Goal: Information Seeking & Learning: Learn about a topic

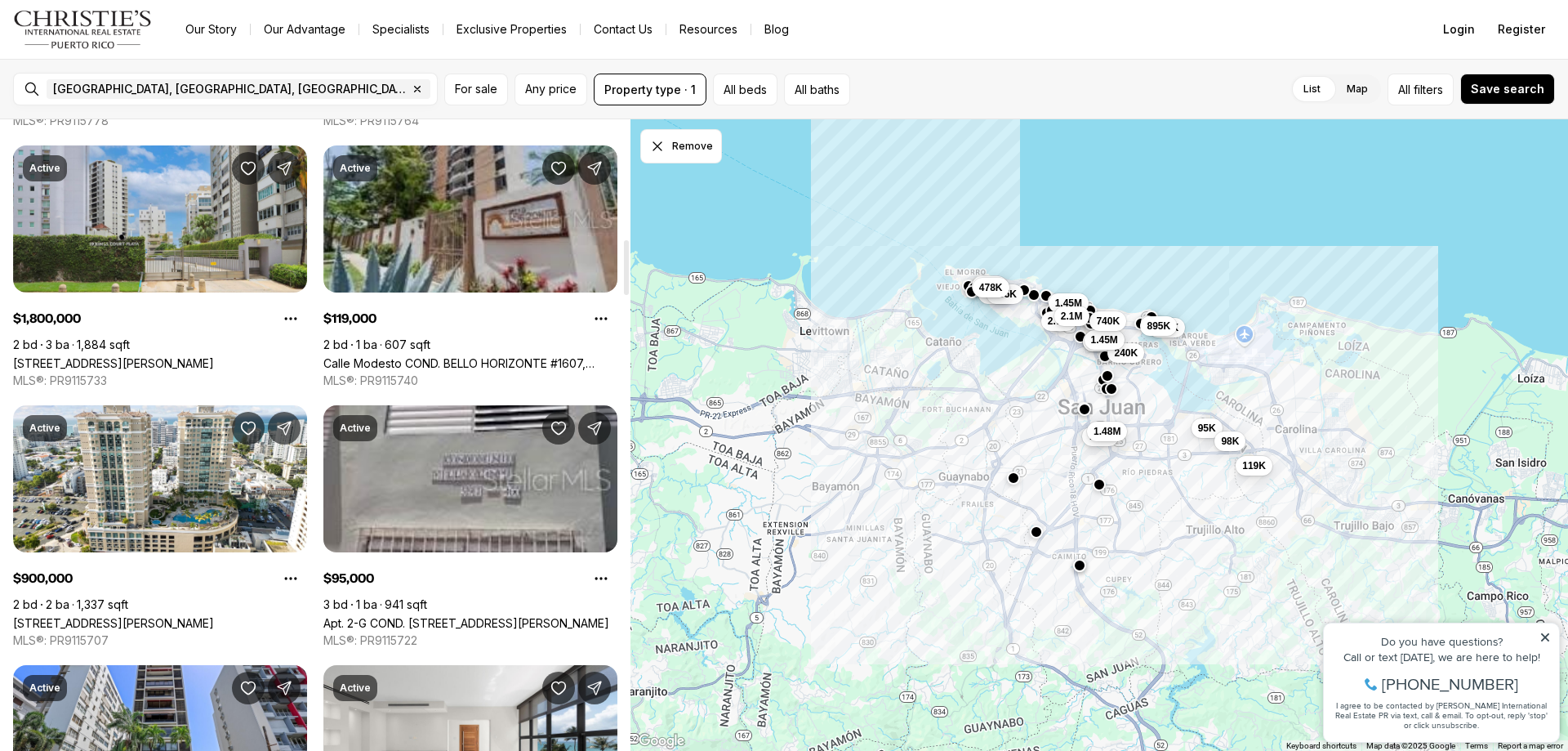
scroll to position [1389, 0]
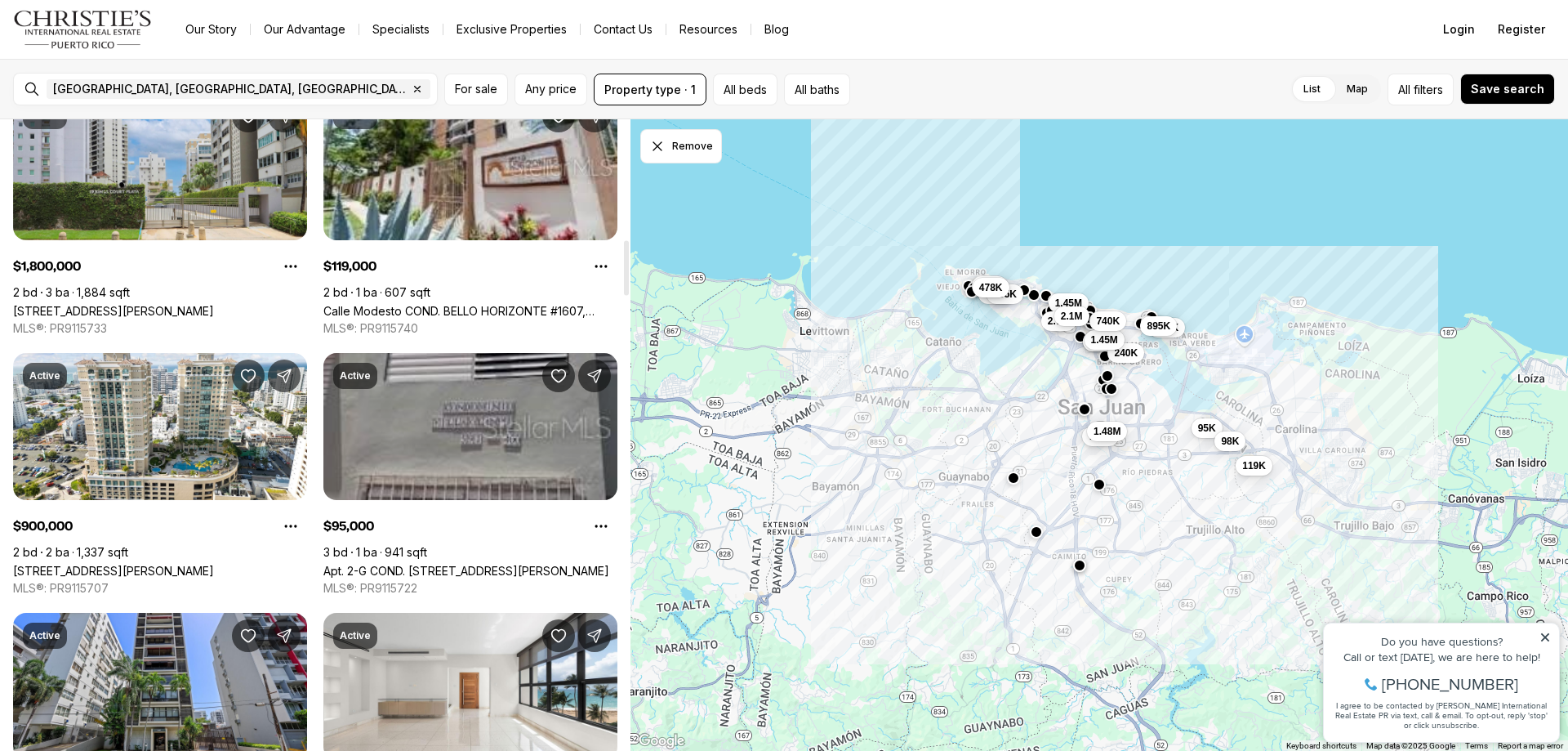
click at [426, 563] on link "Apt. 2-G COND. VILLA OLIMPICA #2G, SAN JUAN PR, 00924" at bounding box center [467, 570] width 286 height 14
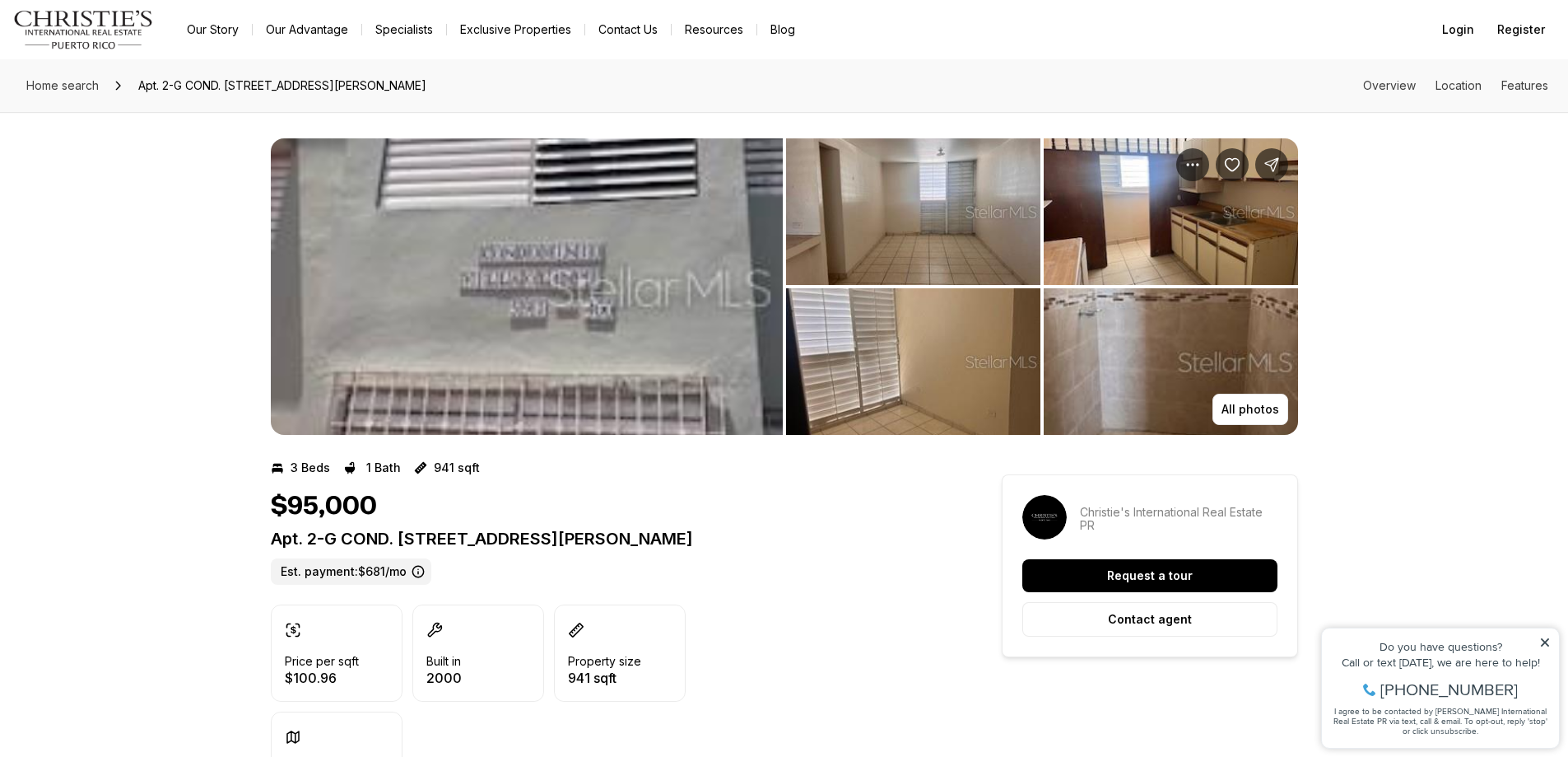
click at [610, 258] on img "View image gallery" at bounding box center [526, 286] width 512 height 296
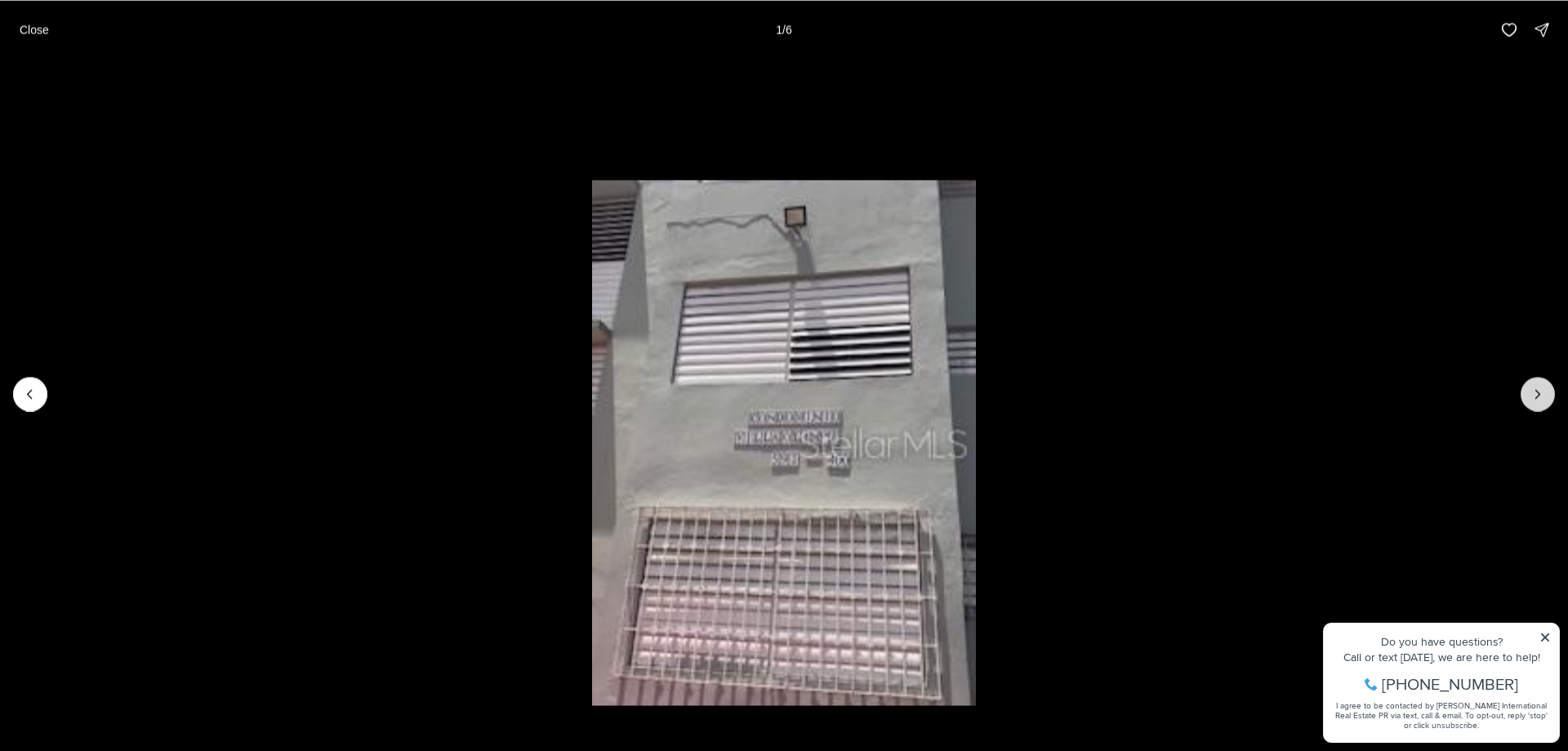
click at [1522, 392] on button "Next slide" at bounding box center [1537, 393] width 34 height 34
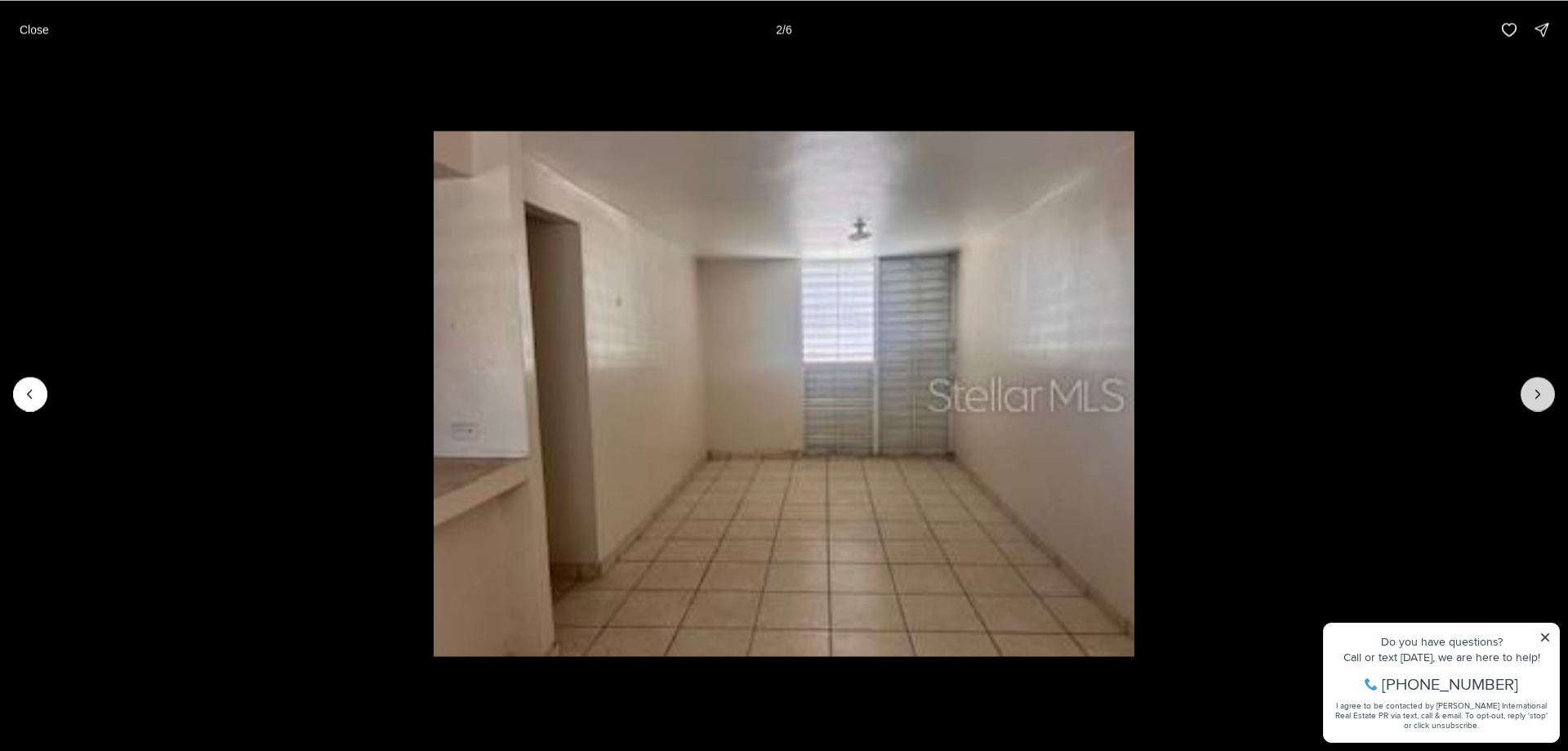
click at [1522, 392] on button "Next slide" at bounding box center [1537, 393] width 34 height 34
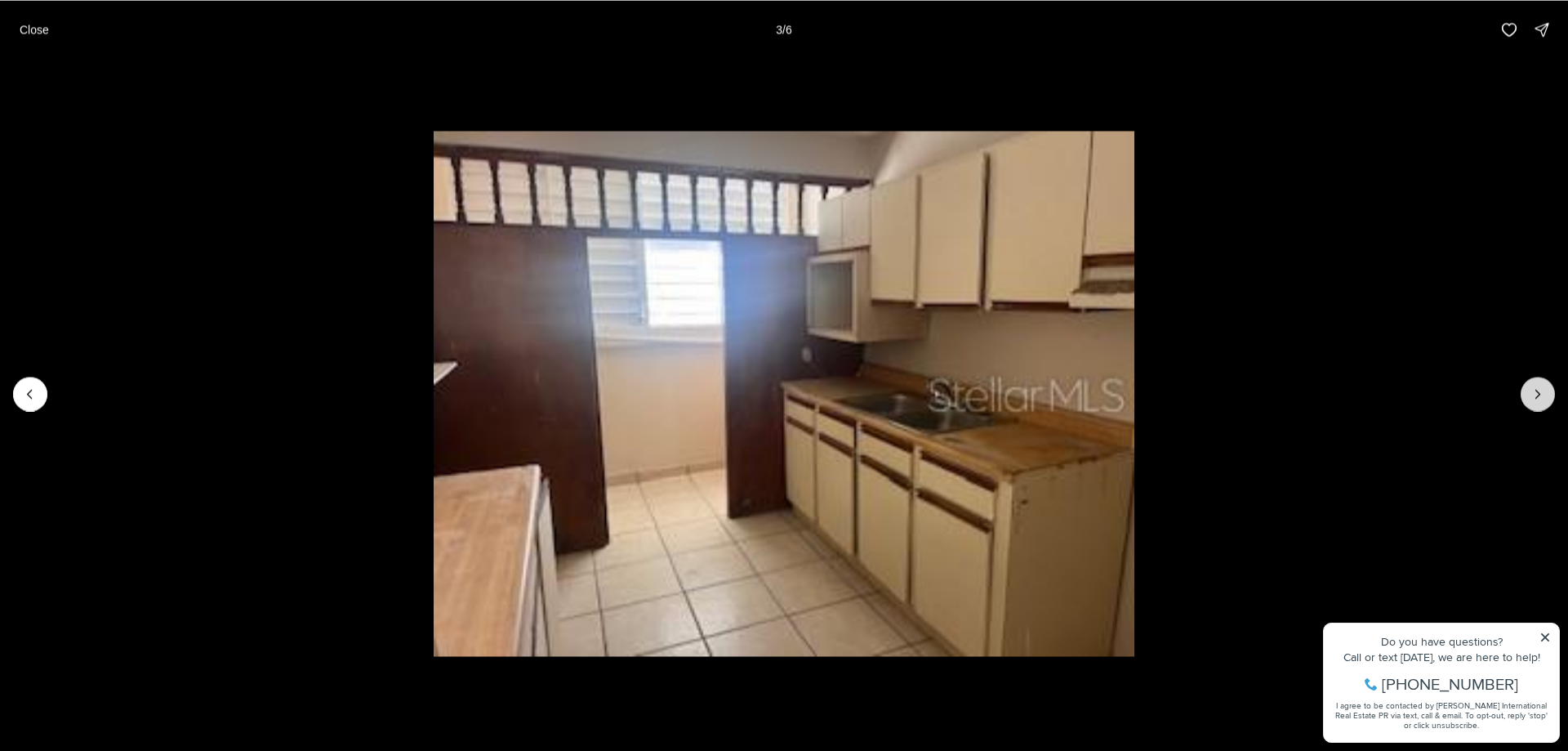
click at [1522, 392] on button "Next slide" at bounding box center [1537, 393] width 34 height 34
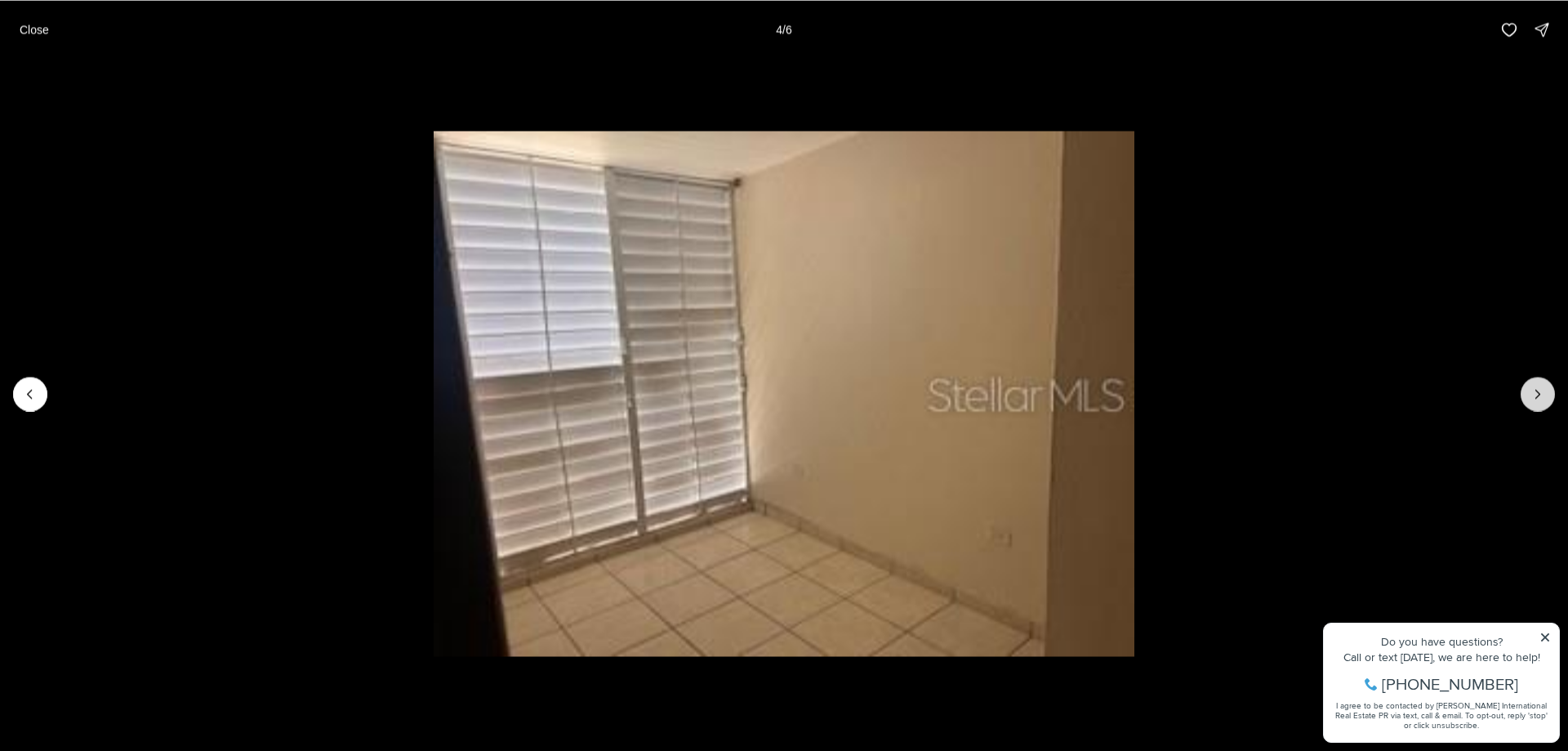
click at [1522, 392] on button "Next slide" at bounding box center [1537, 393] width 34 height 34
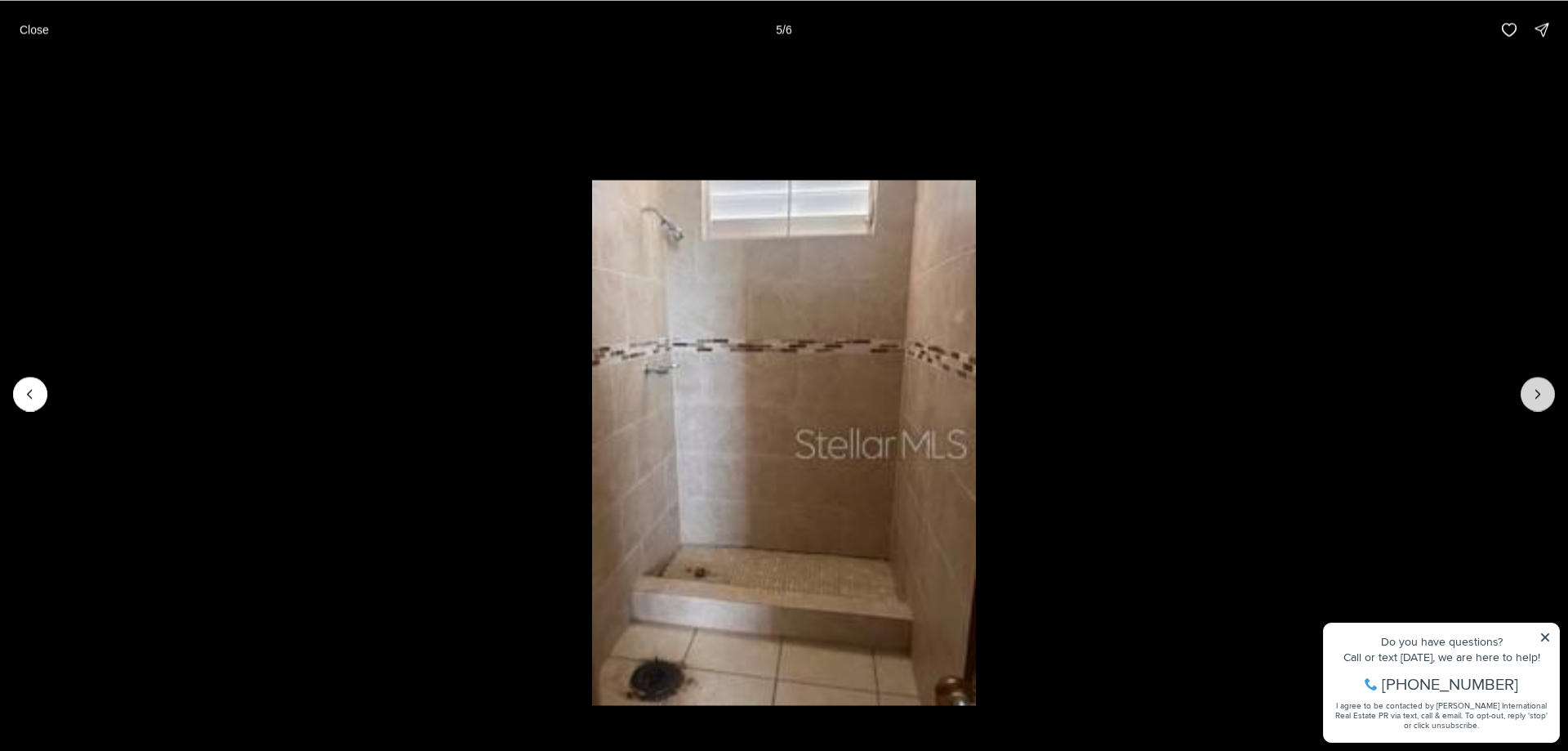
click at [1522, 392] on button "Next slide" at bounding box center [1537, 393] width 34 height 34
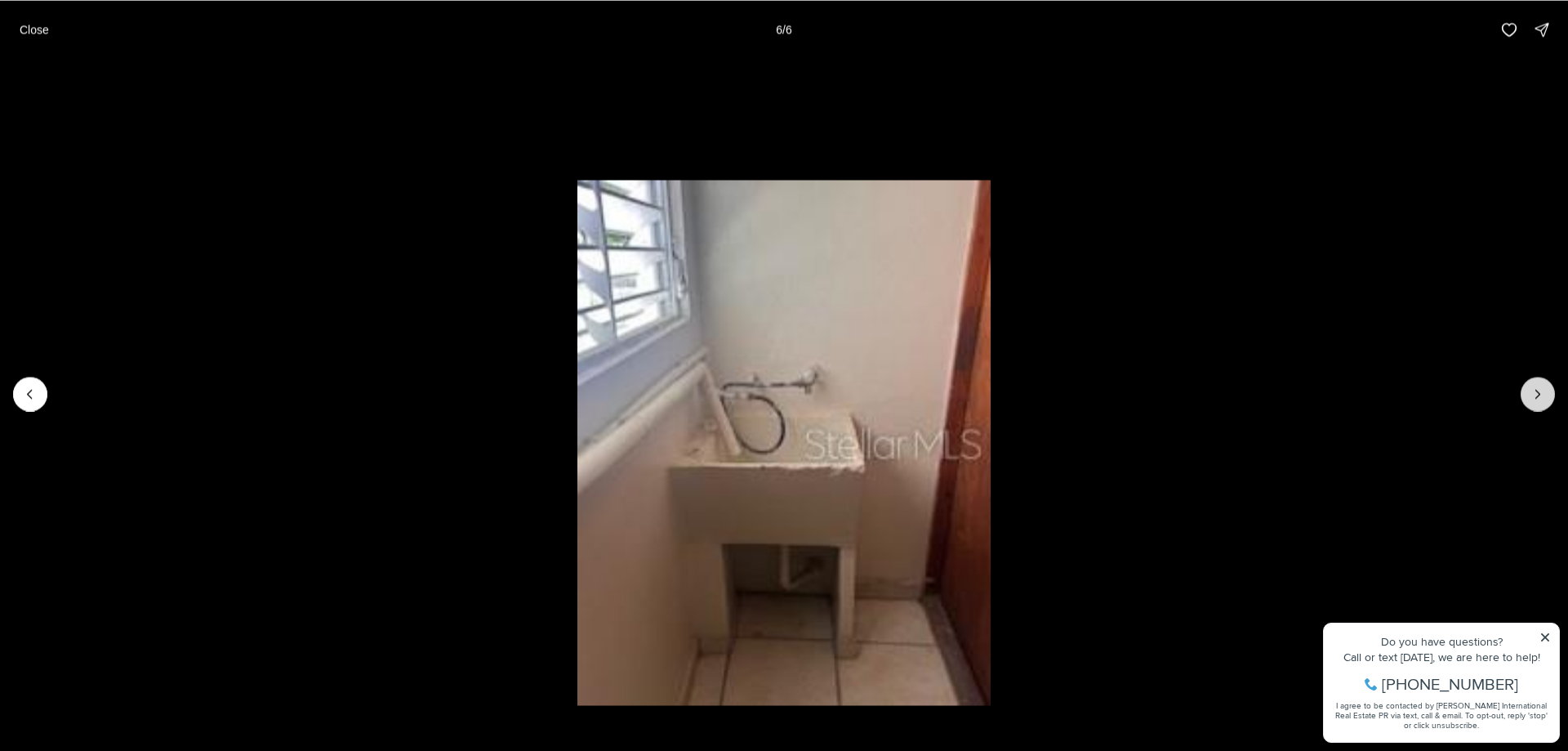
click at [1522, 392] on div at bounding box center [1537, 393] width 34 height 34
click at [1522, 394] on div at bounding box center [1537, 393] width 34 height 34
click at [21, 36] on p "Close" at bounding box center [34, 29] width 30 height 13
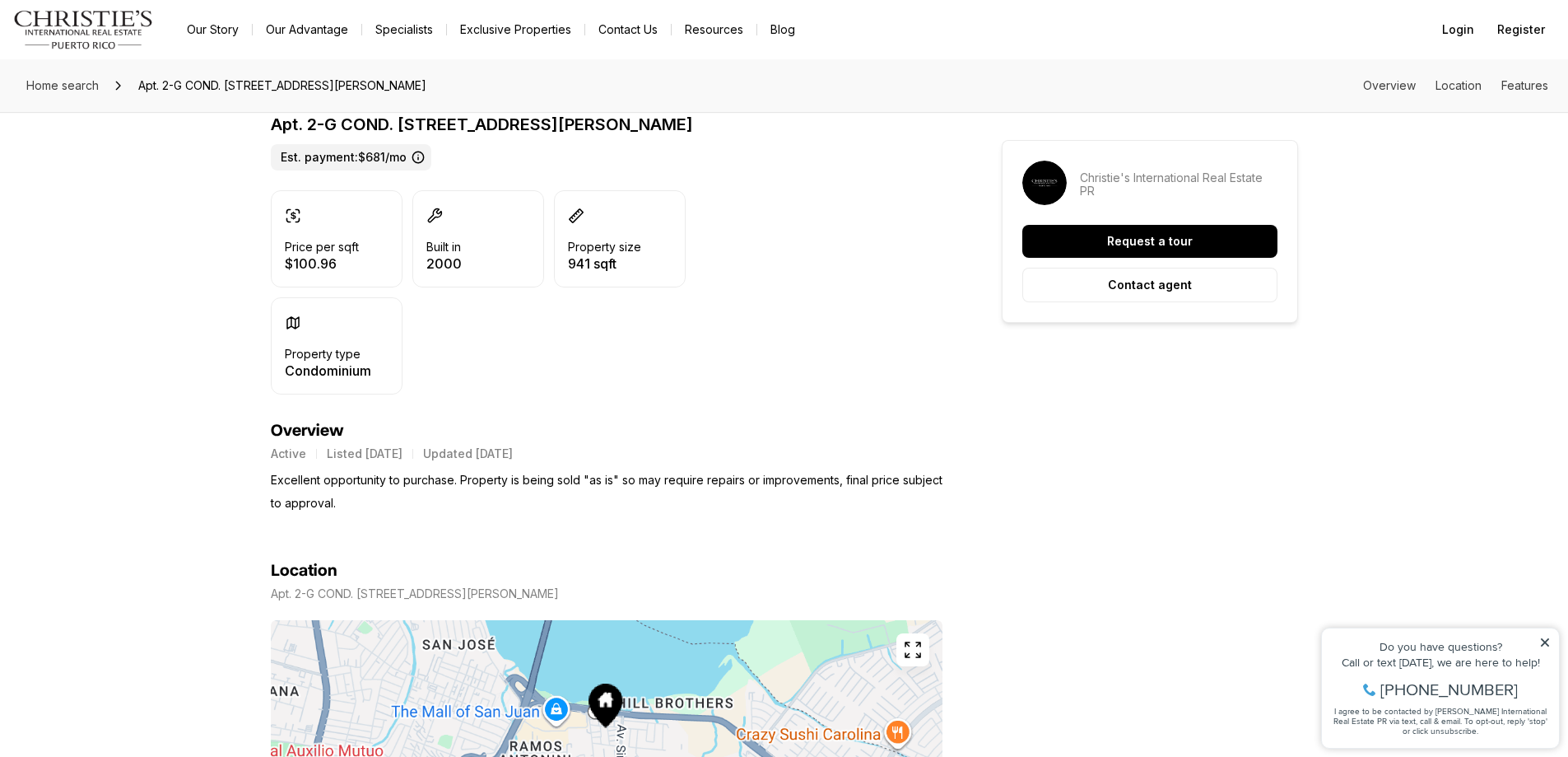
scroll to position [494, 0]
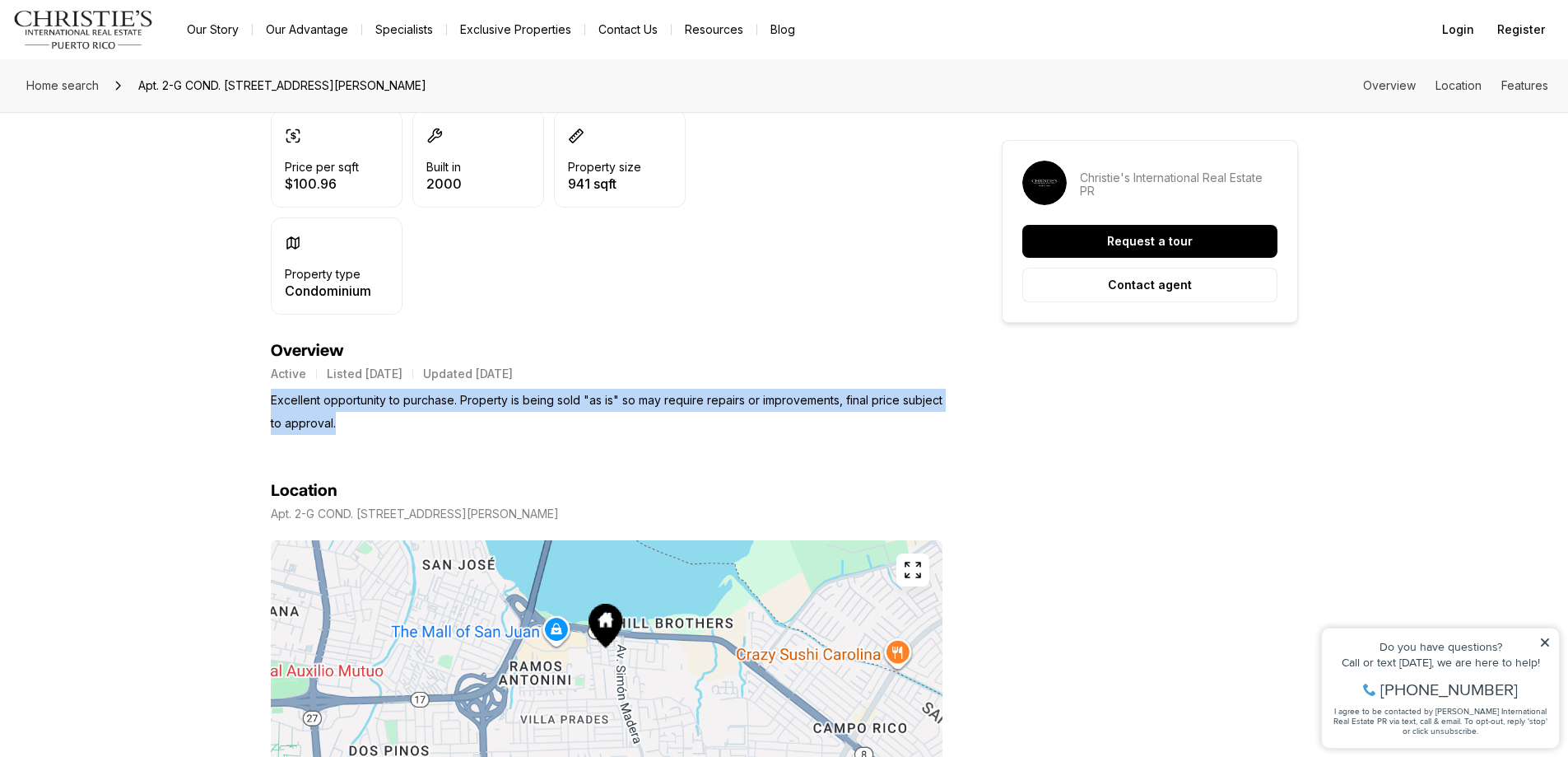
drag, startPoint x: 270, startPoint y: 401, endPoint x: 945, endPoint y: 419, distance: 675.2
copy p "Excellent opportunity to purchase. Property is being sold "as is" so may requir…"
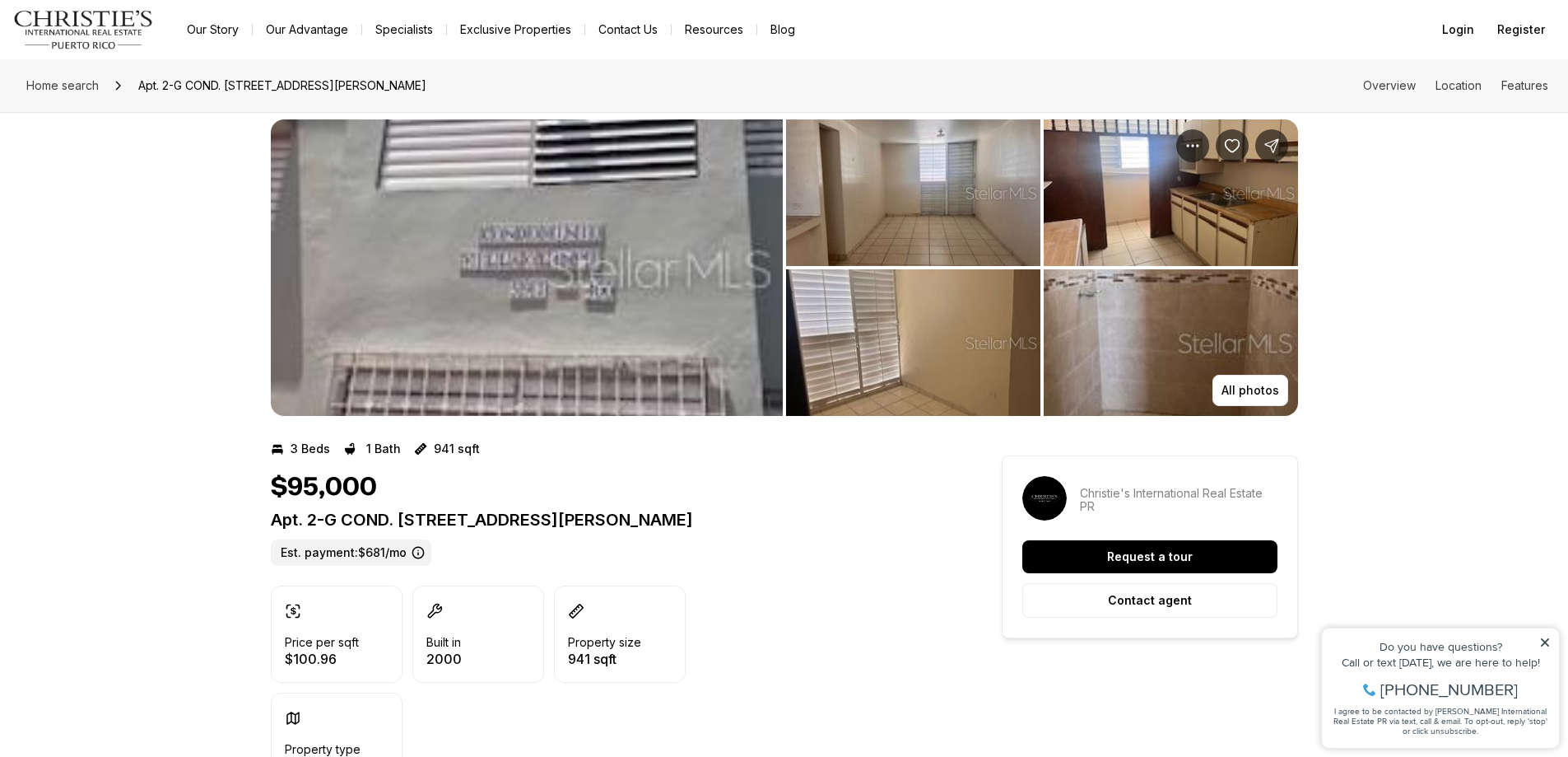
scroll to position [0, 0]
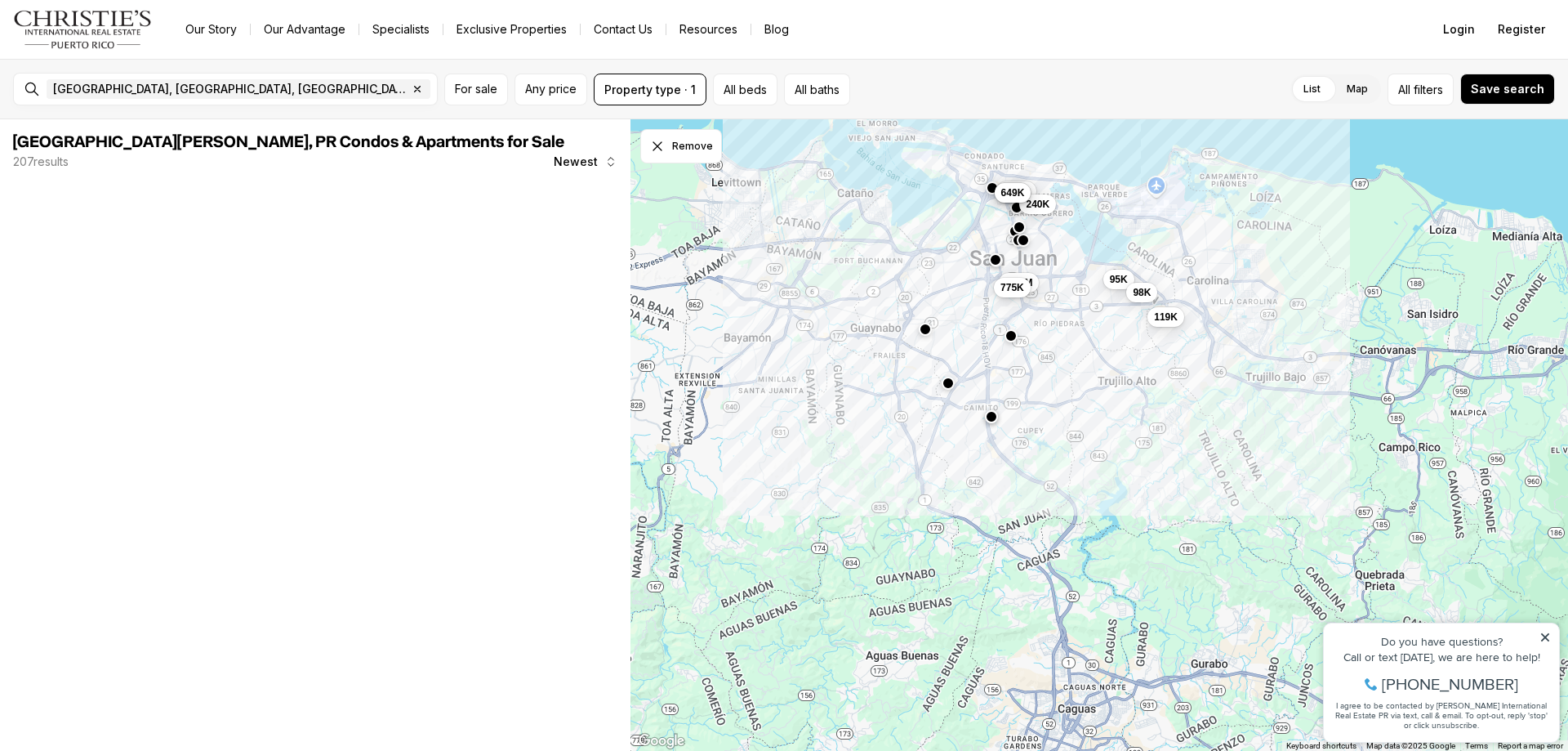
drag, startPoint x: 902, startPoint y: 395, endPoint x: 906, endPoint y: 495, distance: 100.1
click at [906, 495] on div "95K 98K 119K 1.45M 240K 1.48M 775K 499K 649K" at bounding box center [1099, 435] width 937 height 632
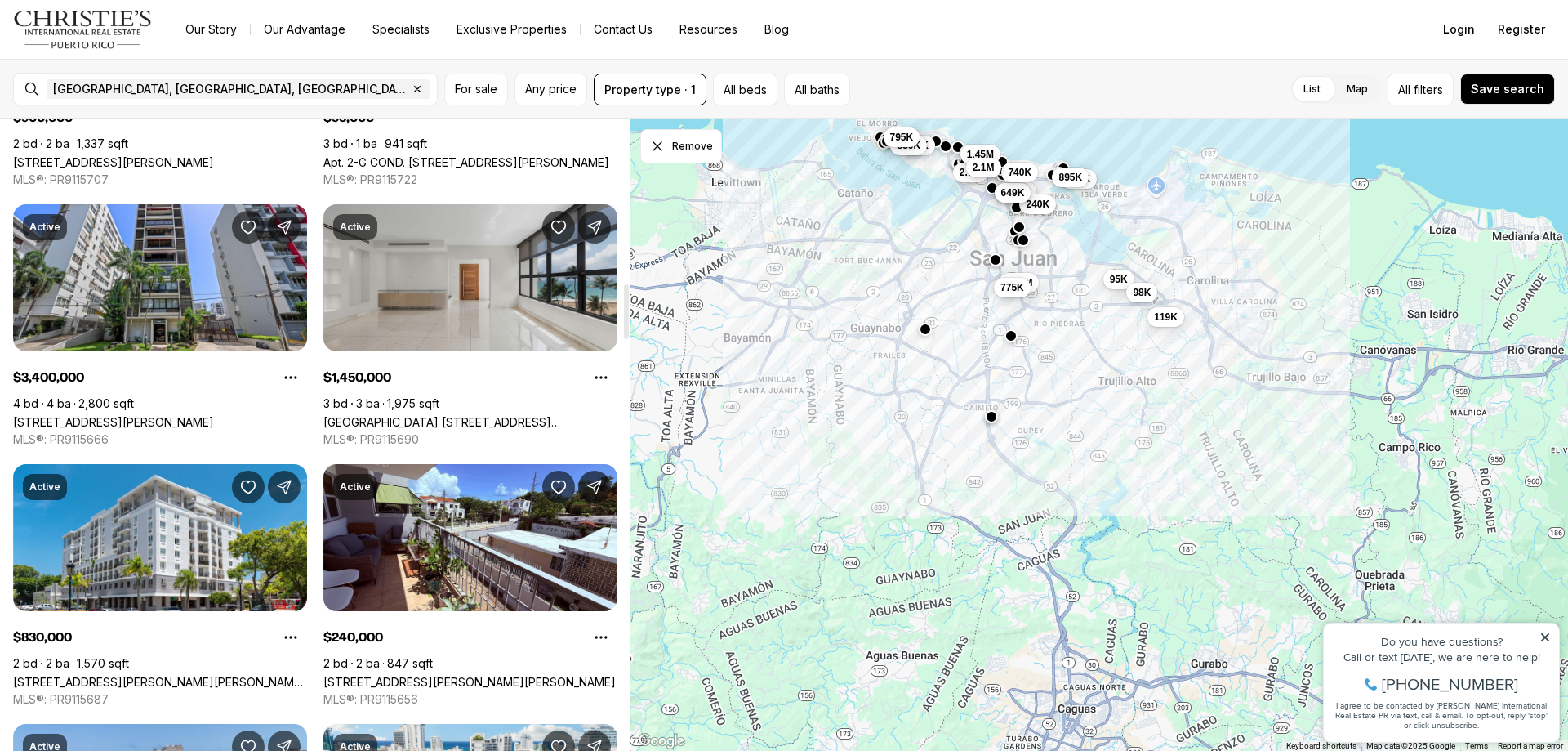
scroll to position [1961, 0]
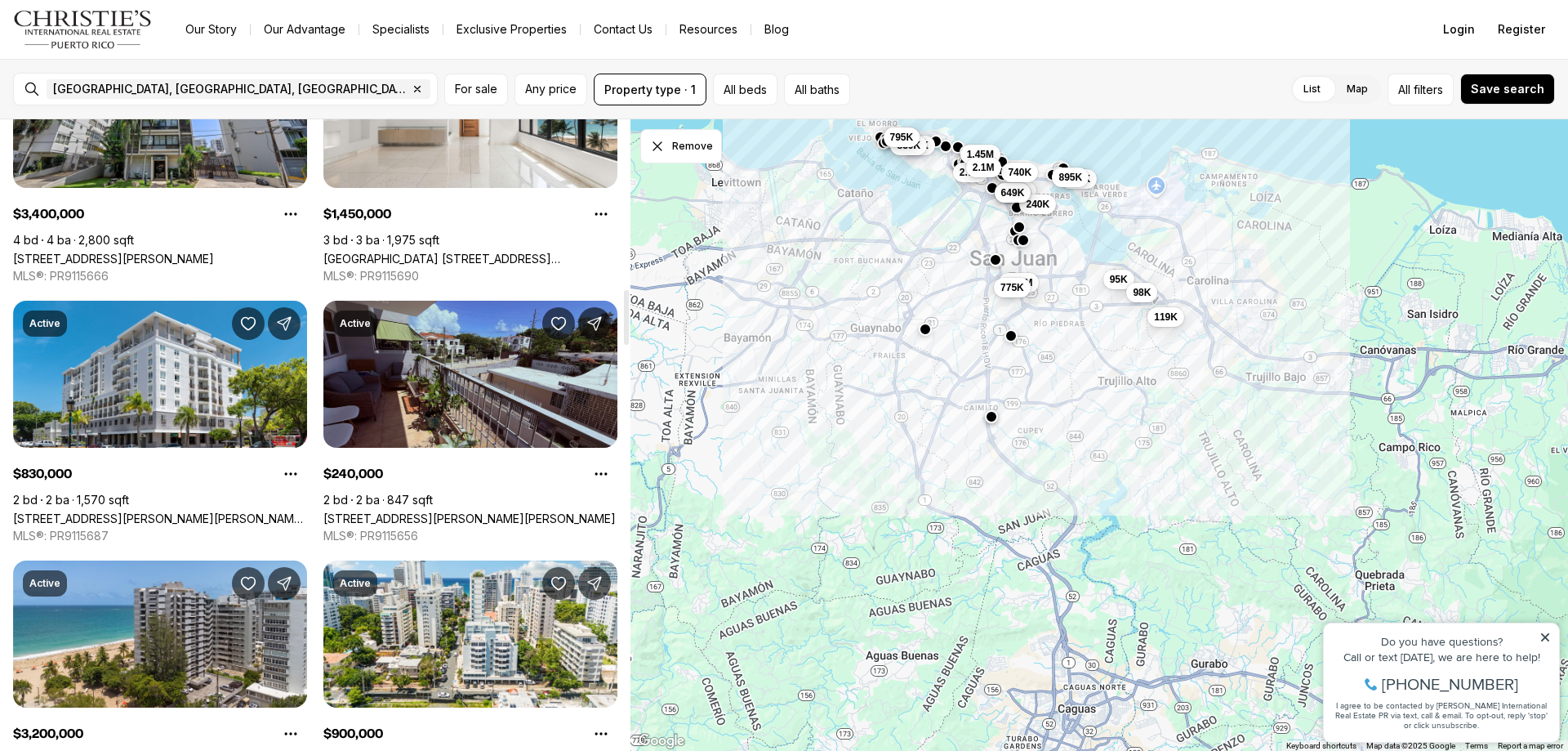
click at [399, 522] on link "[STREET_ADDRESS][PERSON_NAME][PERSON_NAME]" at bounding box center [469, 518] width 292 height 14
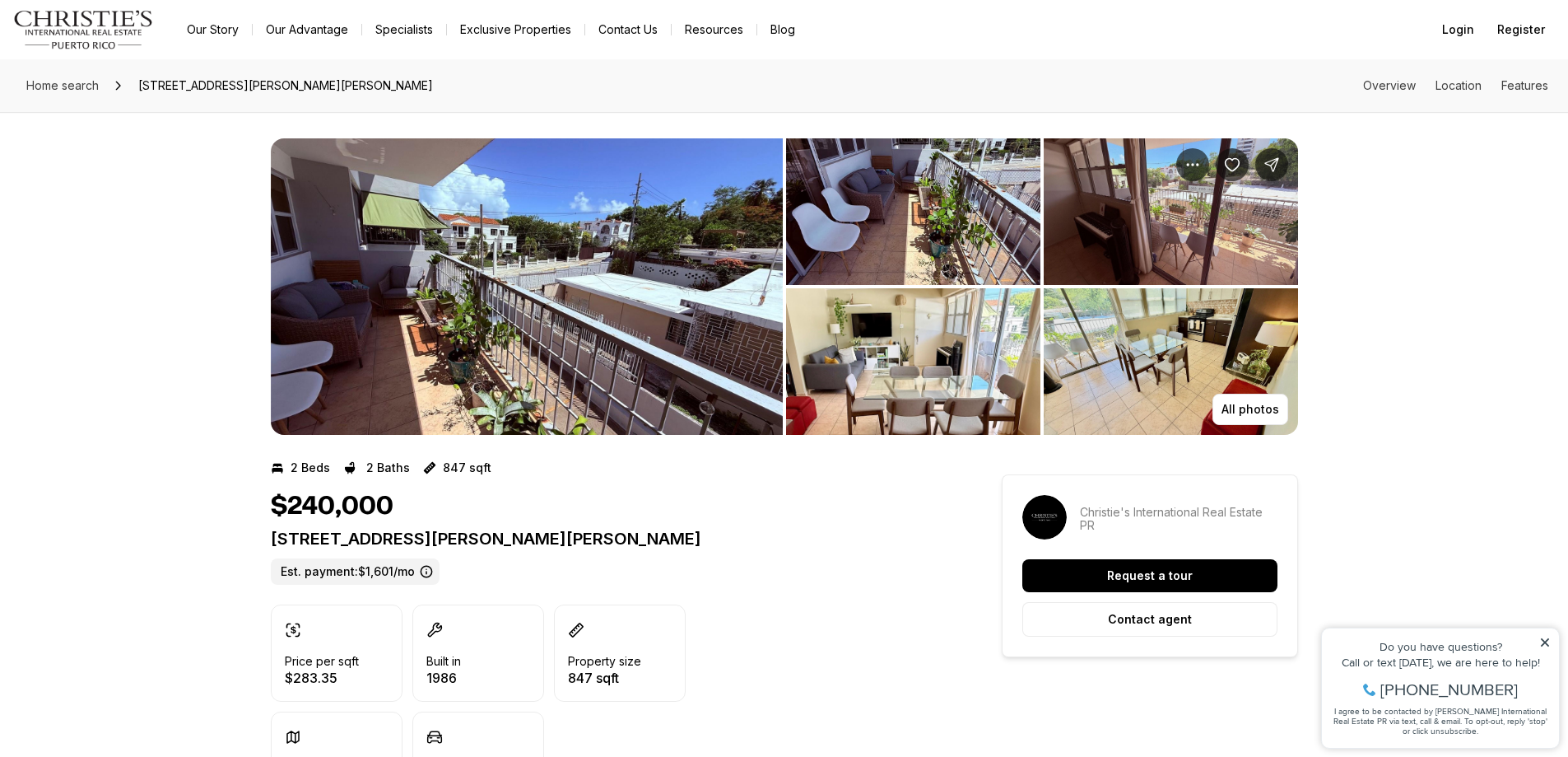
click at [488, 317] on img "View image gallery" at bounding box center [526, 286] width 512 height 296
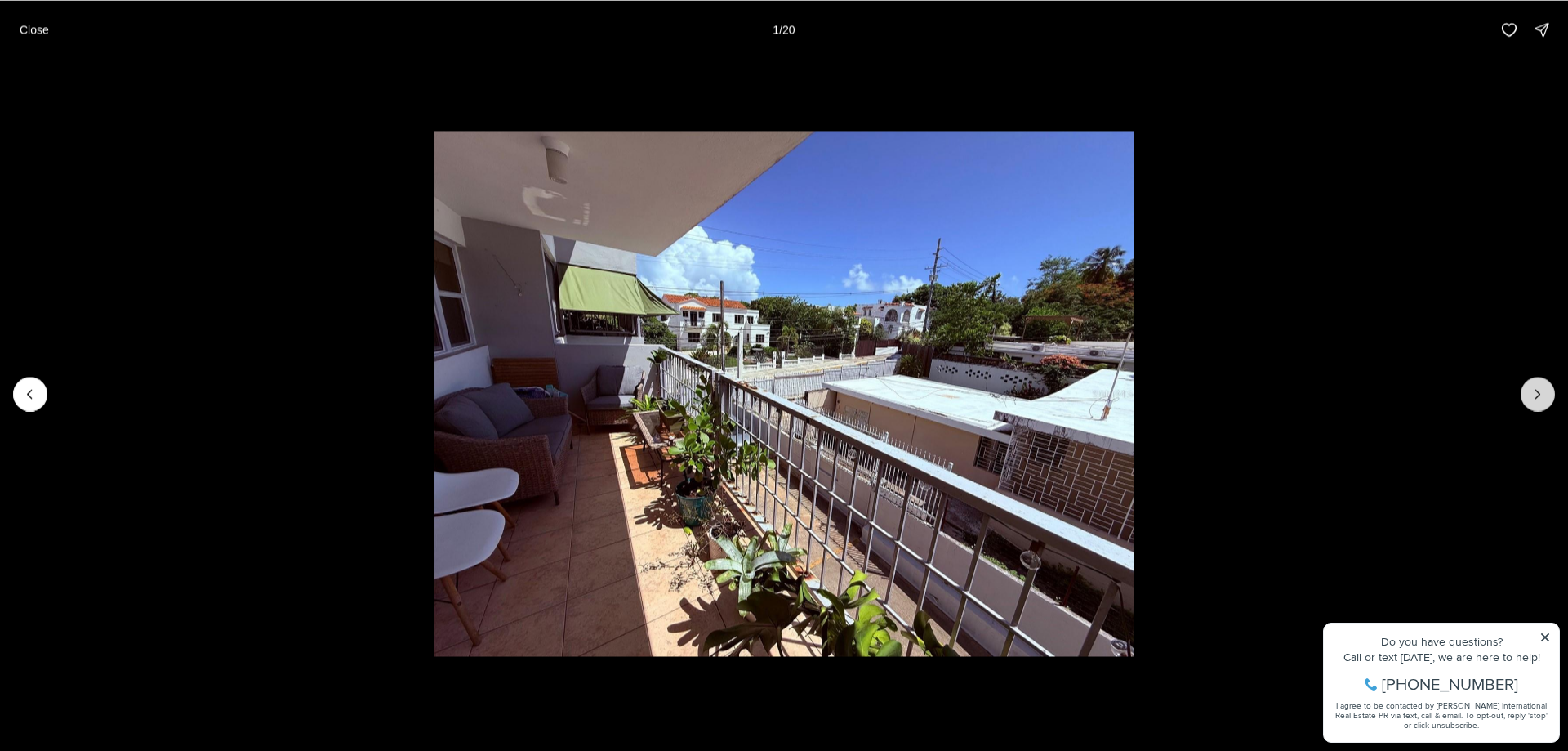
click at [1537, 403] on button "Next slide" at bounding box center [1537, 393] width 34 height 34
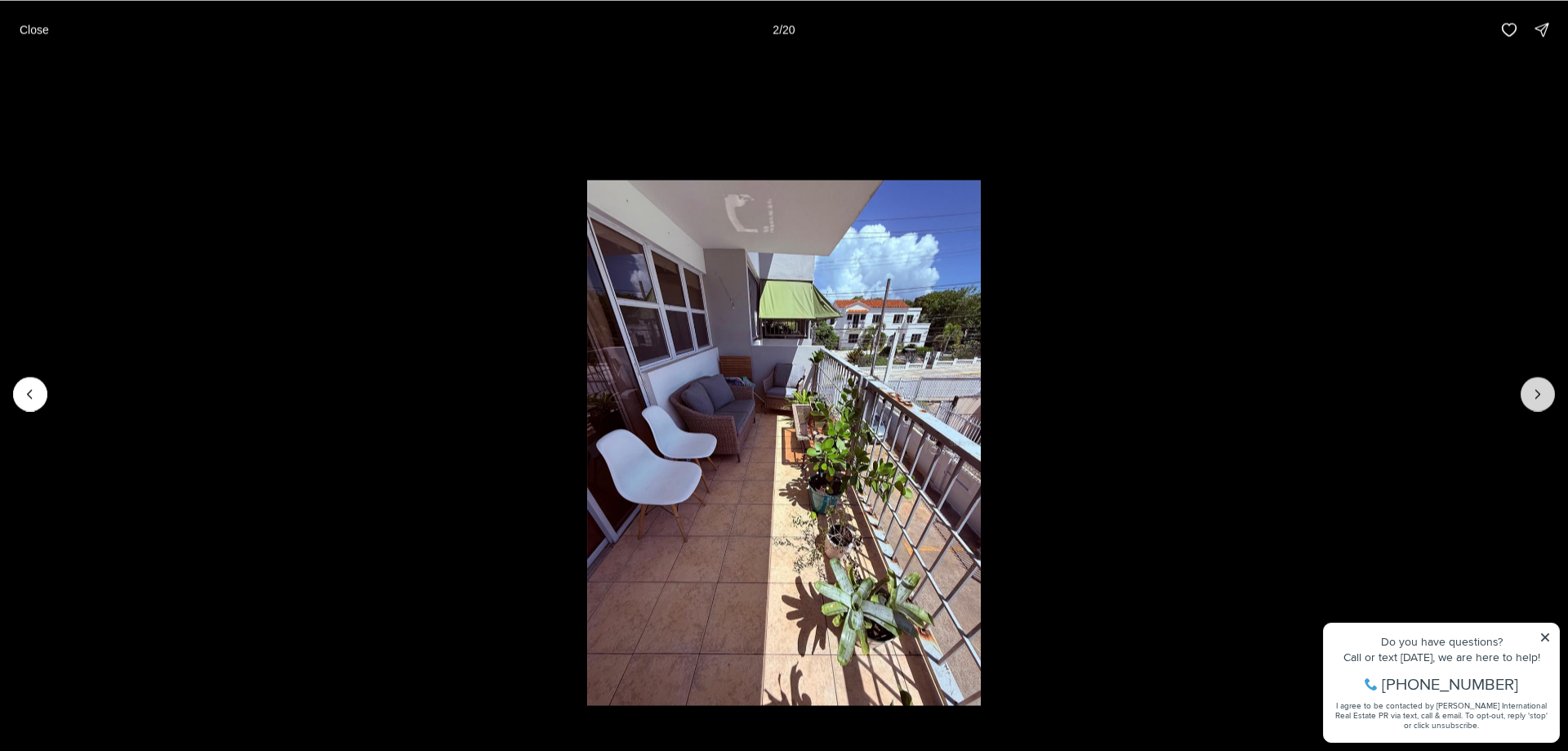
click at [1537, 403] on button "Next slide" at bounding box center [1537, 393] width 34 height 34
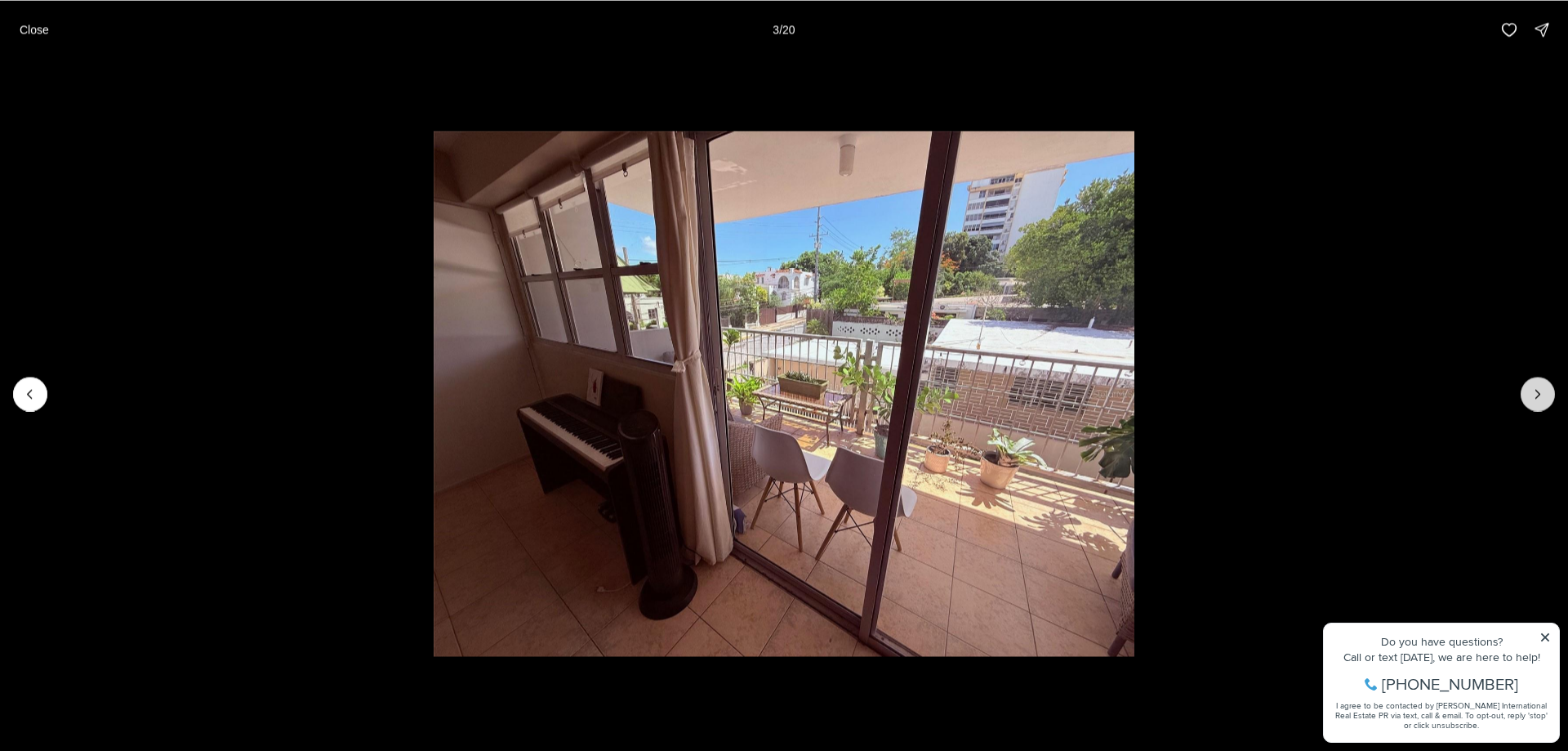
click at [1537, 403] on button "Next slide" at bounding box center [1537, 393] width 34 height 34
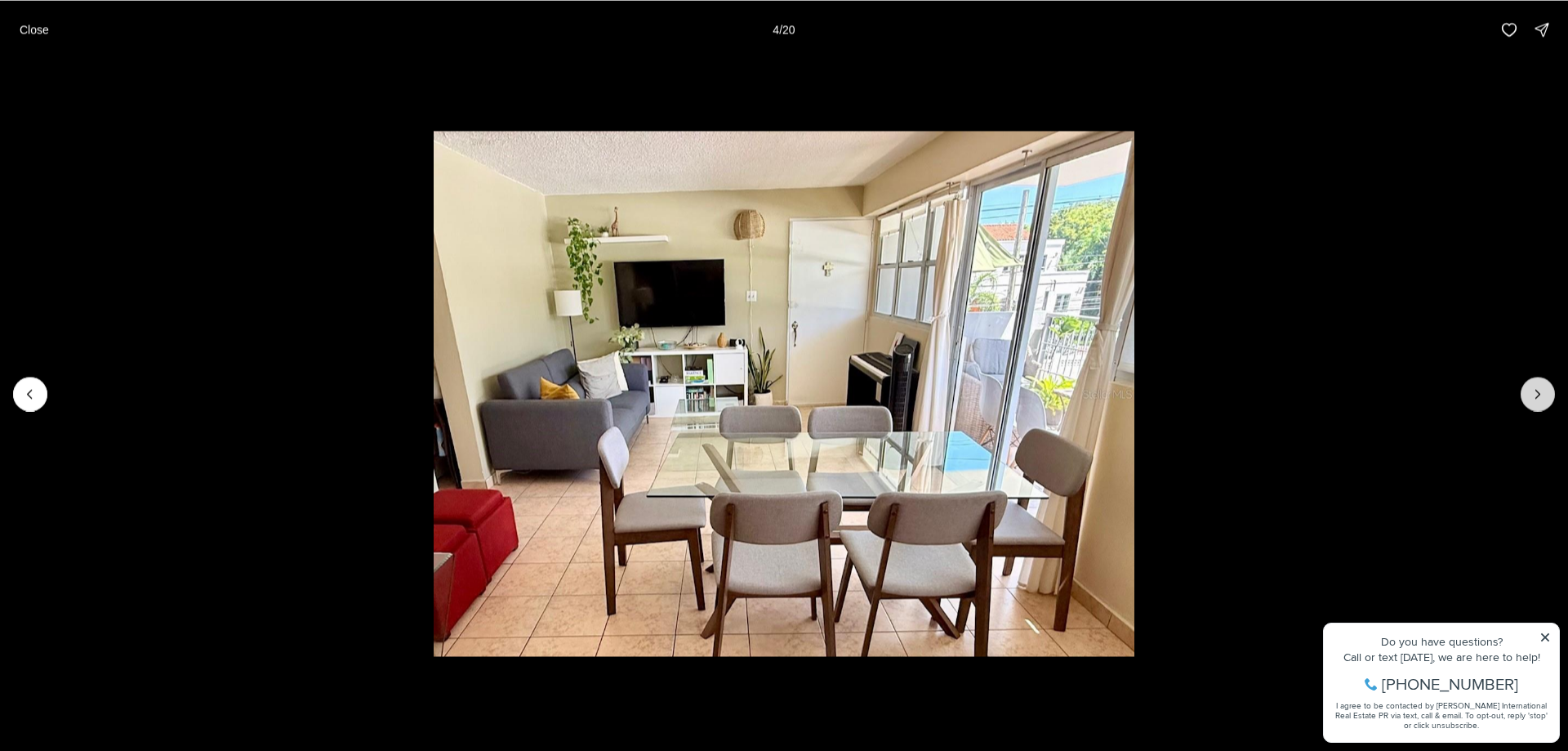
click at [1537, 403] on button "Next slide" at bounding box center [1537, 393] width 34 height 34
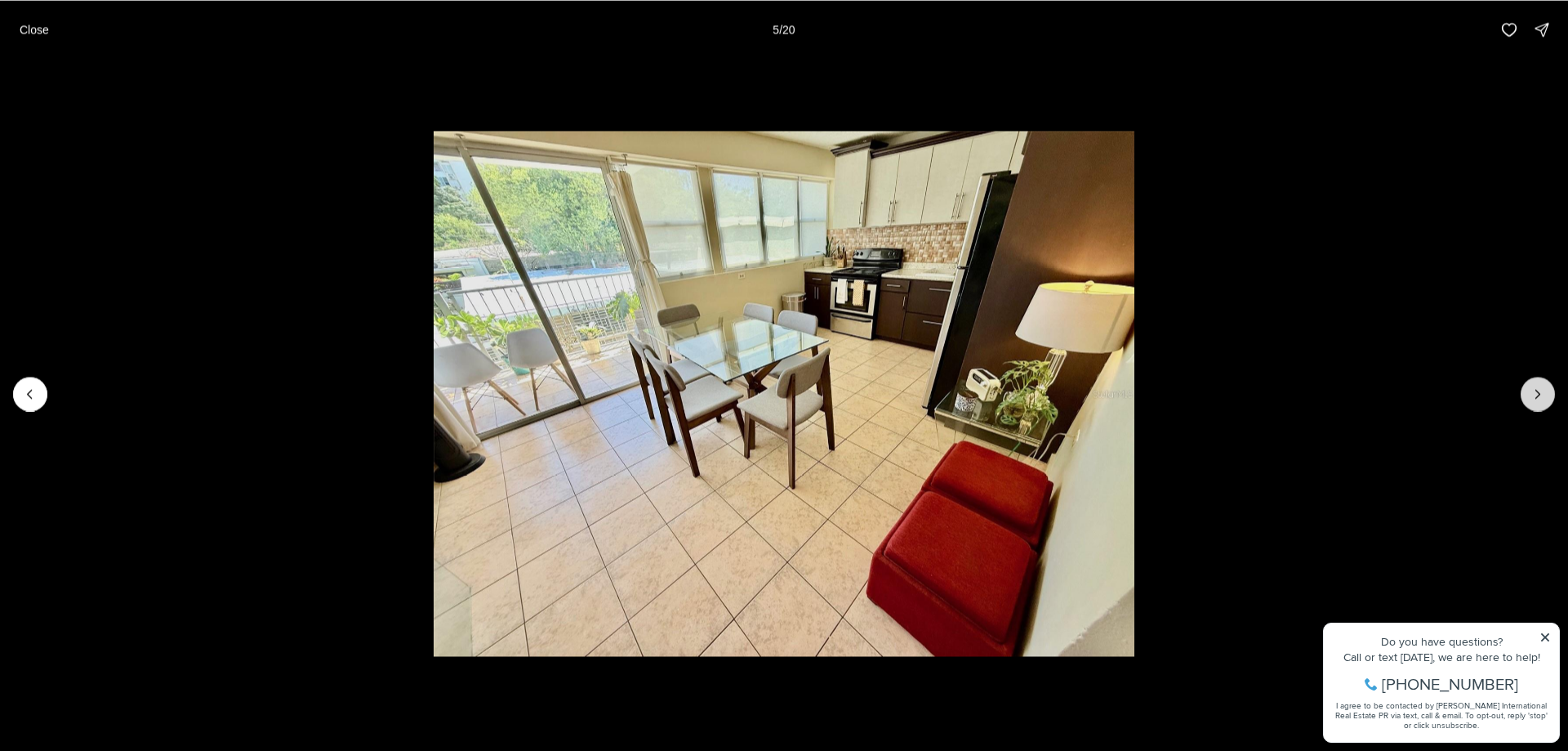
click at [1537, 403] on button "Next slide" at bounding box center [1537, 393] width 34 height 34
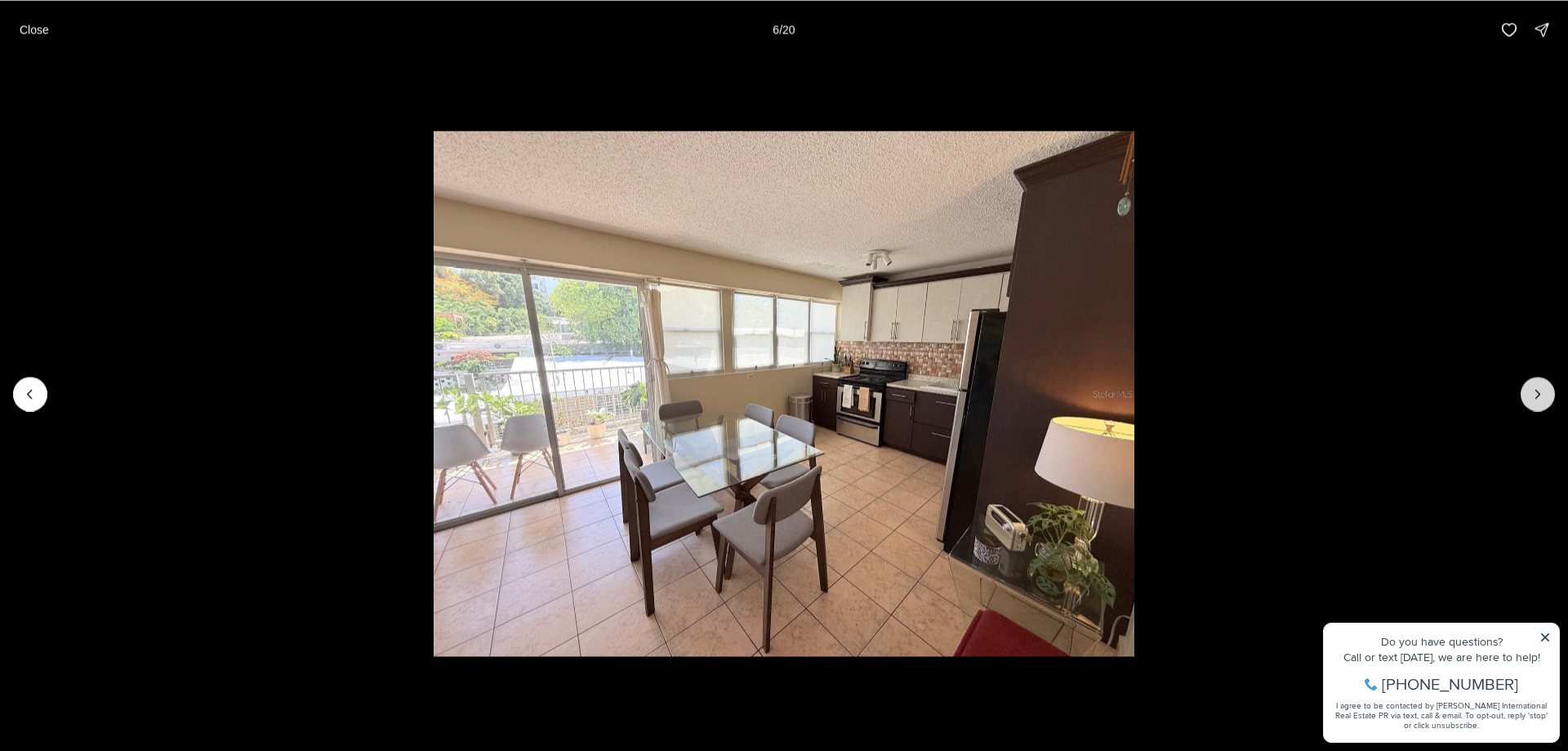
click at [1537, 403] on button "Next slide" at bounding box center [1537, 393] width 34 height 34
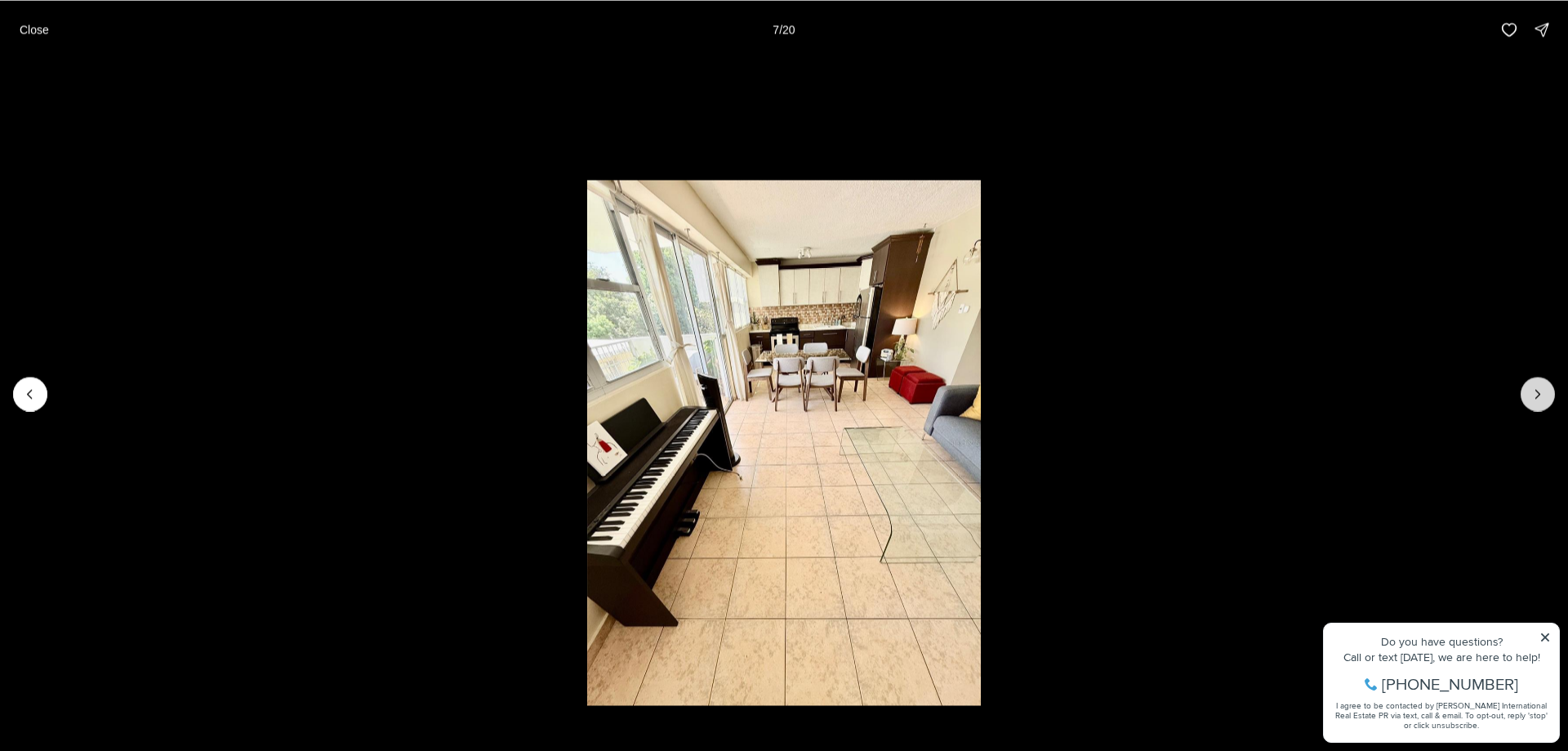
click at [1537, 403] on button "Next slide" at bounding box center [1537, 393] width 34 height 34
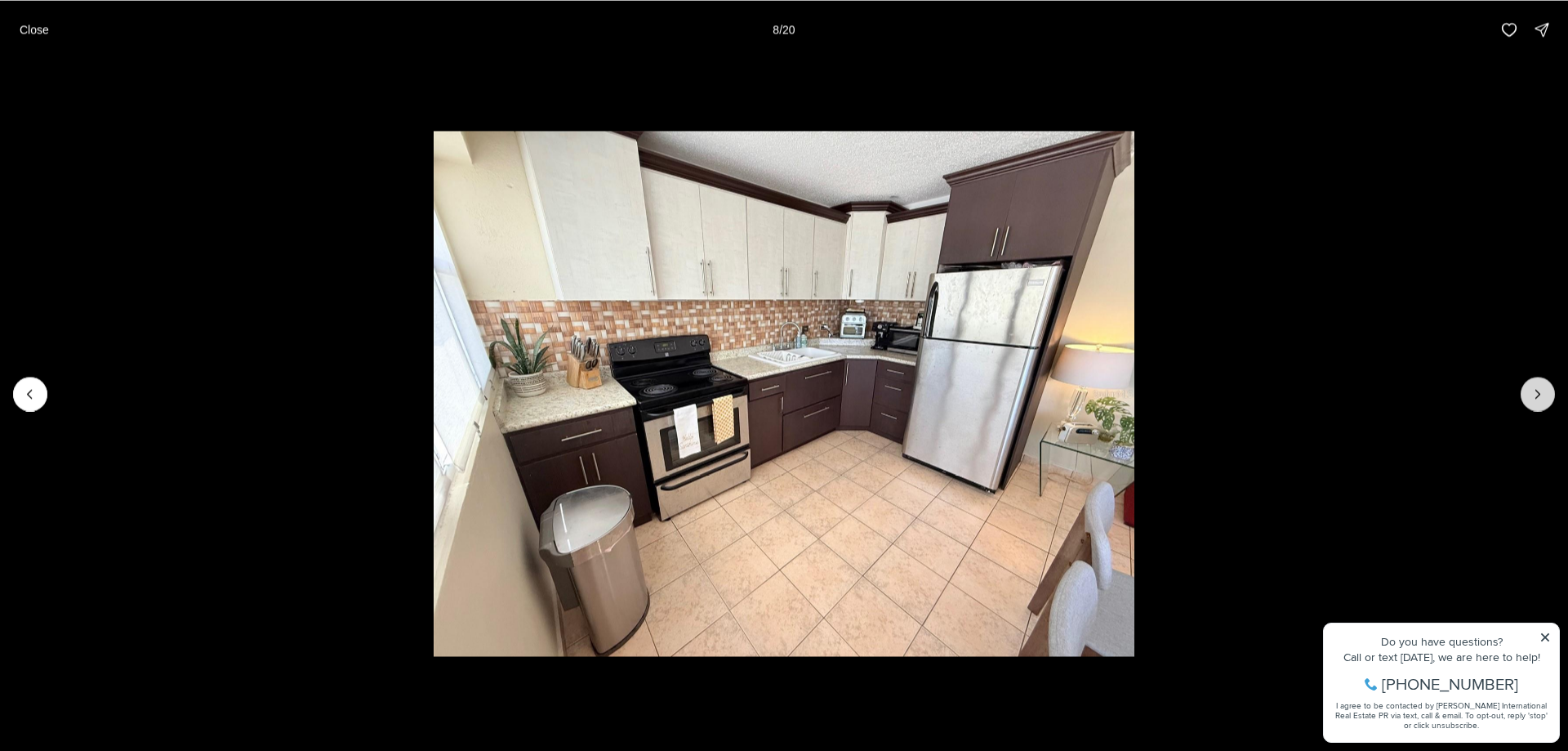
click at [1537, 403] on button "Next slide" at bounding box center [1537, 393] width 34 height 34
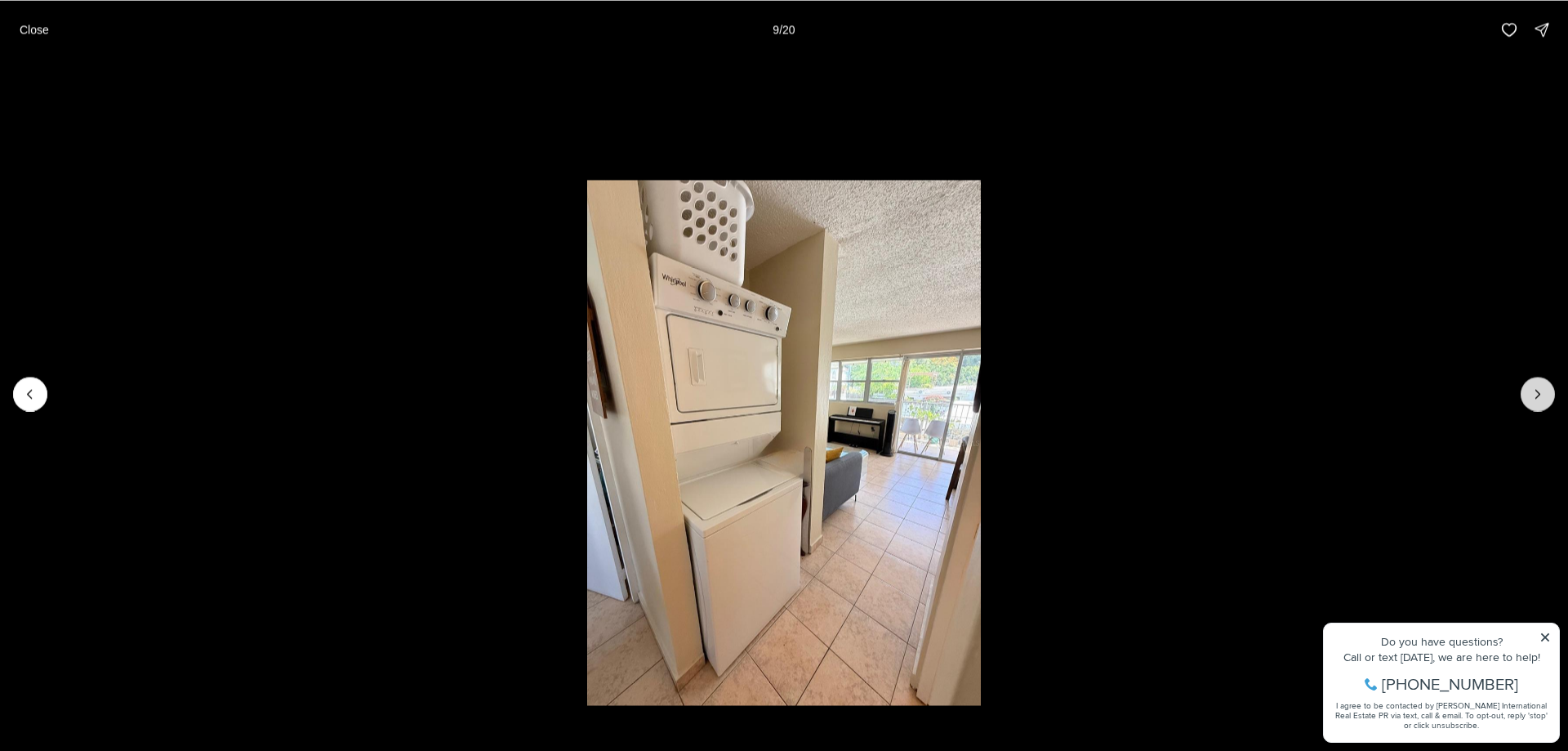
click at [1537, 403] on button "Next slide" at bounding box center [1537, 393] width 34 height 34
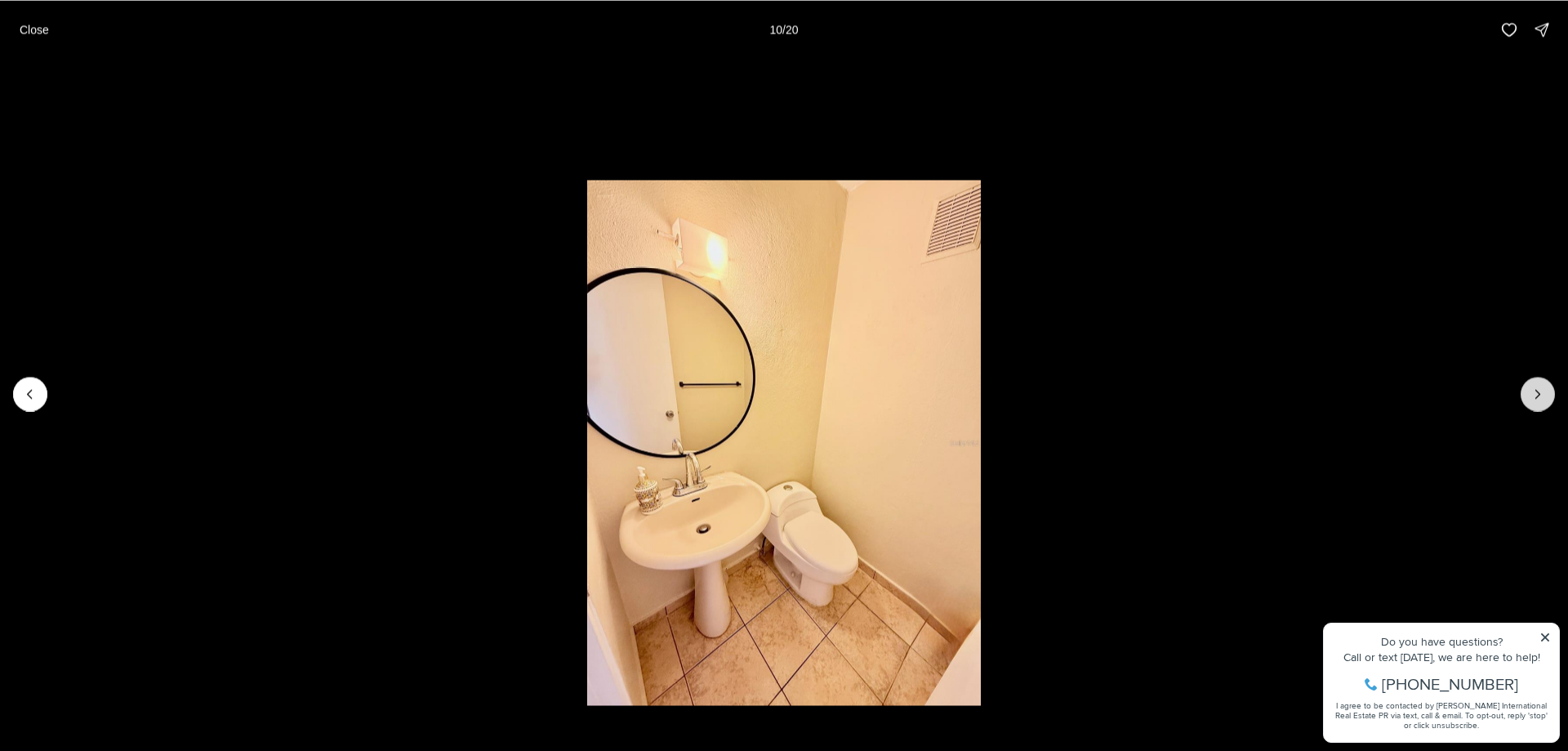
click at [1537, 403] on button "Next slide" at bounding box center [1537, 393] width 34 height 34
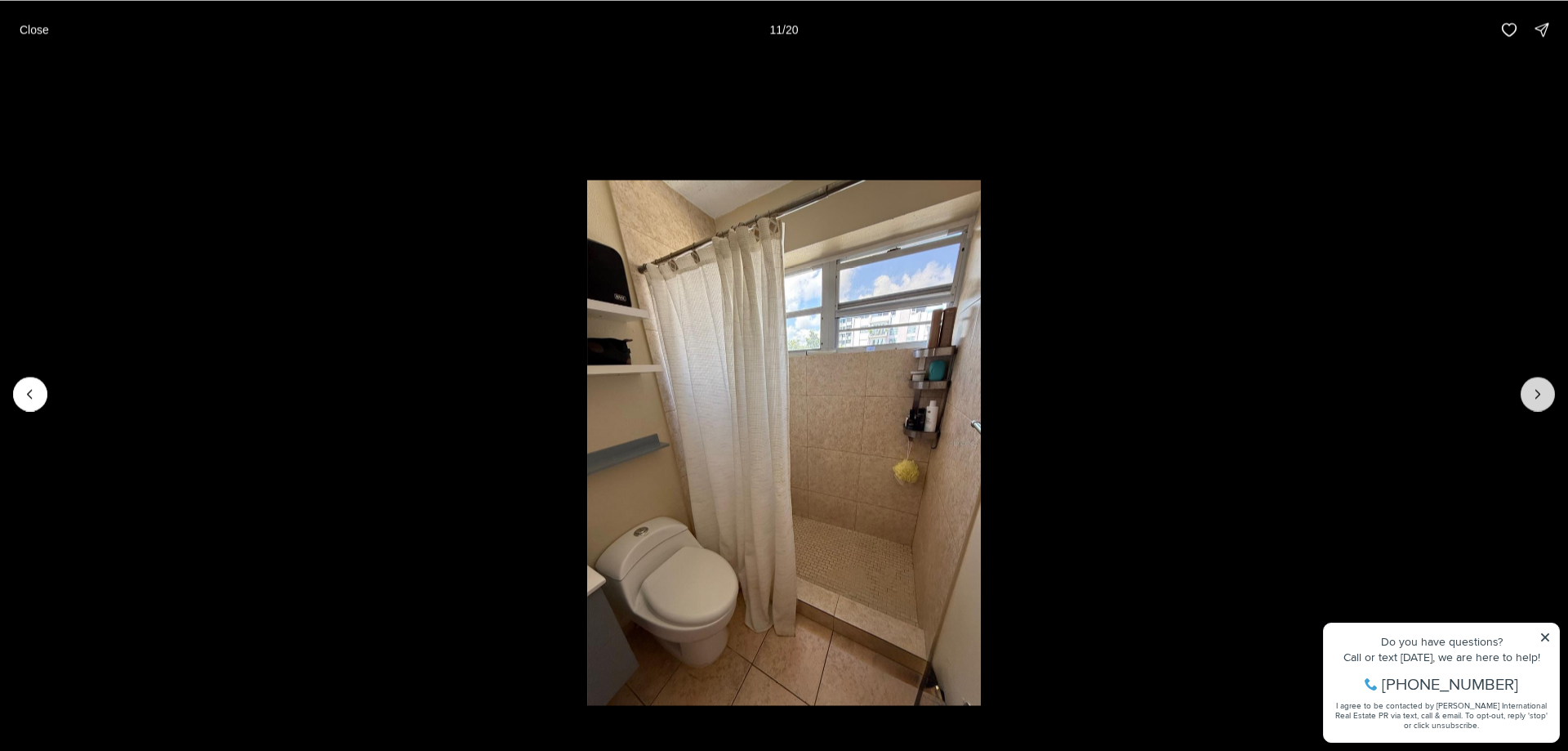
click at [1537, 403] on button "Next slide" at bounding box center [1537, 393] width 34 height 34
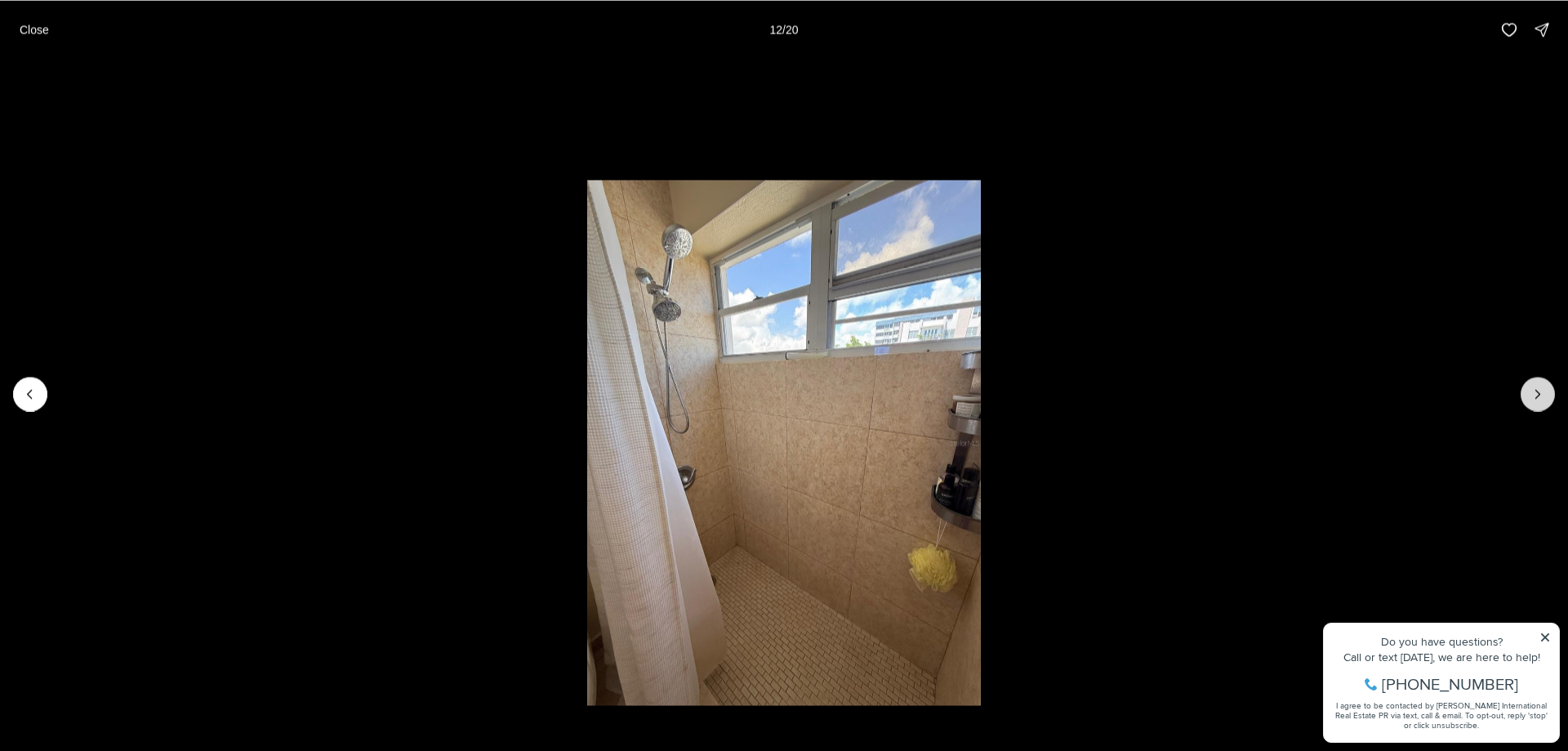
click at [1537, 403] on button "Next slide" at bounding box center [1537, 393] width 34 height 34
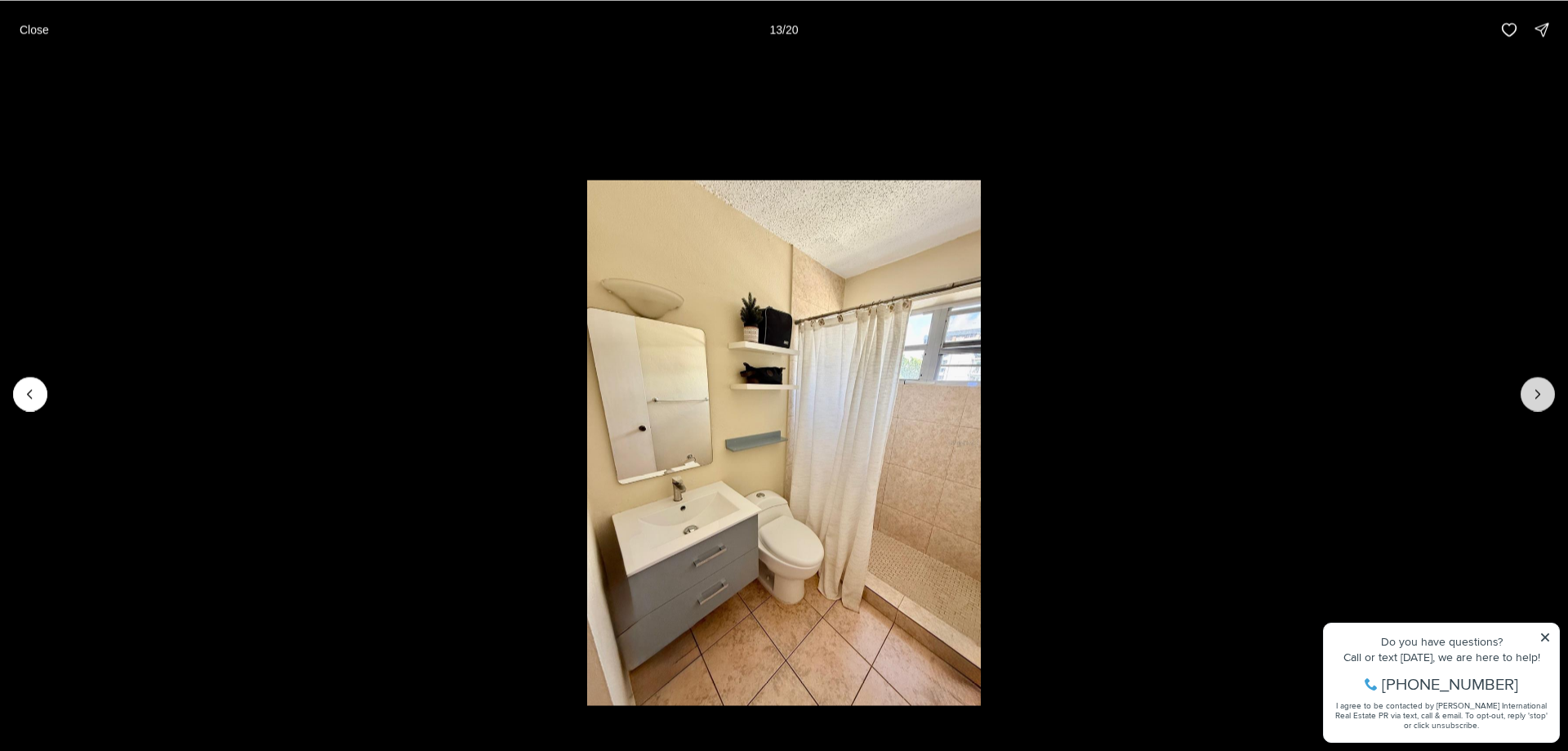
click at [1537, 403] on button "Next slide" at bounding box center [1537, 393] width 34 height 34
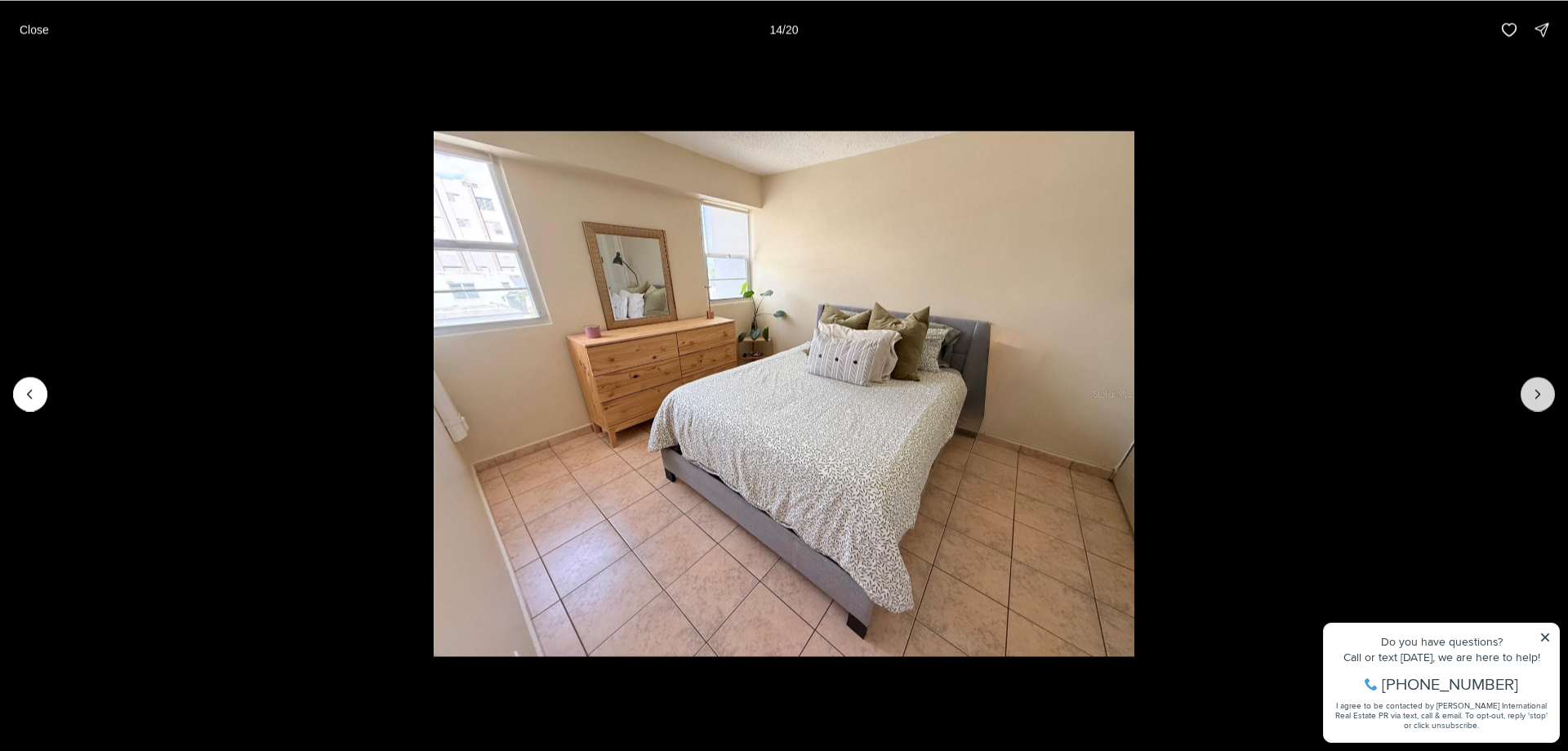
click at [1537, 403] on button "Next slide" at bounding box center [1537, 393] width 34 height 34
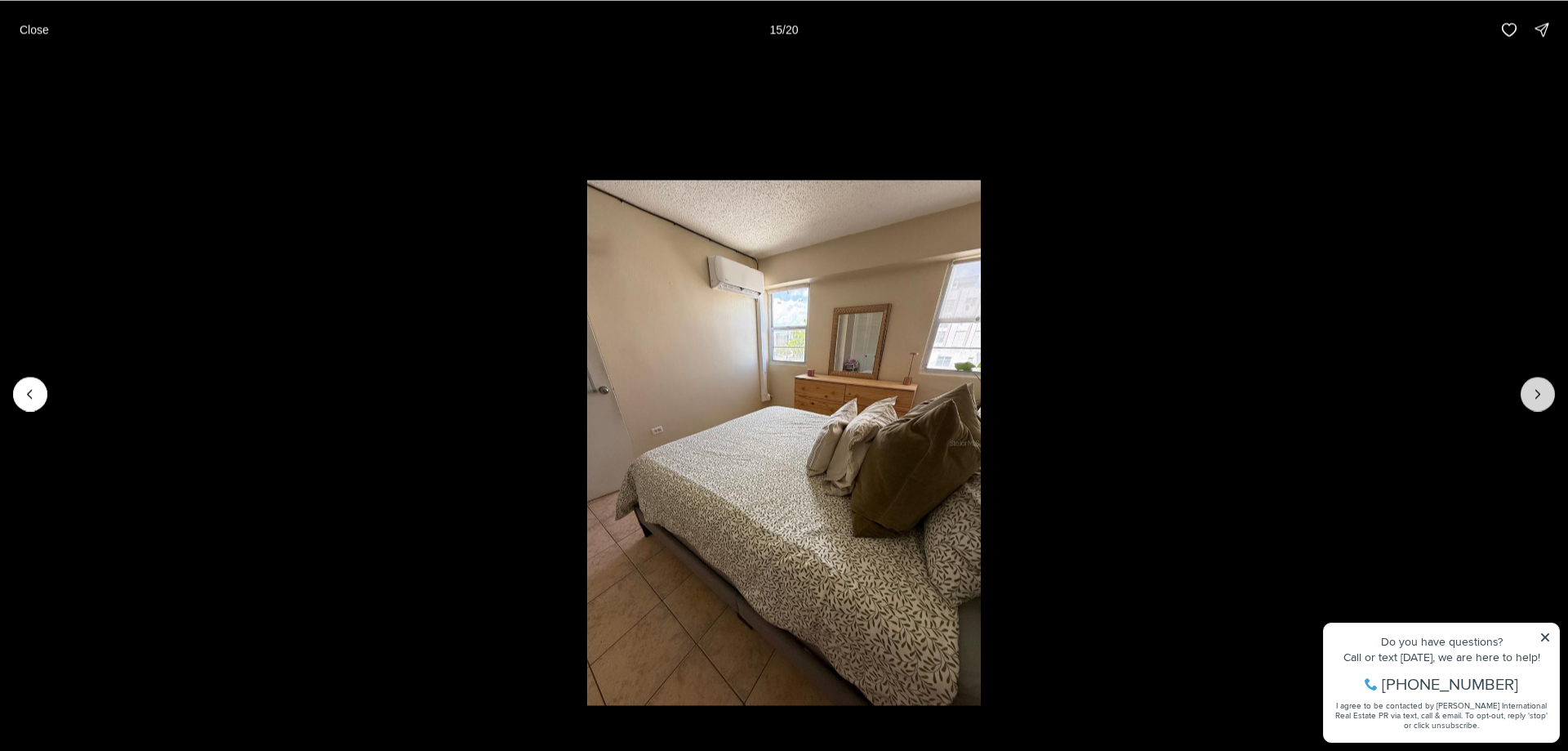
click at [1537, 403] on button "Next slide" at bounding box center [1537, 393] width 34 height 34
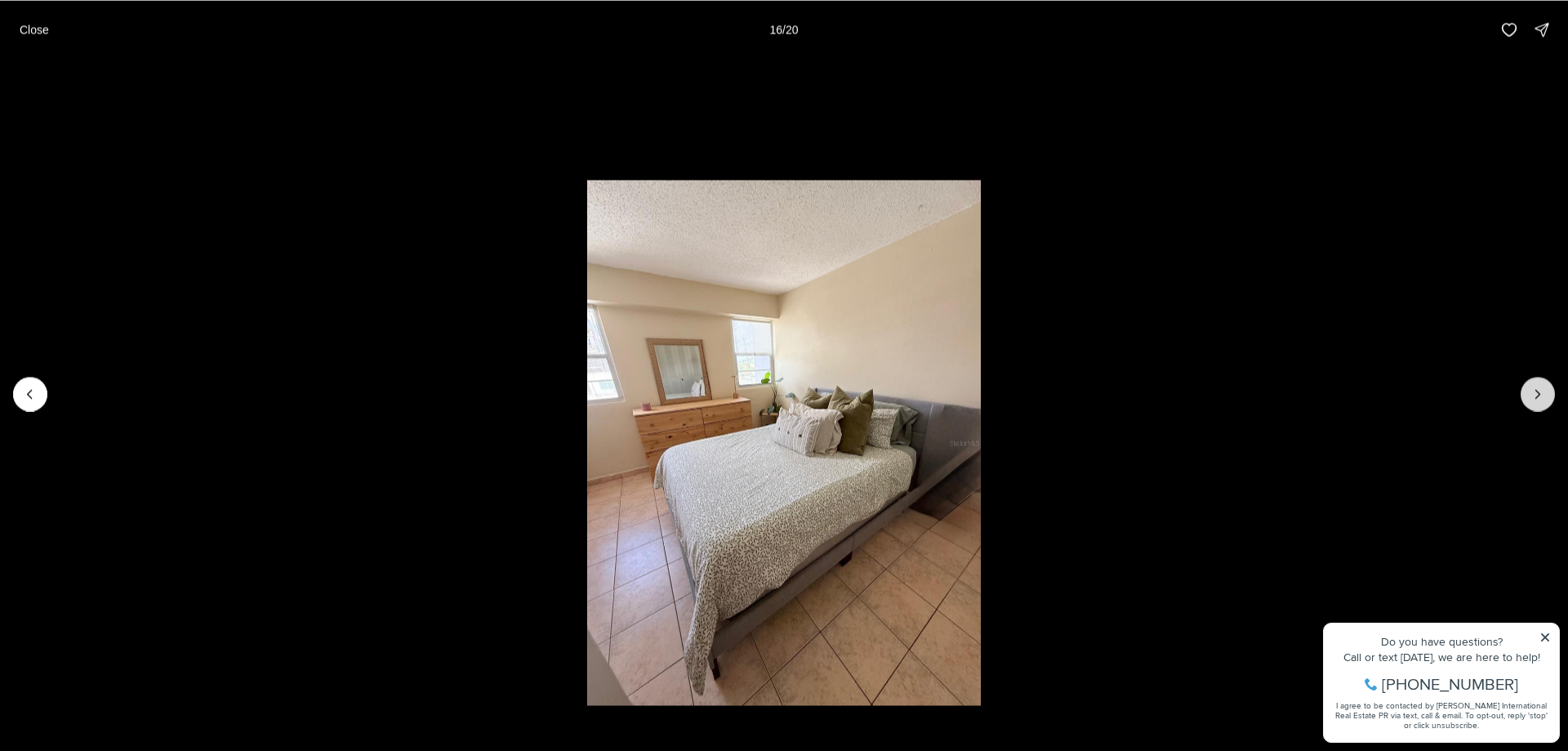
click at [1537, 403] on button "Next slide" at bounding box center [1537, 393] width 34 height 34
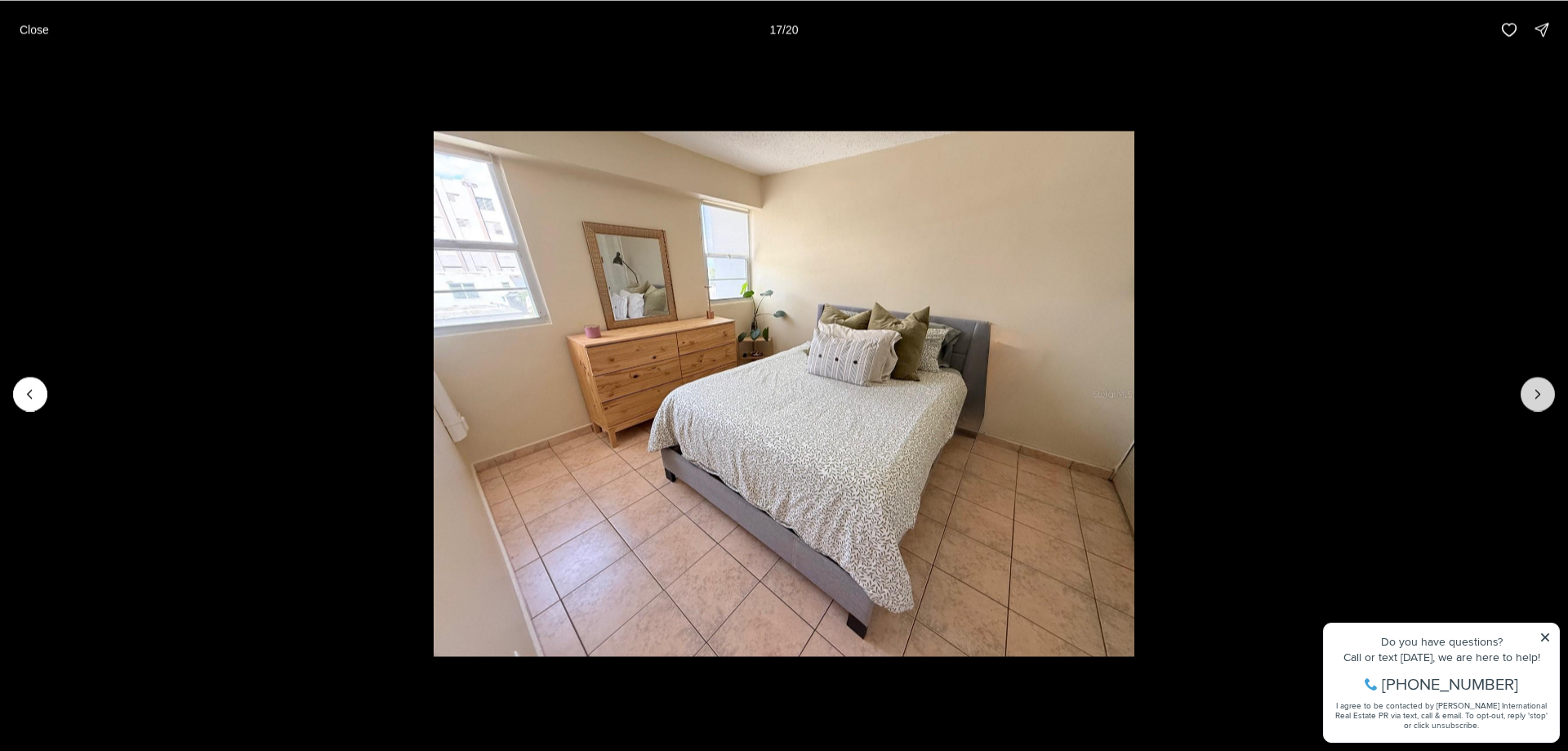
click at [1537, 403] on button "Next slide" at bounding box center [1537, 393] width 34 height 34
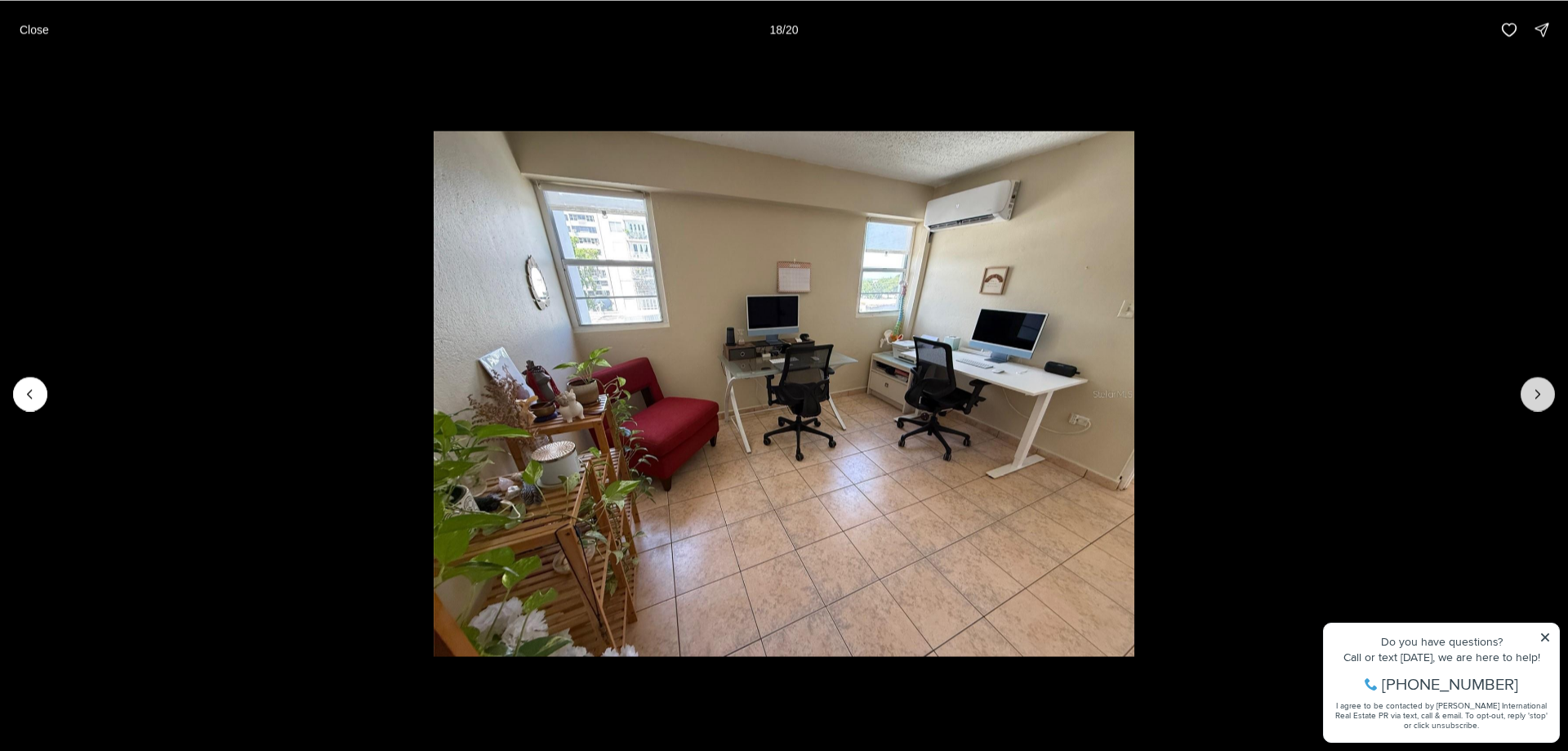
click at [1537, 403] on button "Next slide" at bounding box center [1537, 393] width 34 height 34
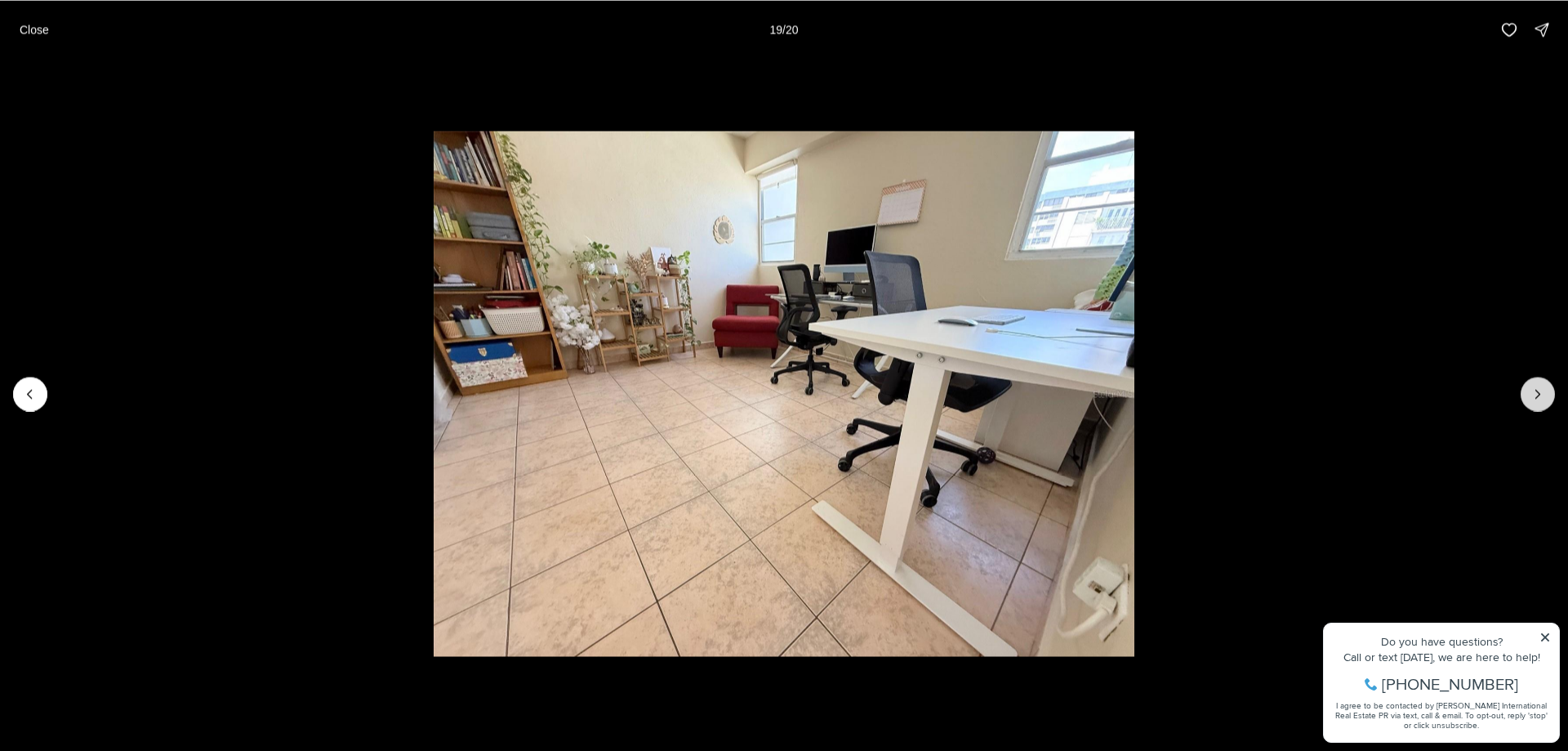
click at [1537, 403] on button "Next slide" at bounding box center [1537, 393] width 34 height 34
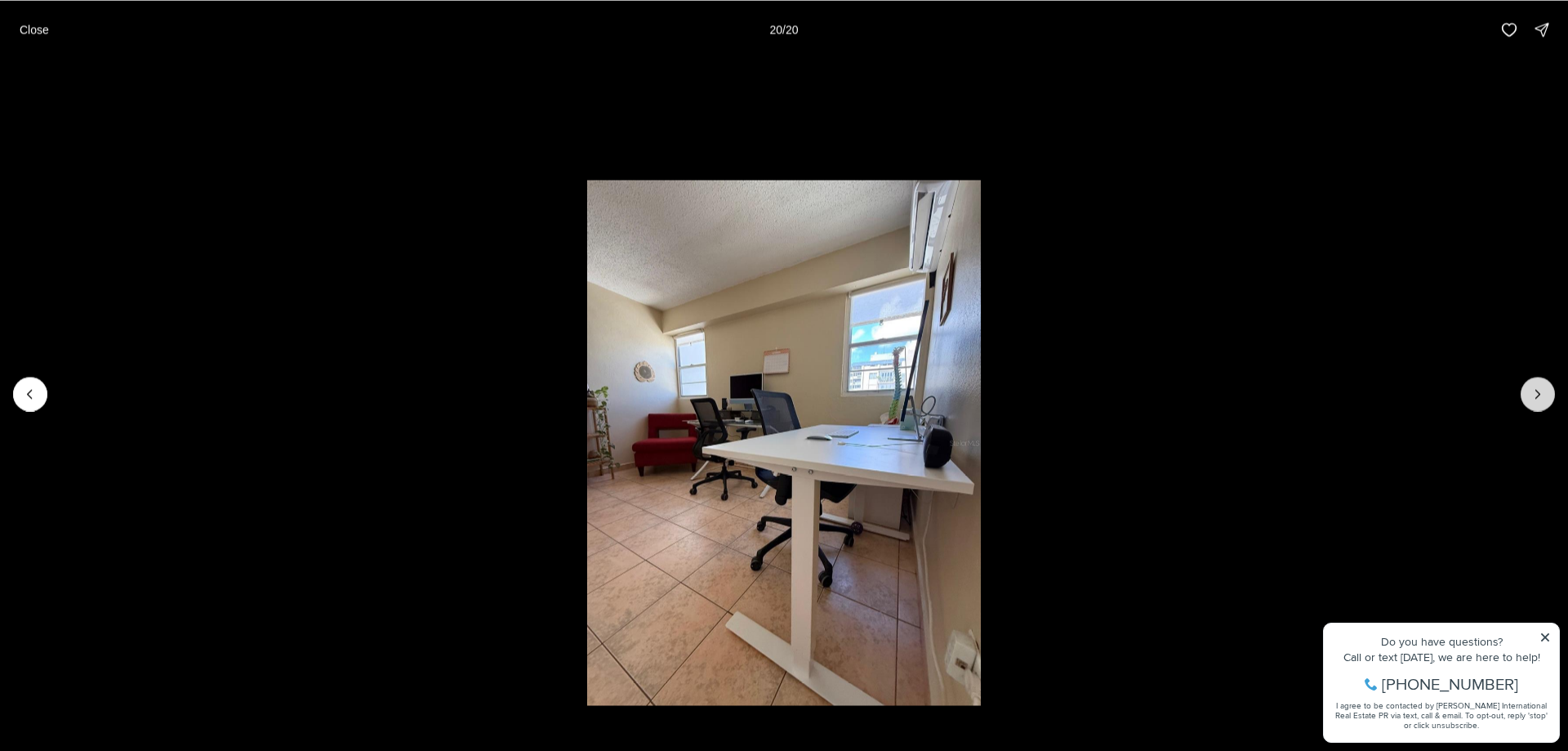
click at [1537, 403] on div at bounding box center [1537, 393] width 34 height 34
click at [1537, 399] on div at bounding box center [1537, 393] width 34 height 34
click at [1530, 393] on div at bounding box center [1537, 393] width 34 height 34
click at [1531, 394] on div at bounding box center [1537, 393] width 34 height 34
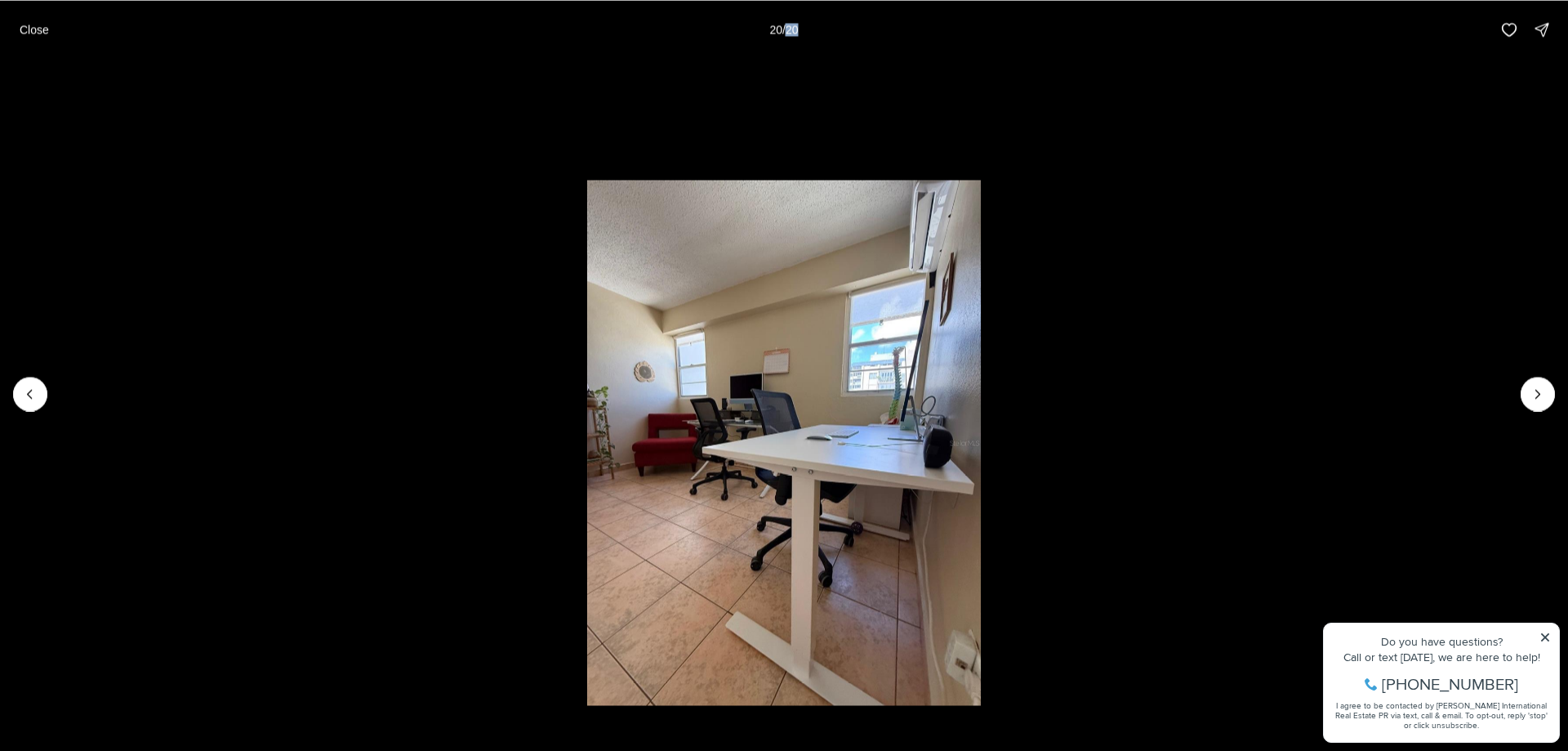
click at [1531, 394] on div at bounding box center [1537, 393] width 34 height 34
click at [21, 31] on p "Close" at bounding box center [34, 29] width 30 height 13
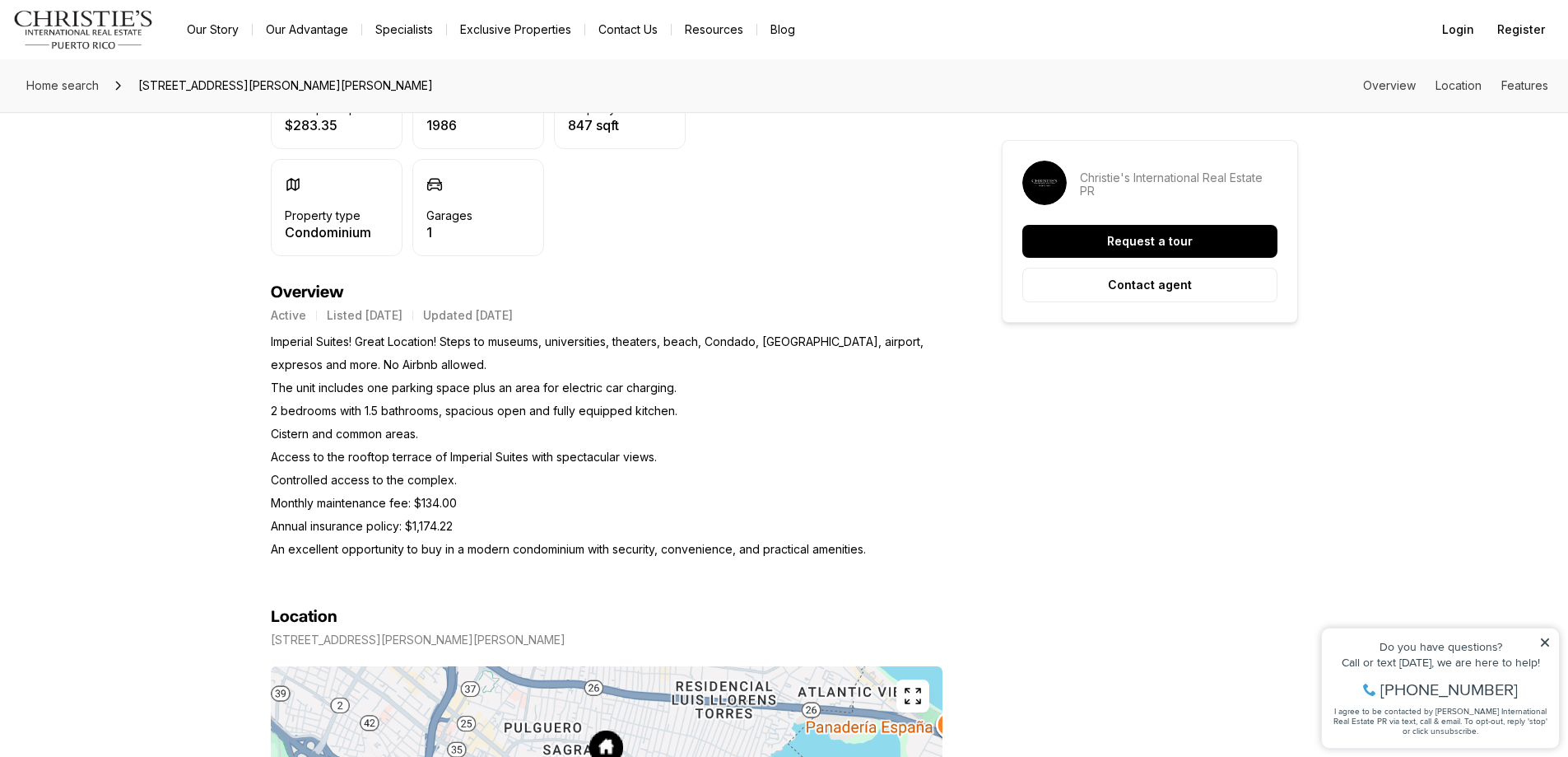
scroll to position [411, 0]
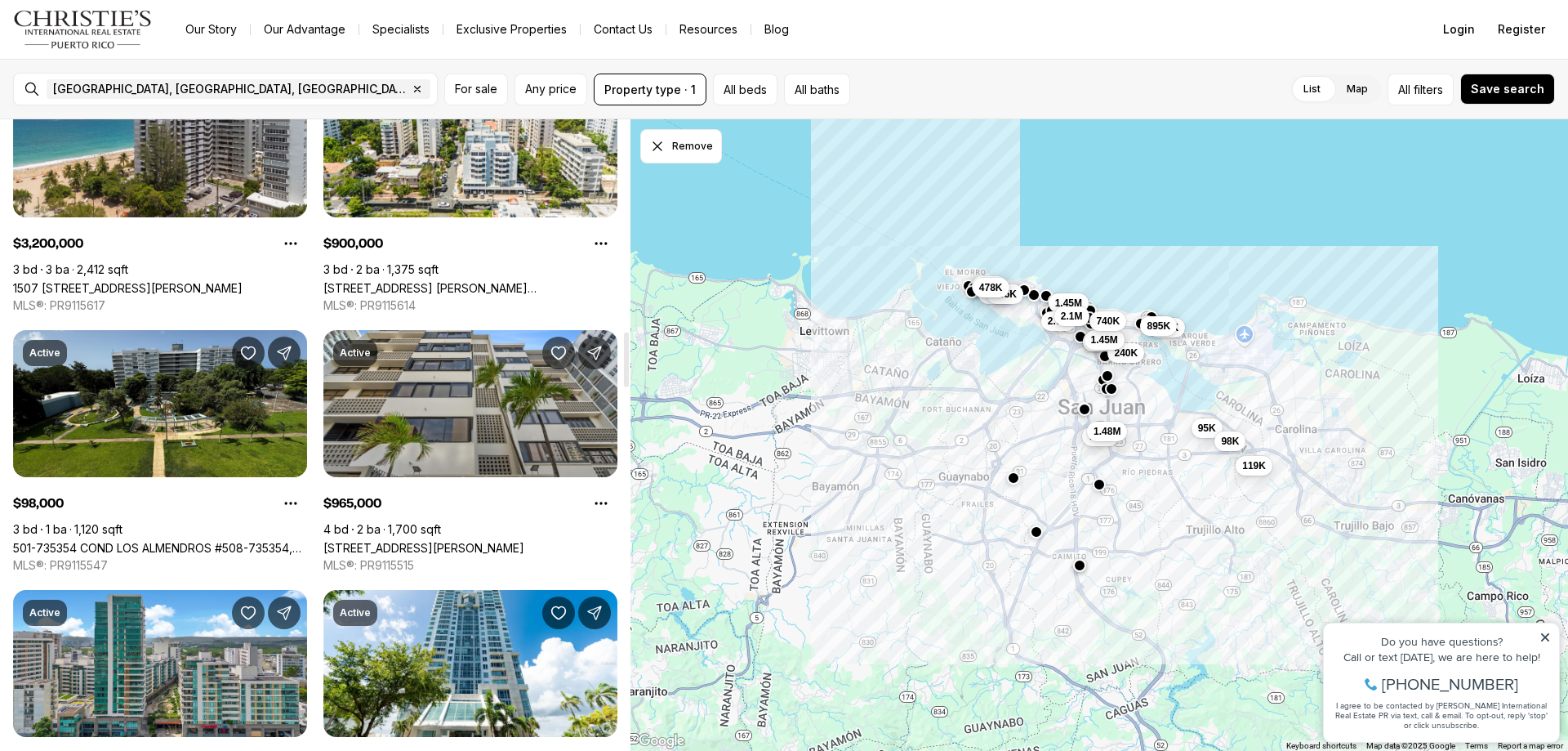
scroll to position [2532, 0]
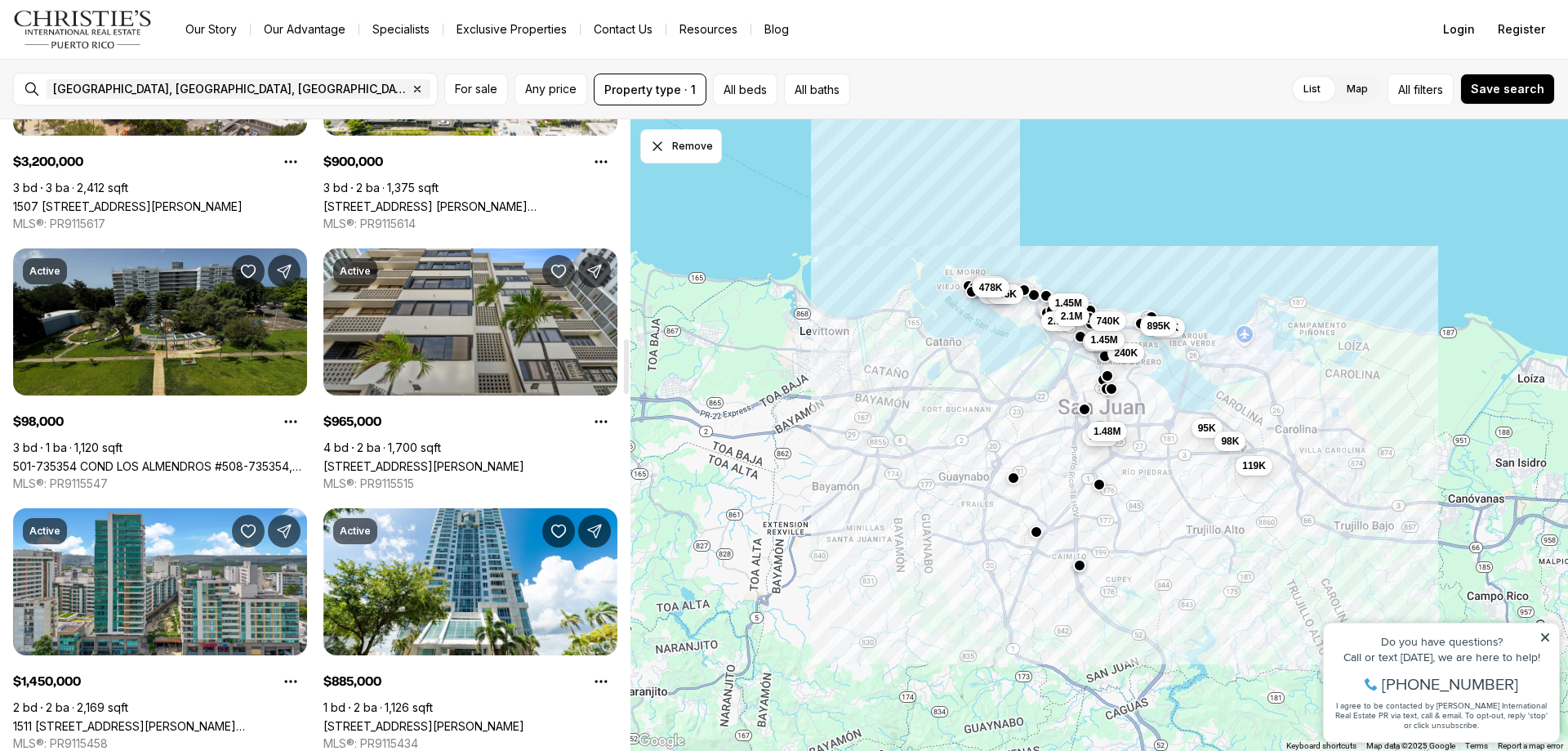
click at [214, 459] on link "501-735354 COND LOS ALMENDROS #508-735354, [GEOGRAPHIC_DATA][PERSON_NAME], 00924" at bounding box center [160, 466] width 294 height 14
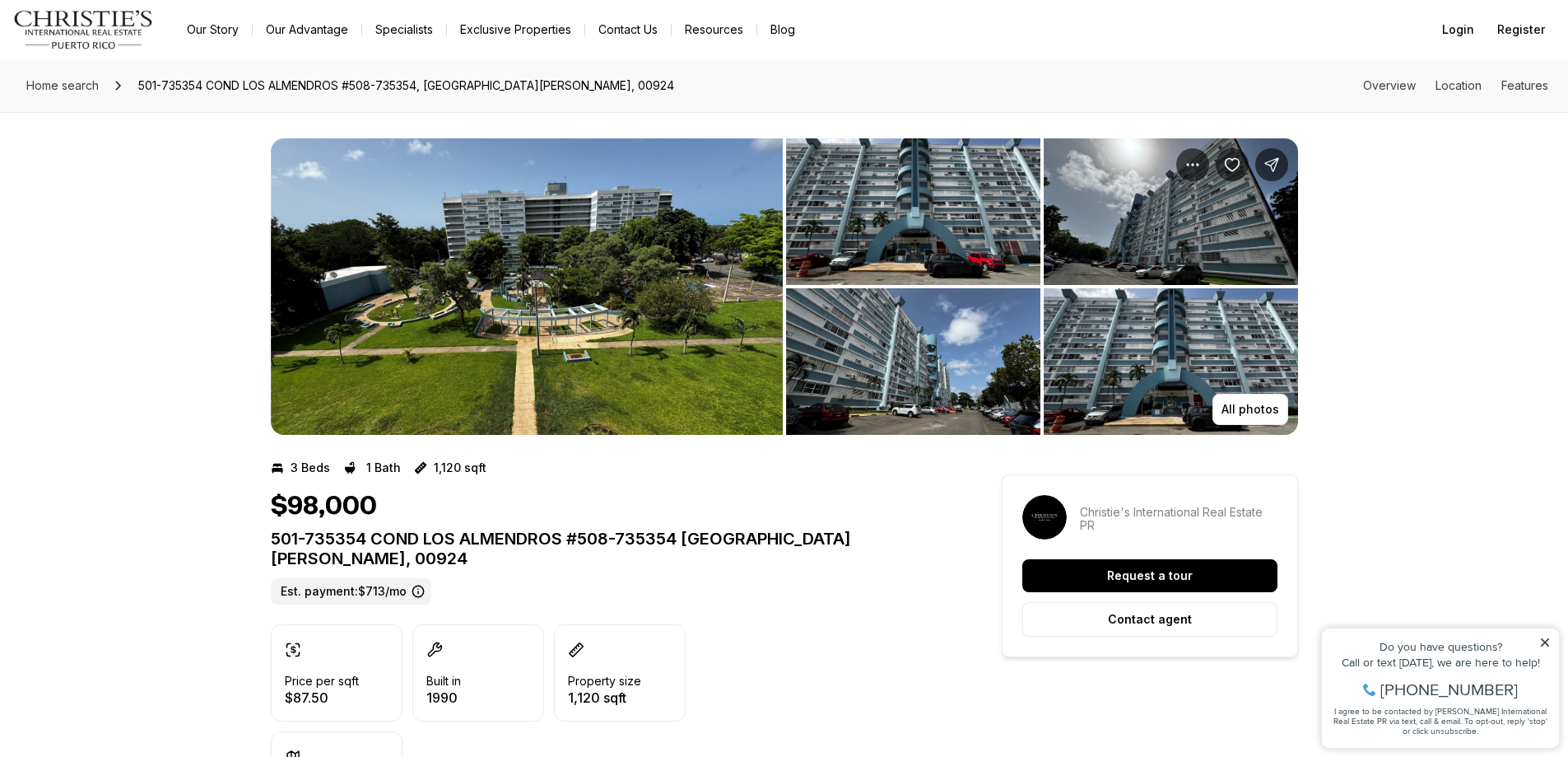
click at [643, 254] on img "View image gallery" at bounding box center [526, 286] width 512 height 296
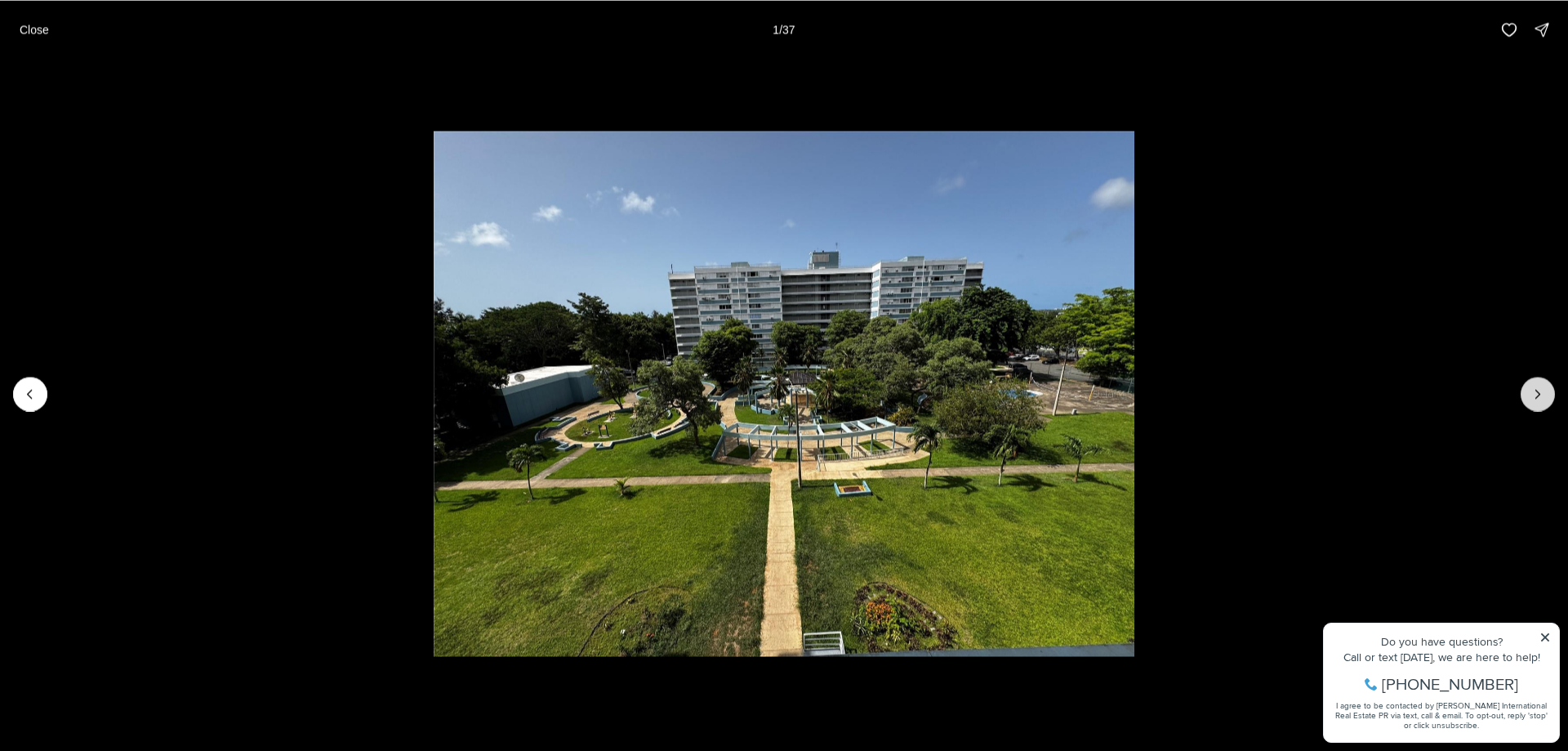
click at [1531, 399] on icon "Next slide" at bounding box center [1537, 393] width 17 height 17
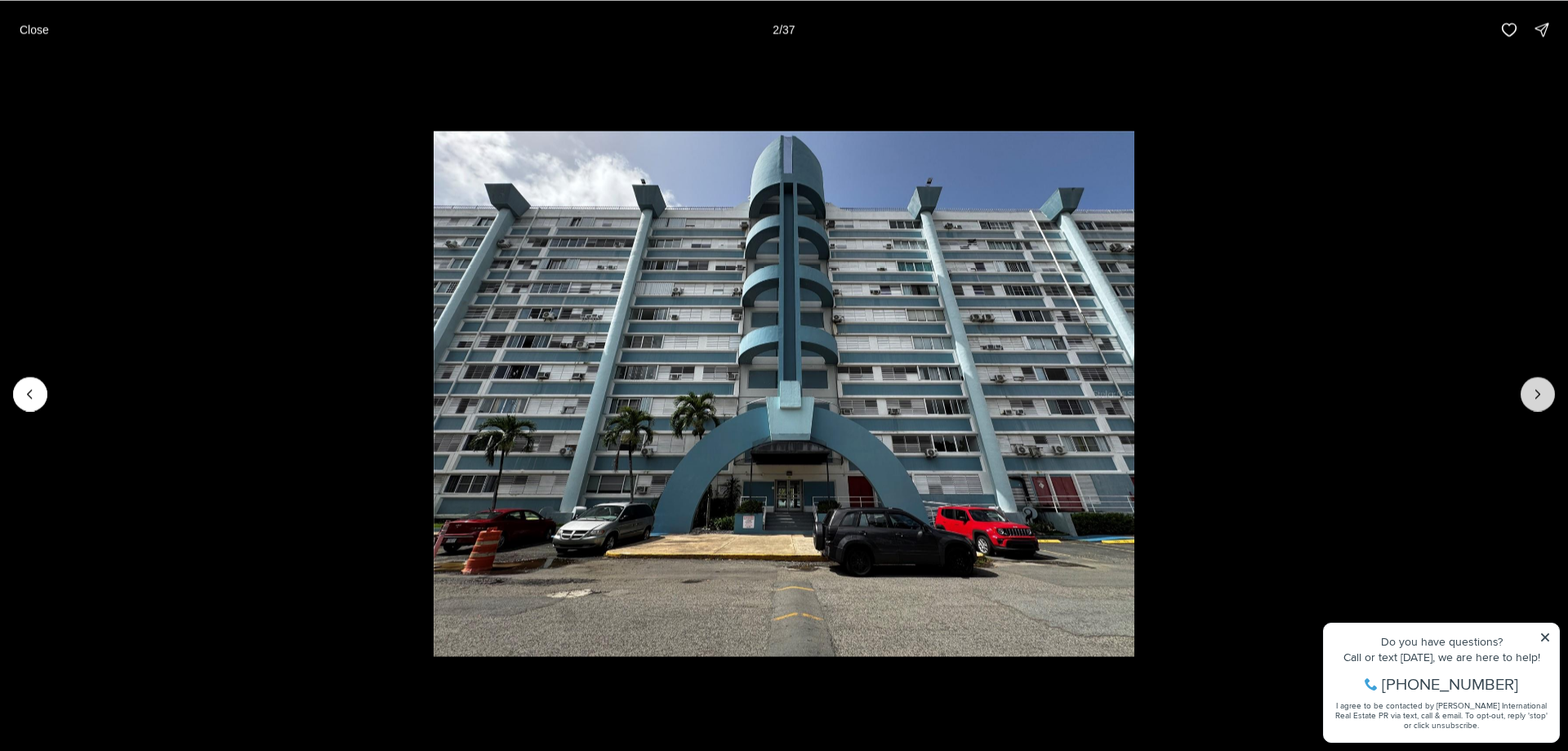
click at [1531, 400] on icon "Next slide" at bounding box center [1537, 393] width 17 height 17
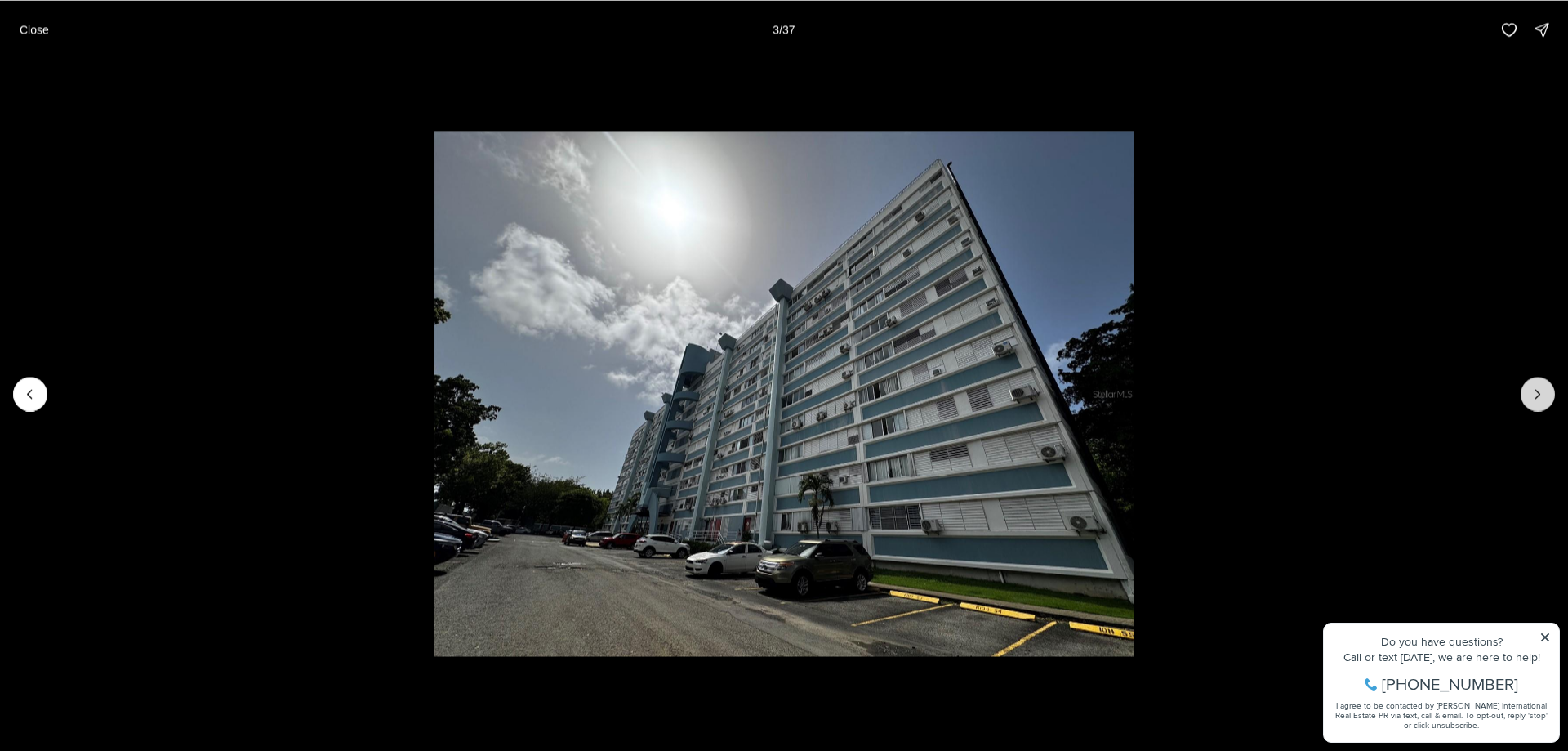
click at [1531, 400] on icon "Next slide" at bounding box center [1537, 393] width 17 height 17
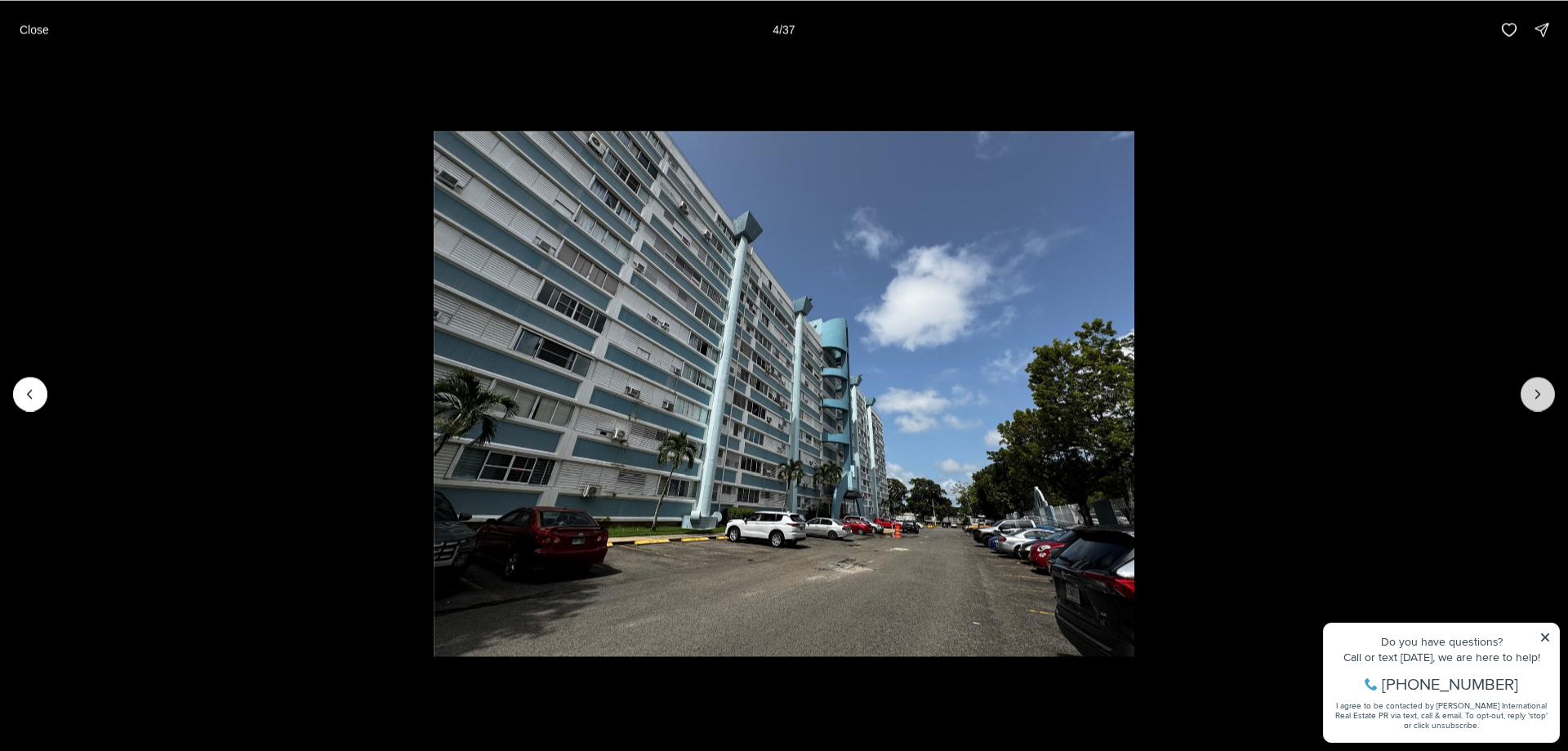
click at [1531, 400] on icon "Next slide" at bounding box center [1537, 393] width 17 height 17
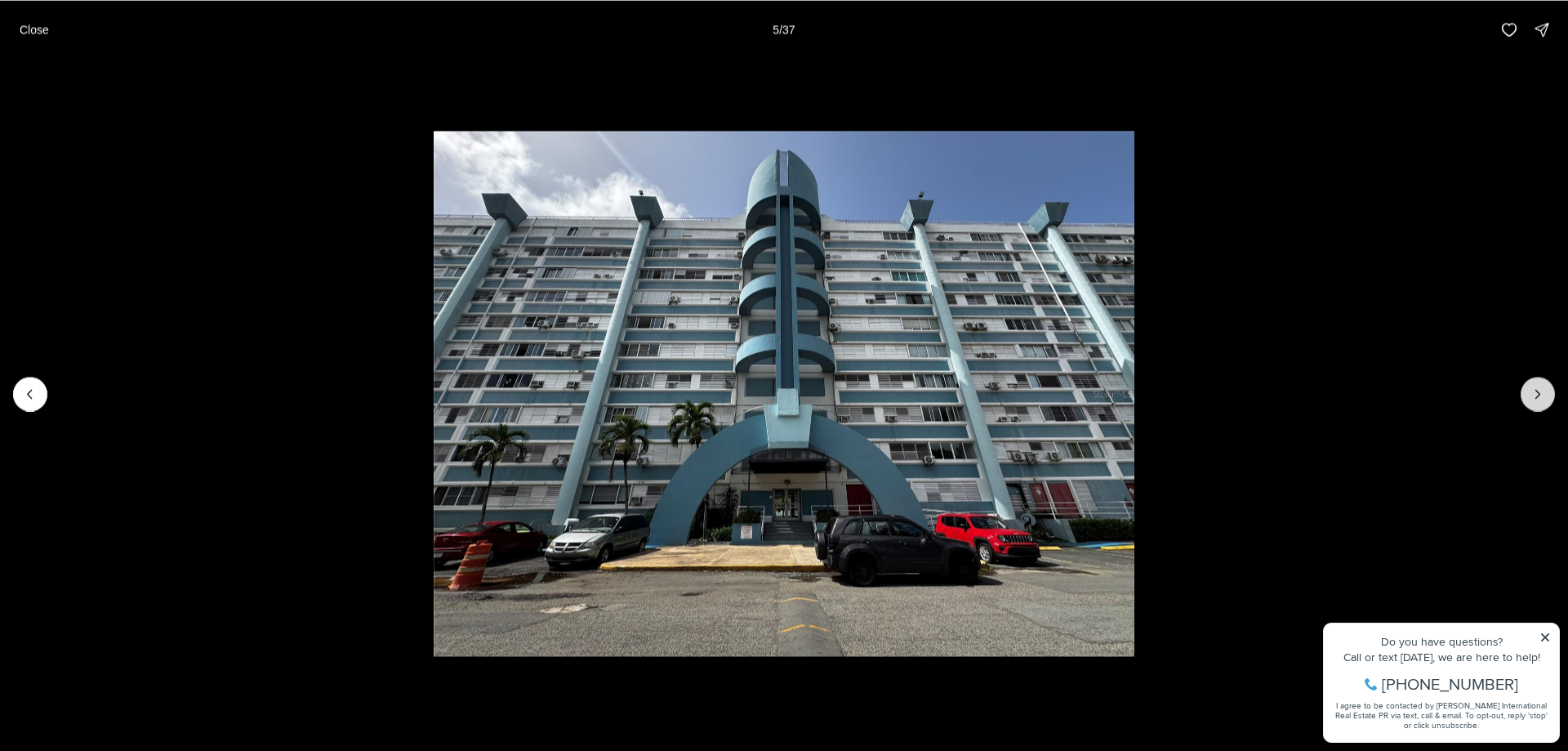
click at [1531, 400] on icon "Next slide" at bounding box center [1537, 393] width 17 height 17
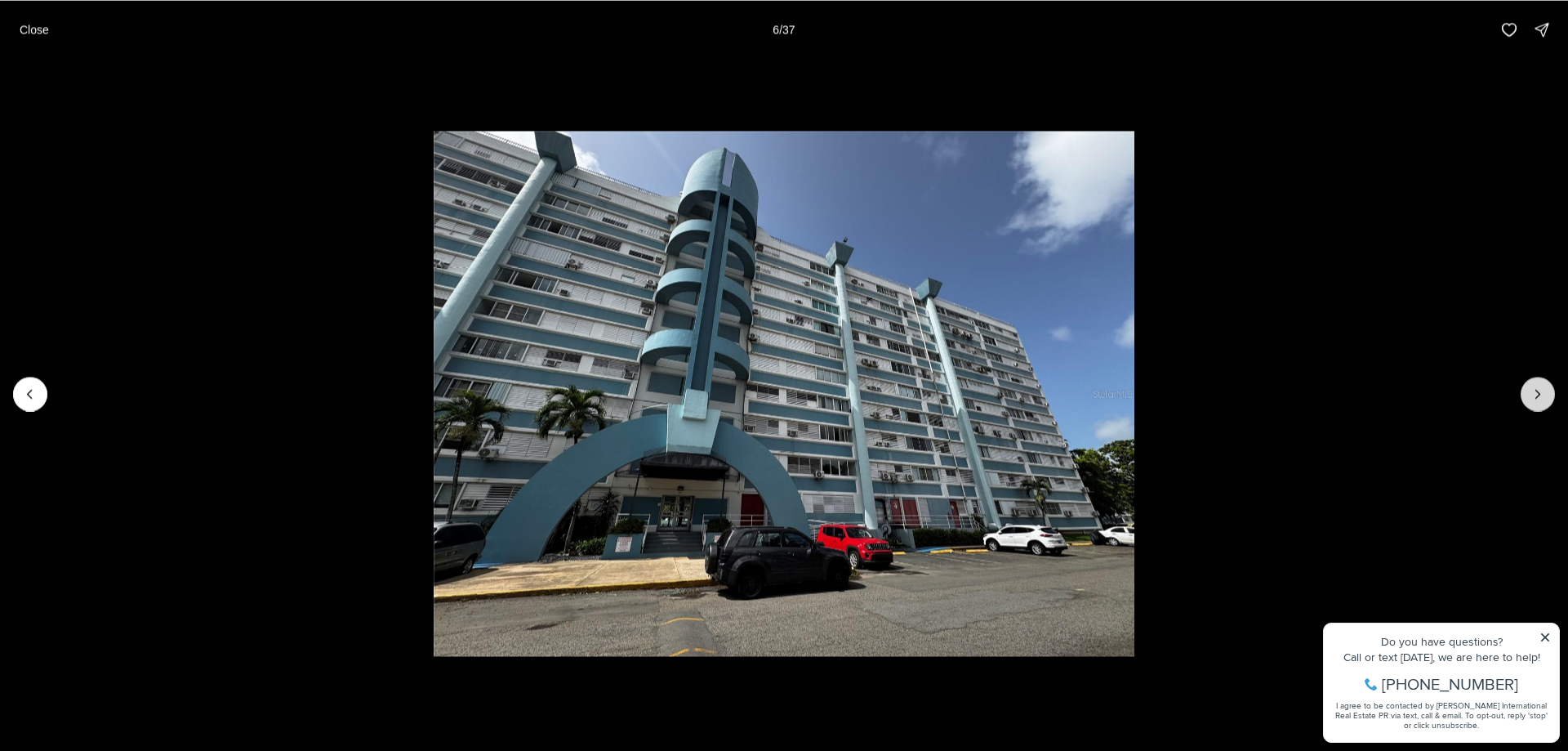
click at [1531, 400] on icon "Next slide" at bounding box center [1537, 393] width 17 height 17
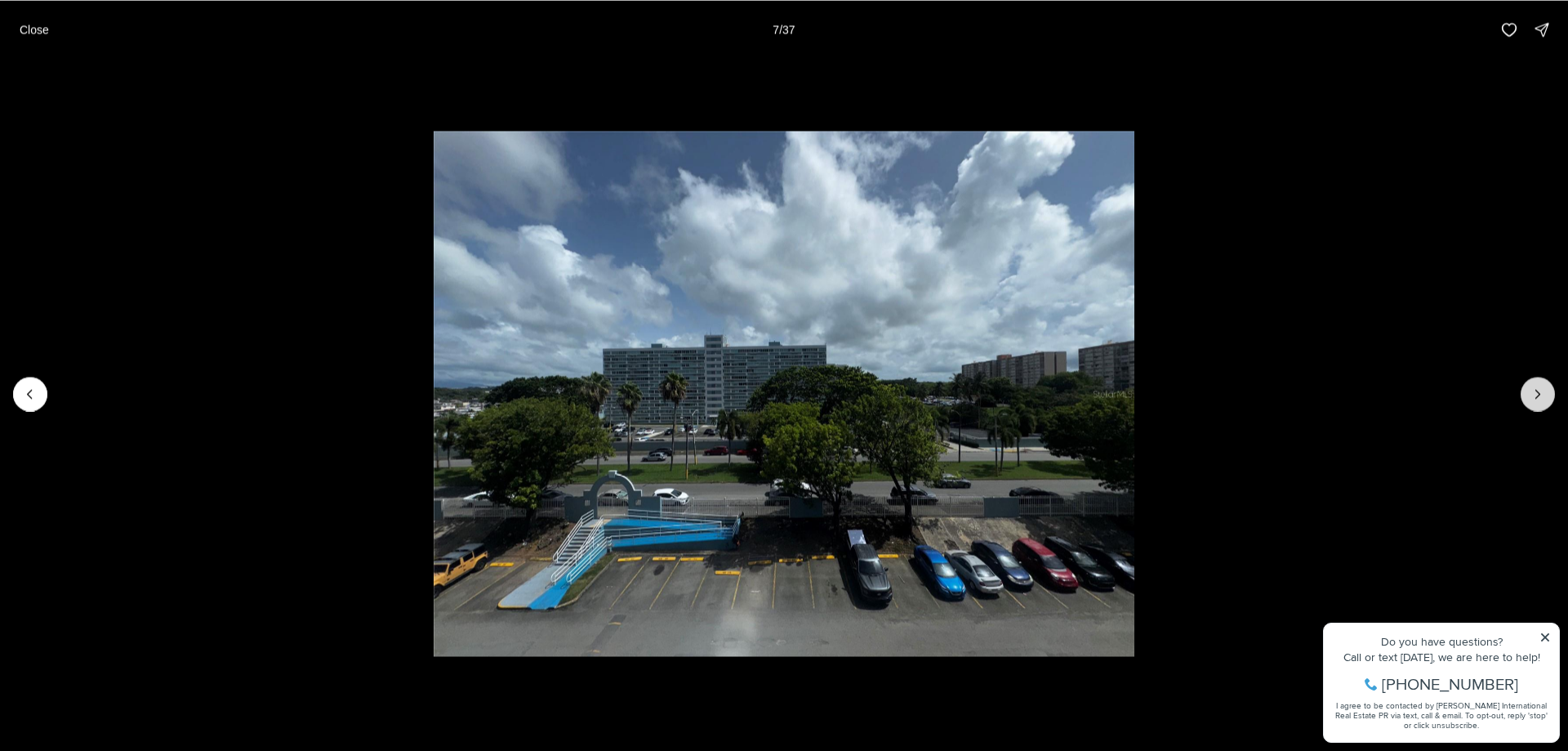
click at [1531, 400] on icon "Next slide" at bounding box center [1537, 393] width 17 height 17
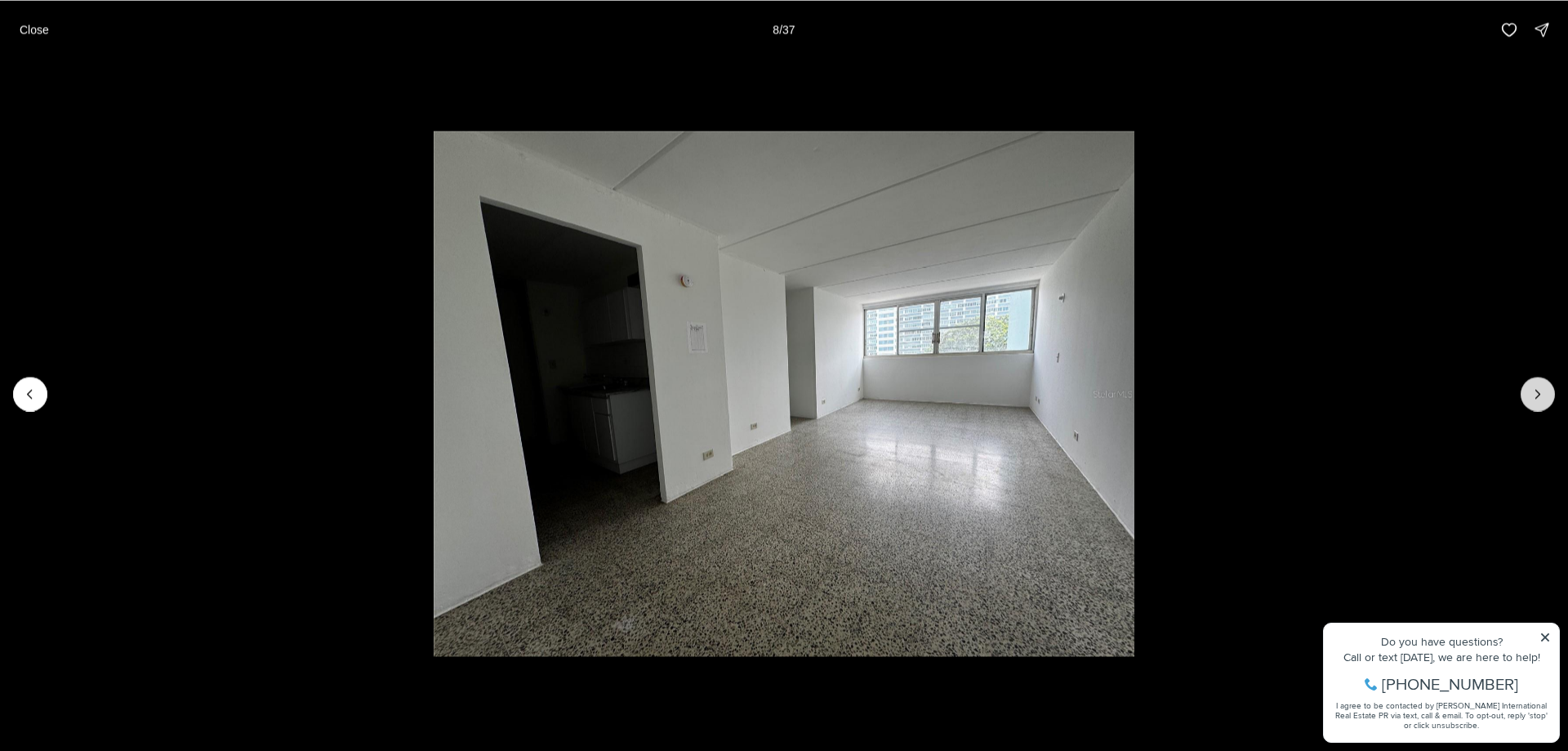
click at [1531, 400] on icon "Next slide" at bounding box center [1537, 393] width 17 height 17
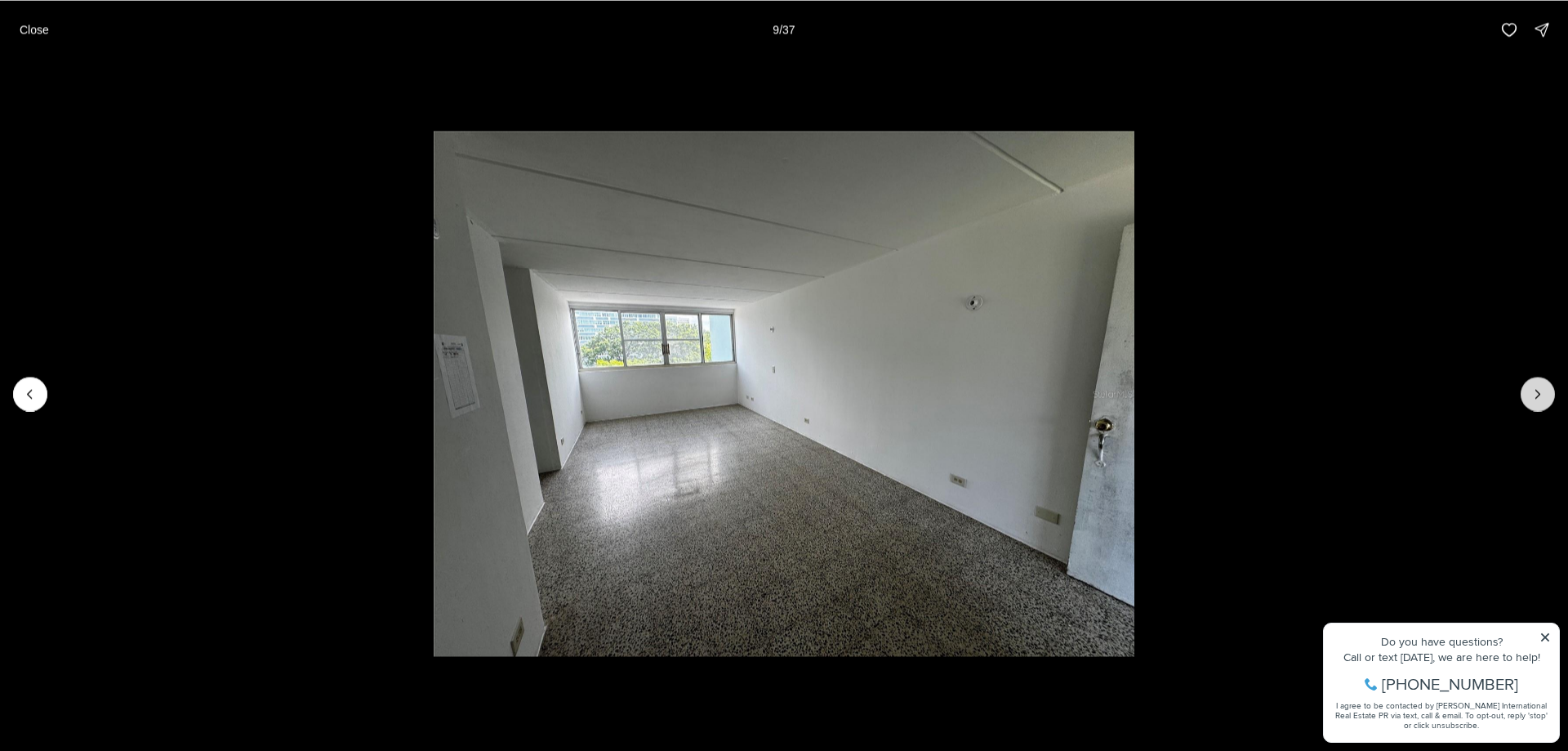
click at [1531, 400] on icon "Next slide" at bounding box center [1537, 393] width 17 height 17
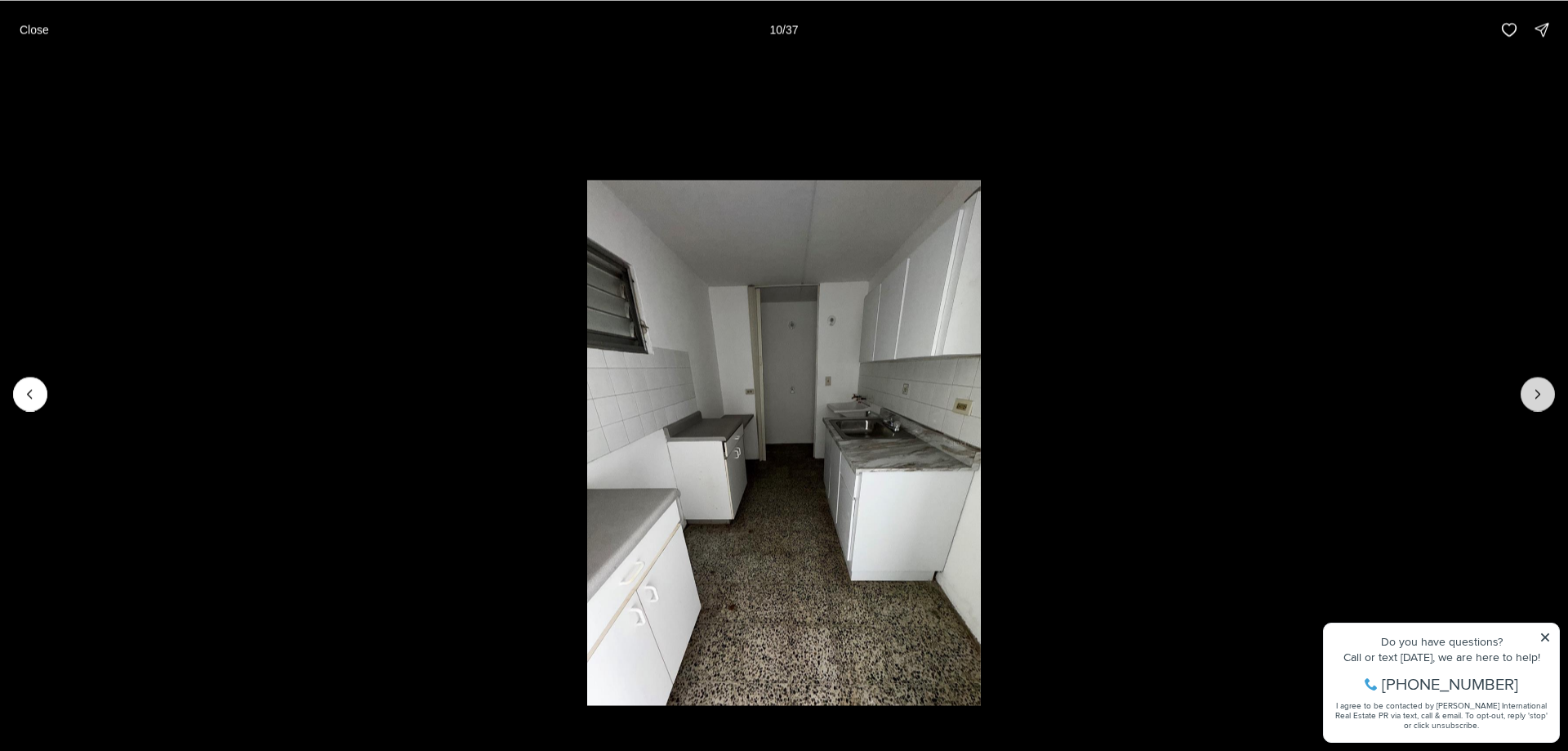
click at [1531, 400] on icon "Next slide" at bounding box center [1537, 393] width 17 height 17
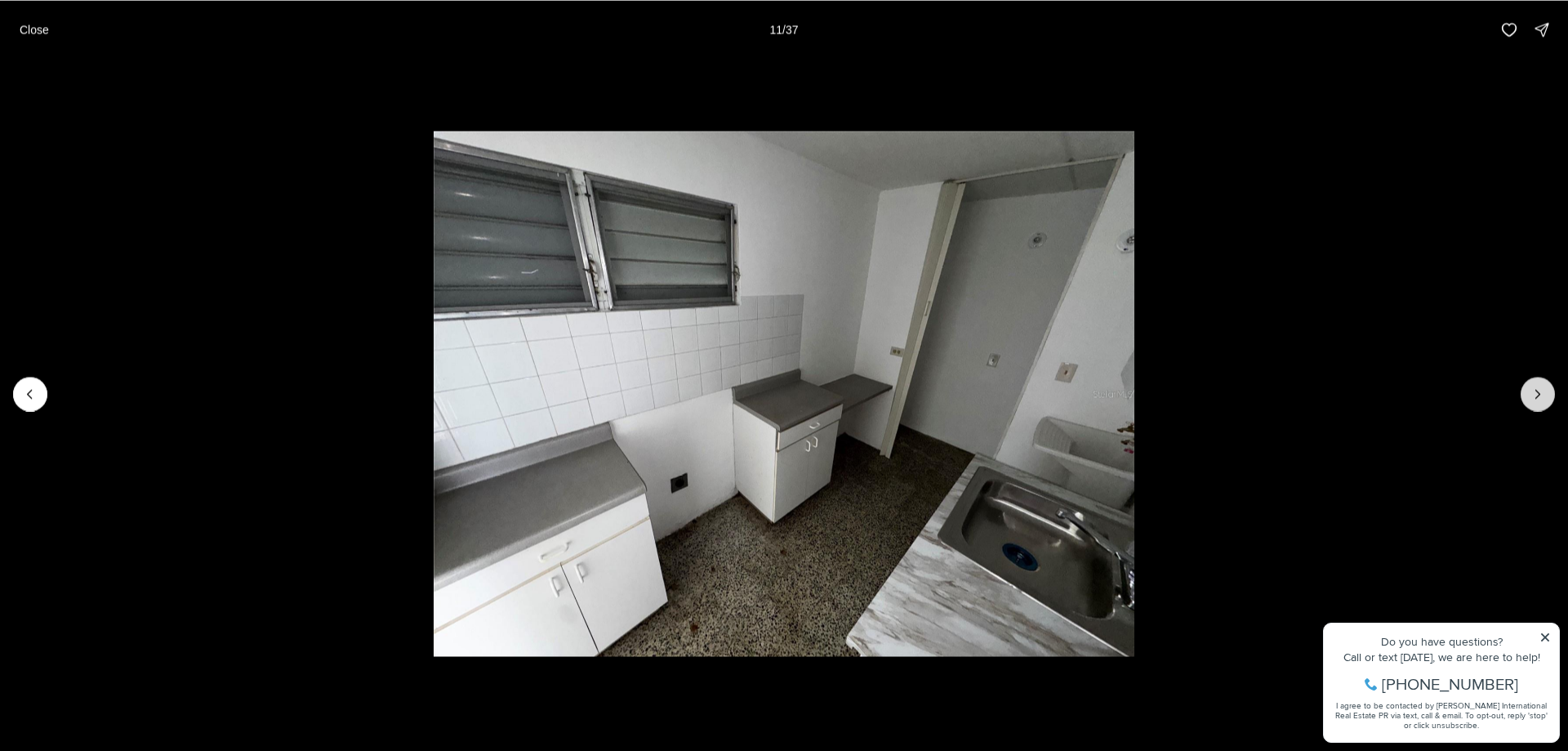
click at [1531, 400] on icon "Next slide" at bounding box center [1537, 393] width 17 height 17
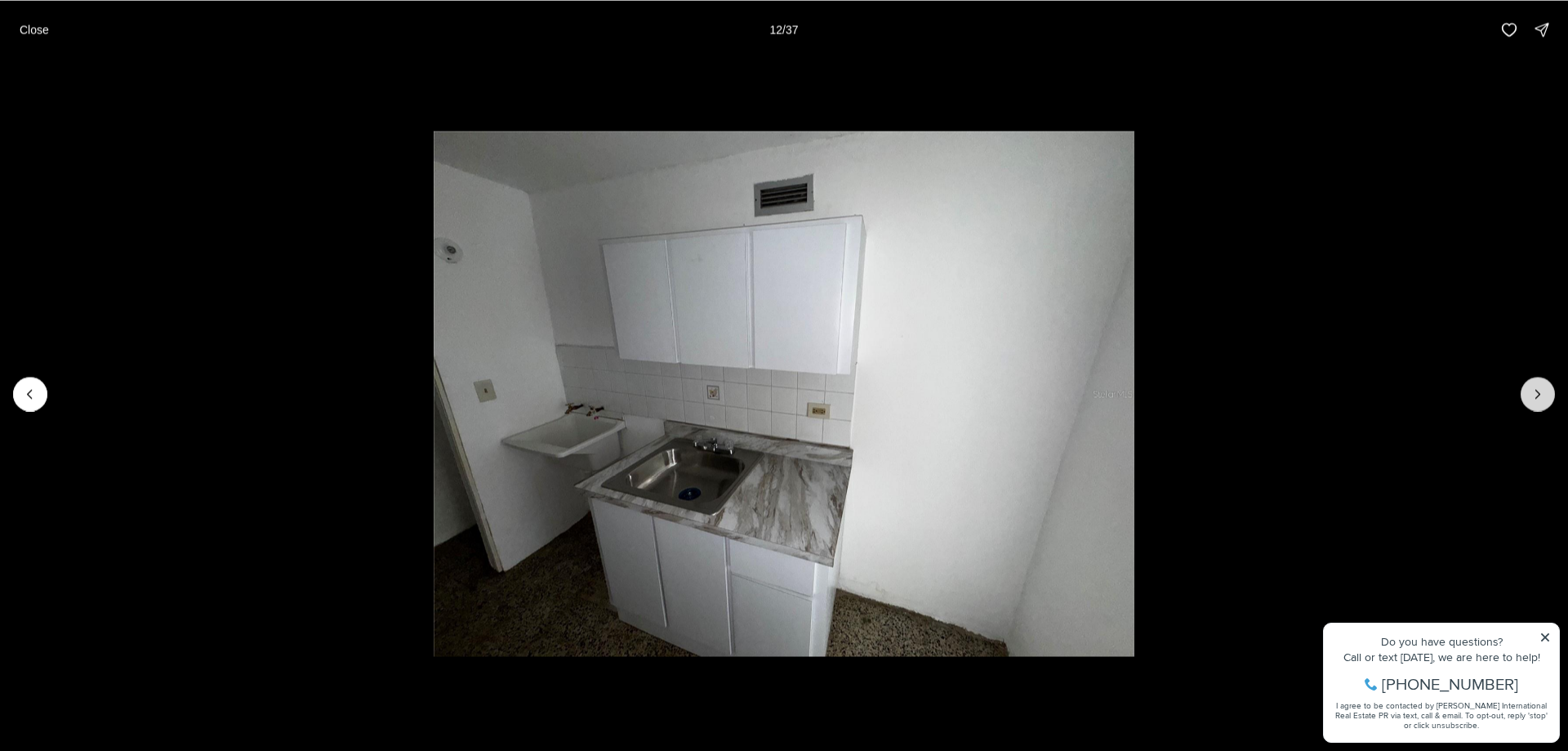
click at [1531, 400] on icon "Next slide" at bounding box center [1537, 393] width 17 height 17
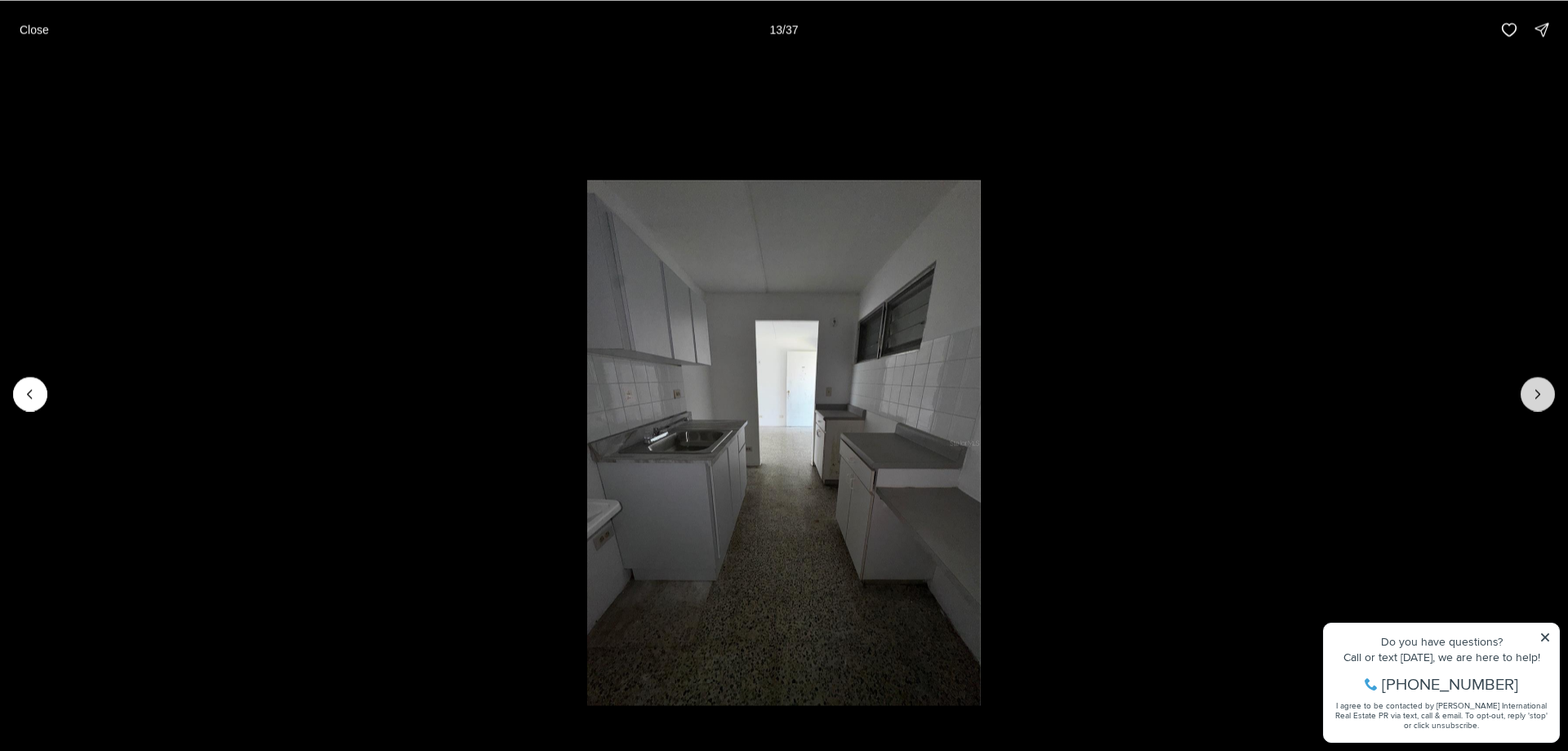
click at [1531, 400] on icon "Next slide" at bounding box center [1537, 393] width 17 height 17
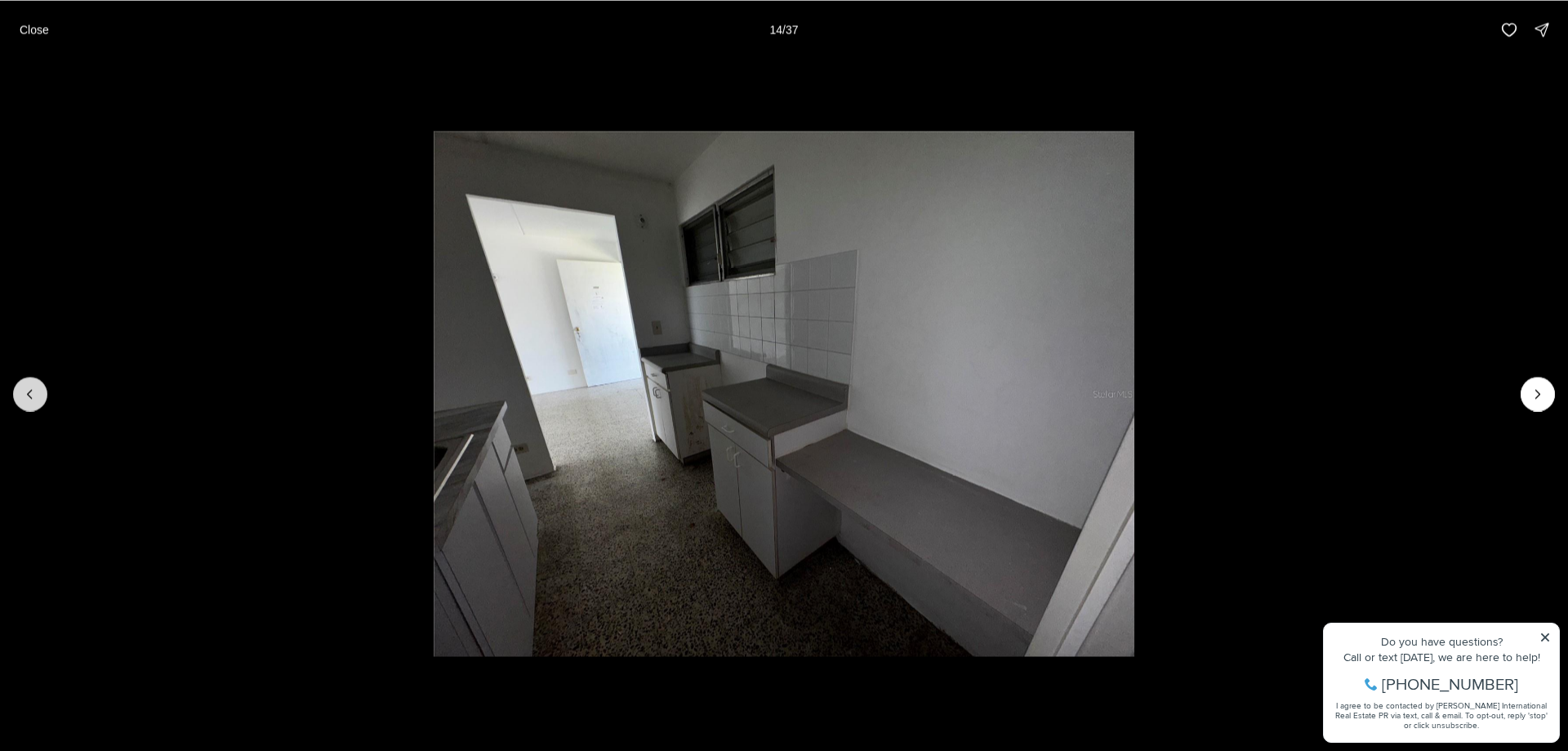
click at [36, 390] on icon "Previous slide" at bounding box center [30, 393] width 17 height 17
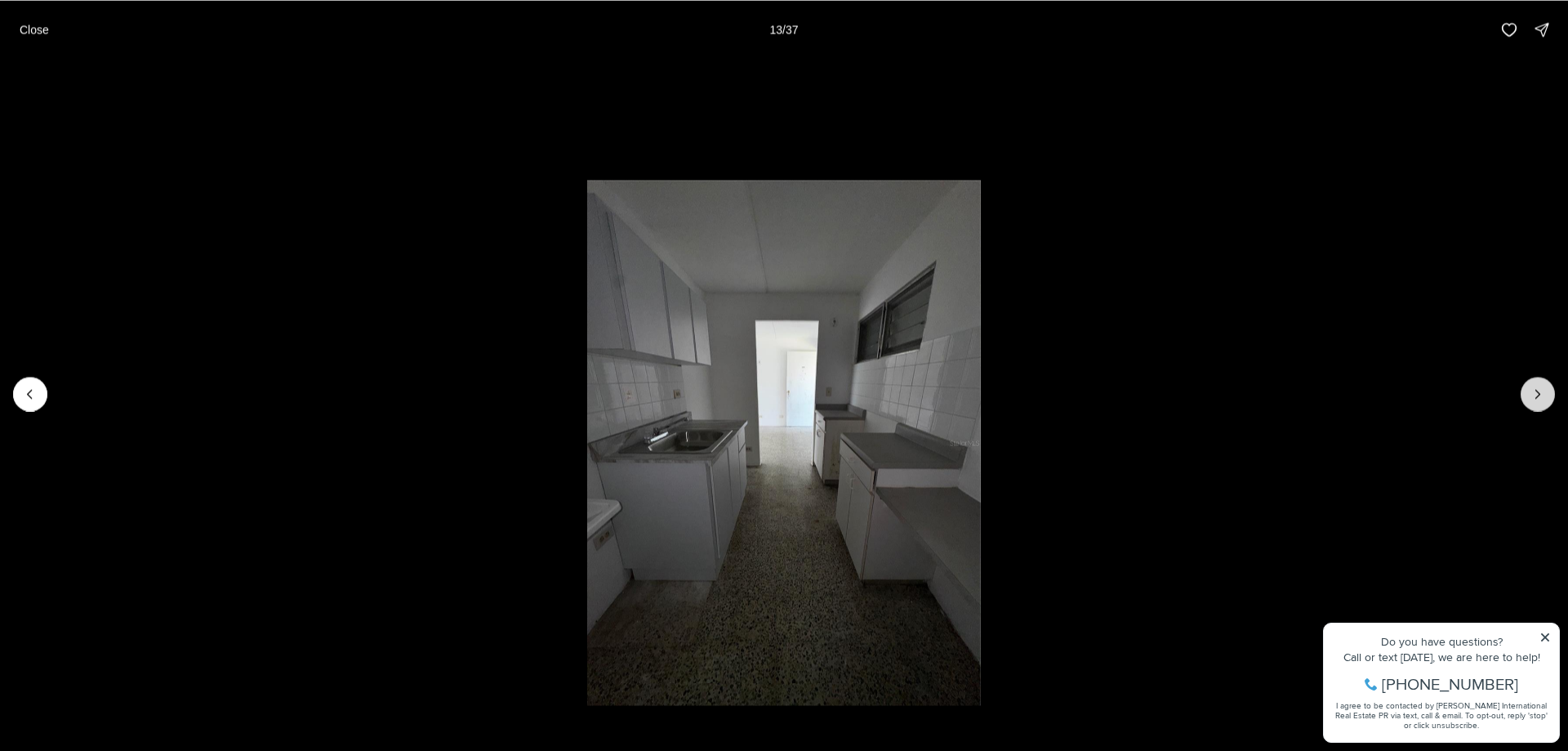
click at [1538, 406] on button "Next slide" at bounding box center [1537, 393] width 34 height 34
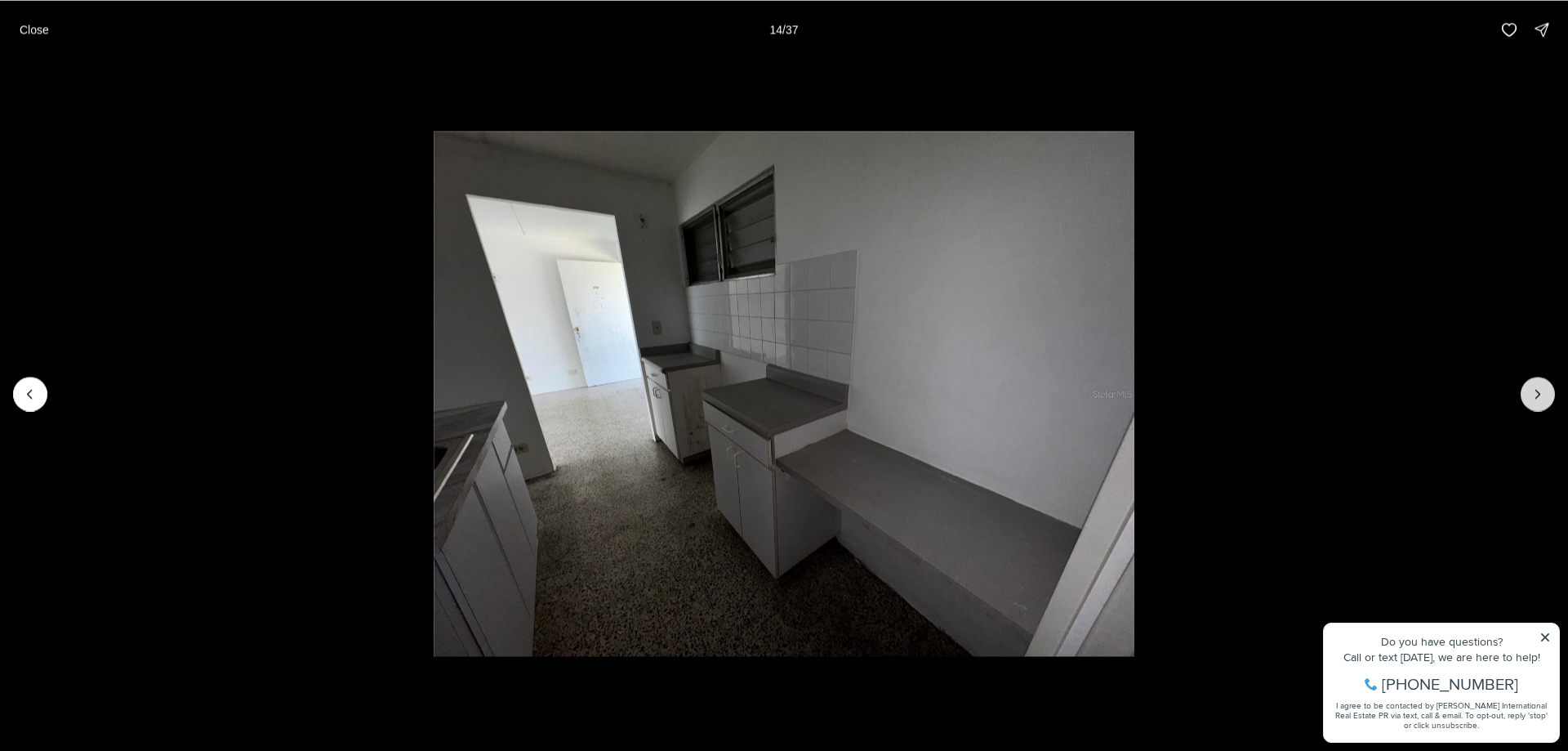
click at [1538, 406] on button "Next slide" at bounding box center [1537, 393] width 34 height 34
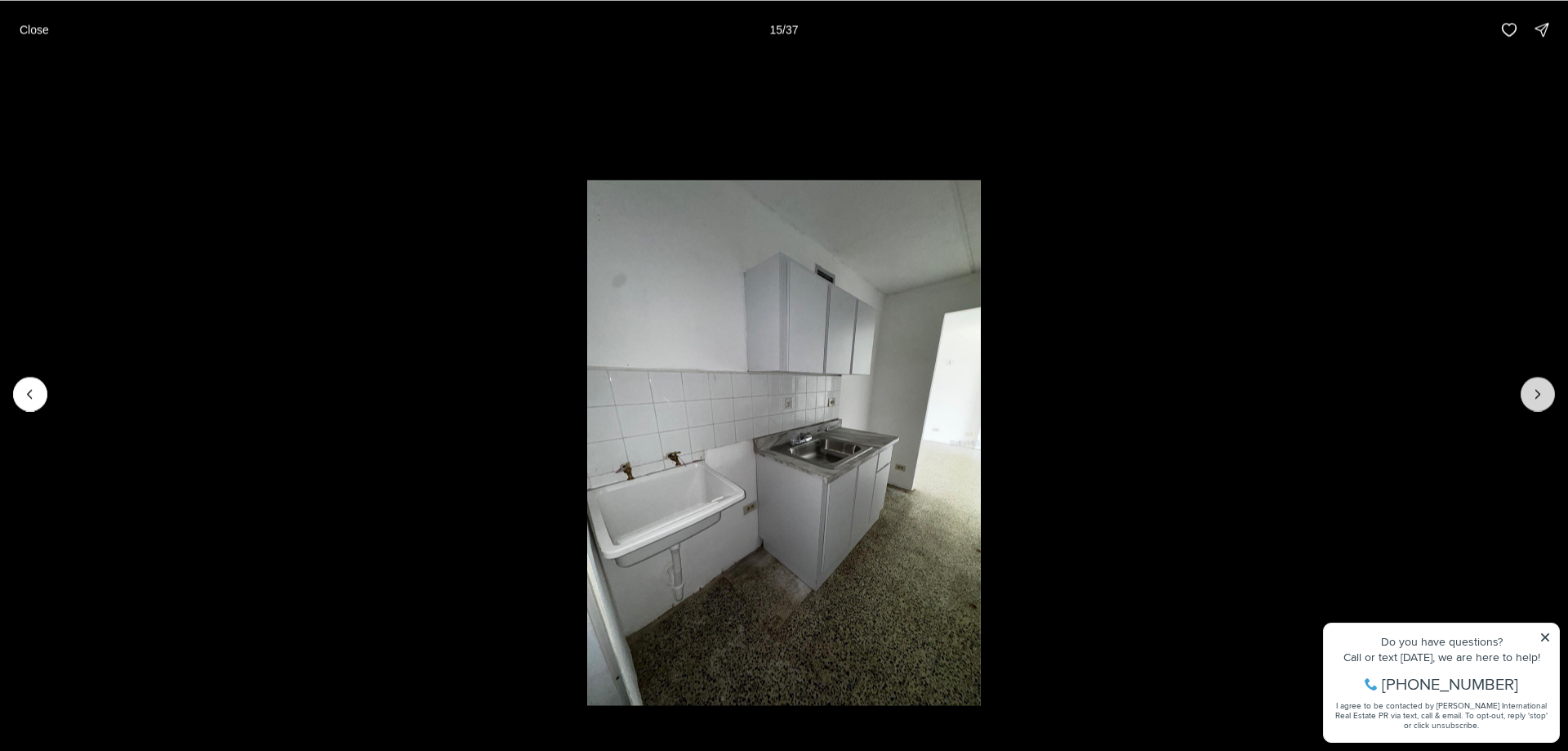
click at [1538, 406] on button "Next slide" at bounding box center [1537, 393] width 34 height 34
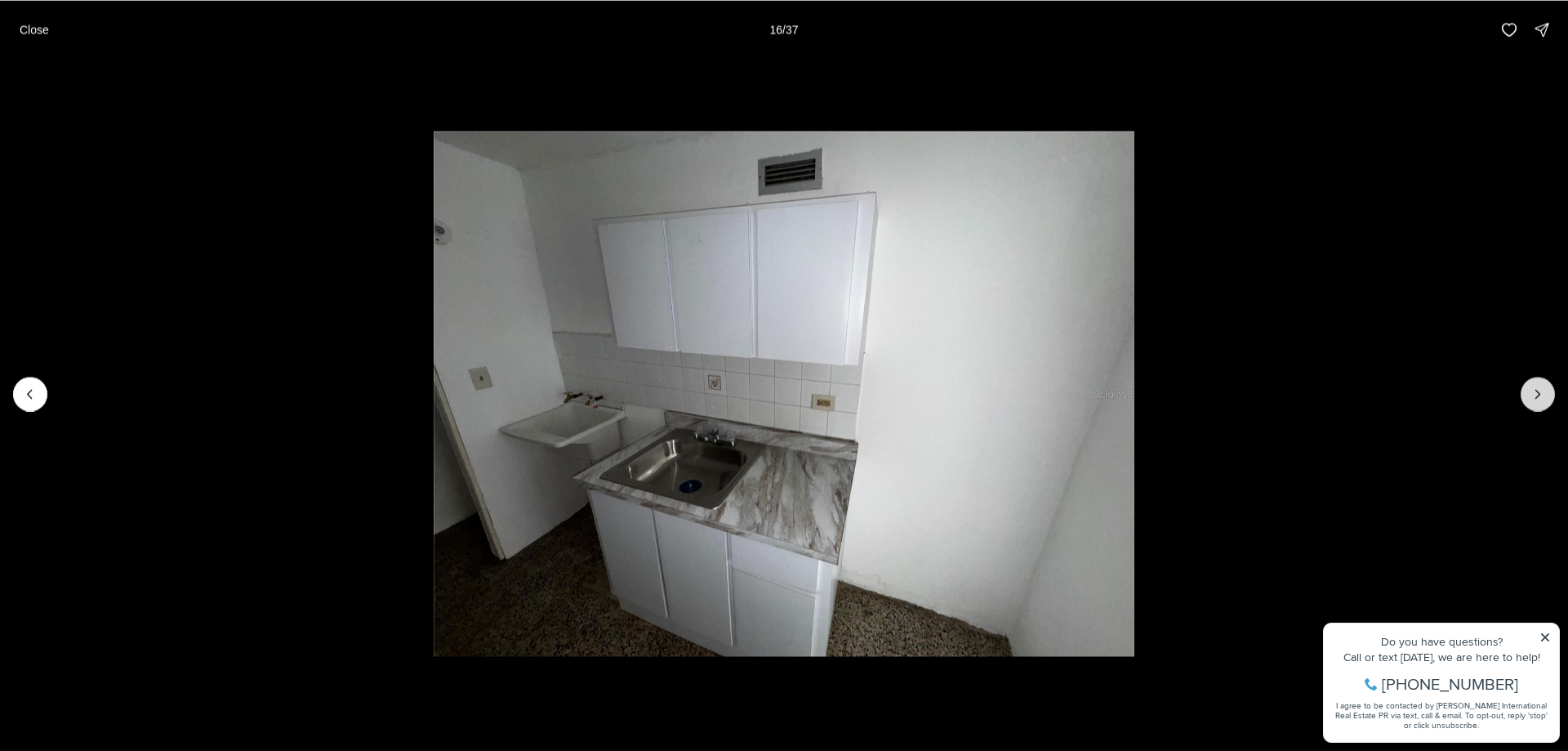
click at [1538, 406] on button "Next slide" at bounding box center [1537, 393] width 34 height 34
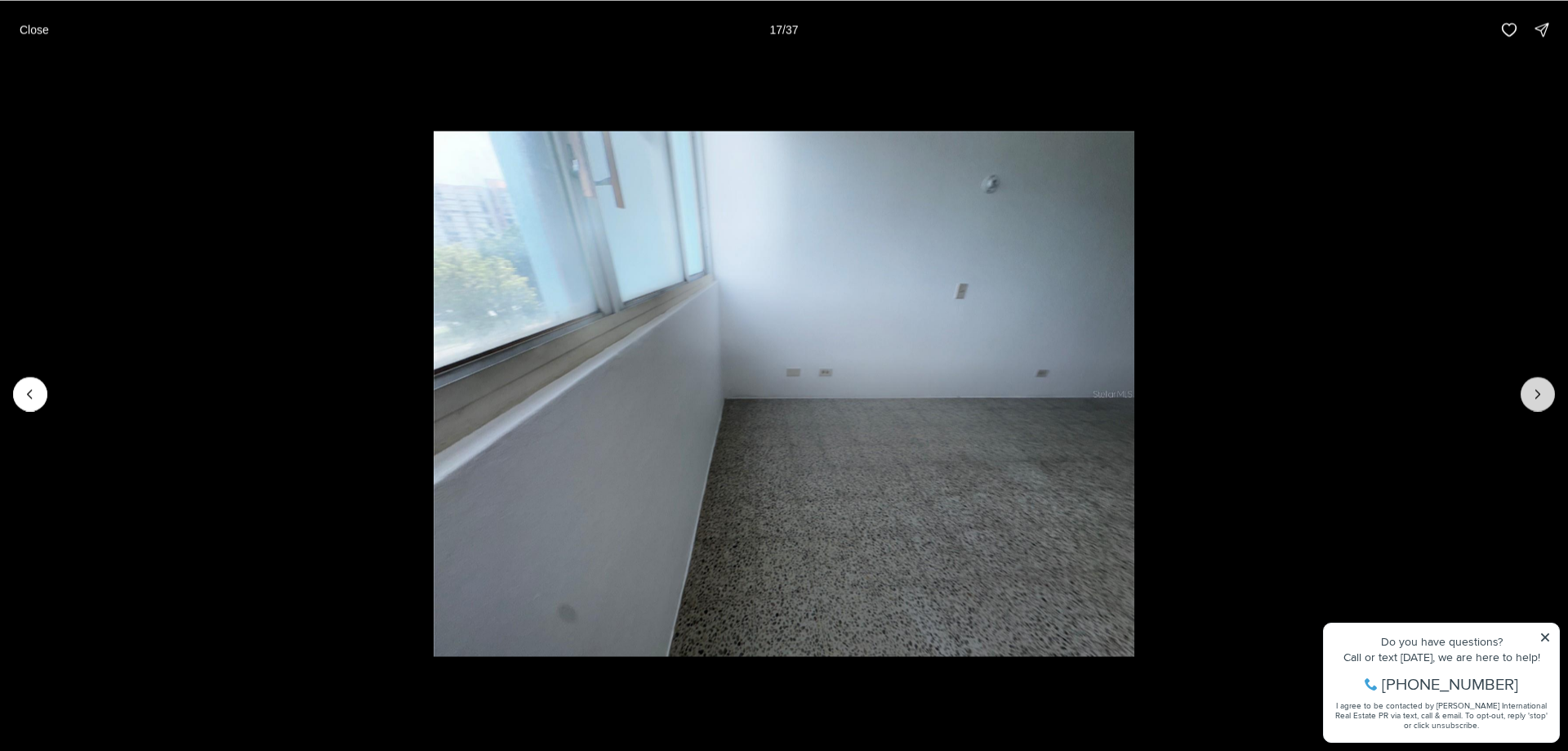
click at [1538, 406] on button "Next slide" at bounding box center [1537, 393] width 34 height 34
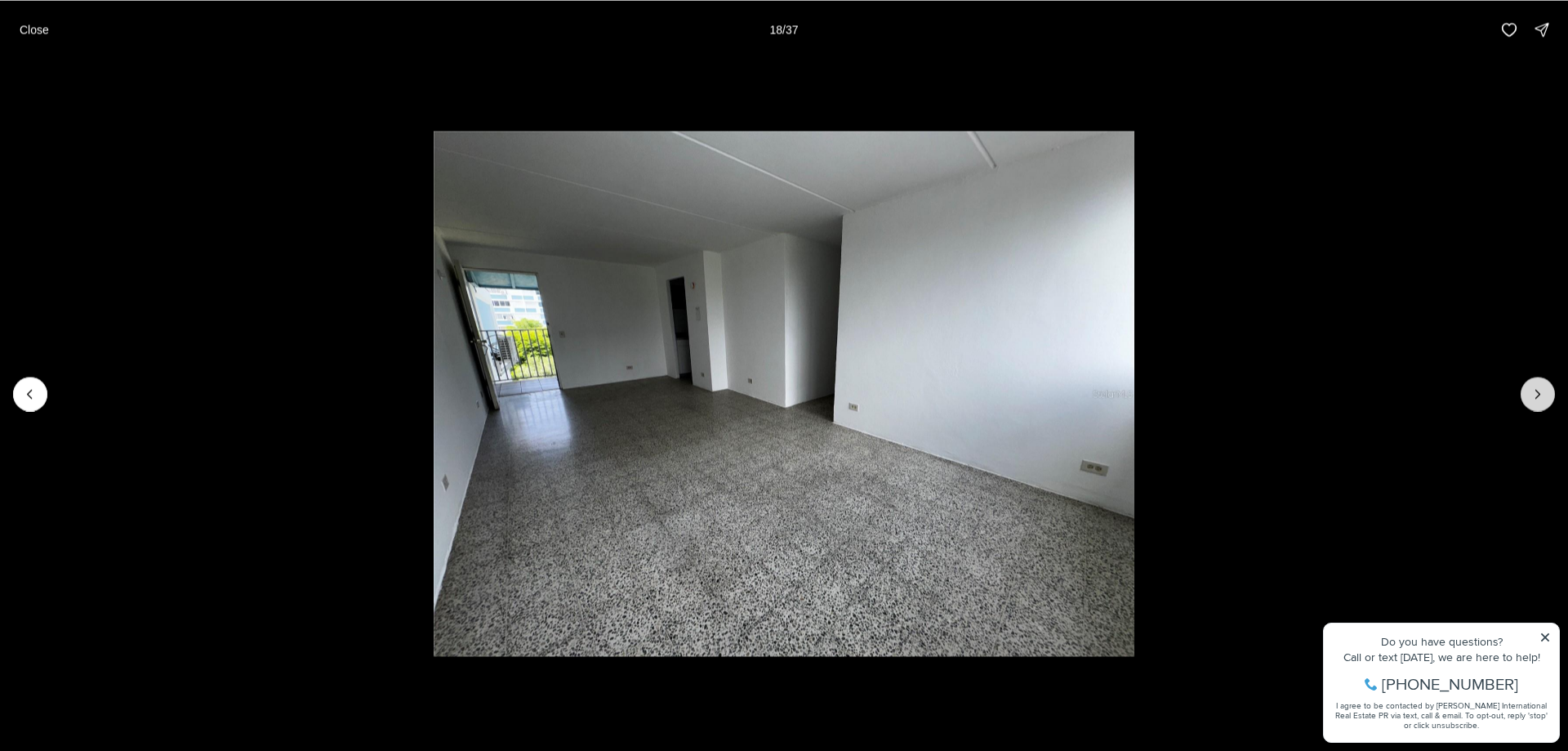
click at [1538, 406] on button "Next slide" at bounding box center [1537, 393] width 34 height 34
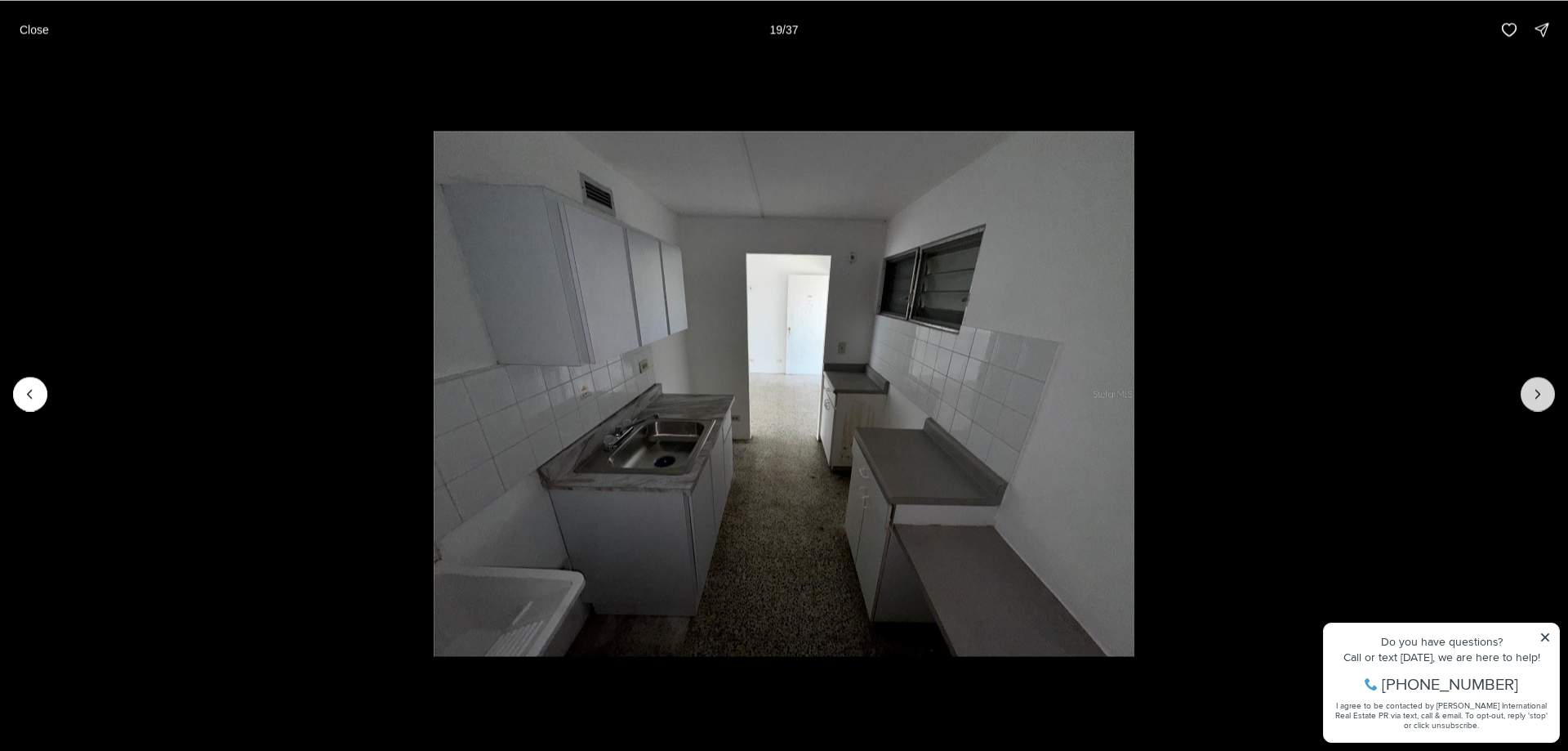
click at [1538, 406] on button "Next slide" at bounding box center [1537, 393] width 34 height 34
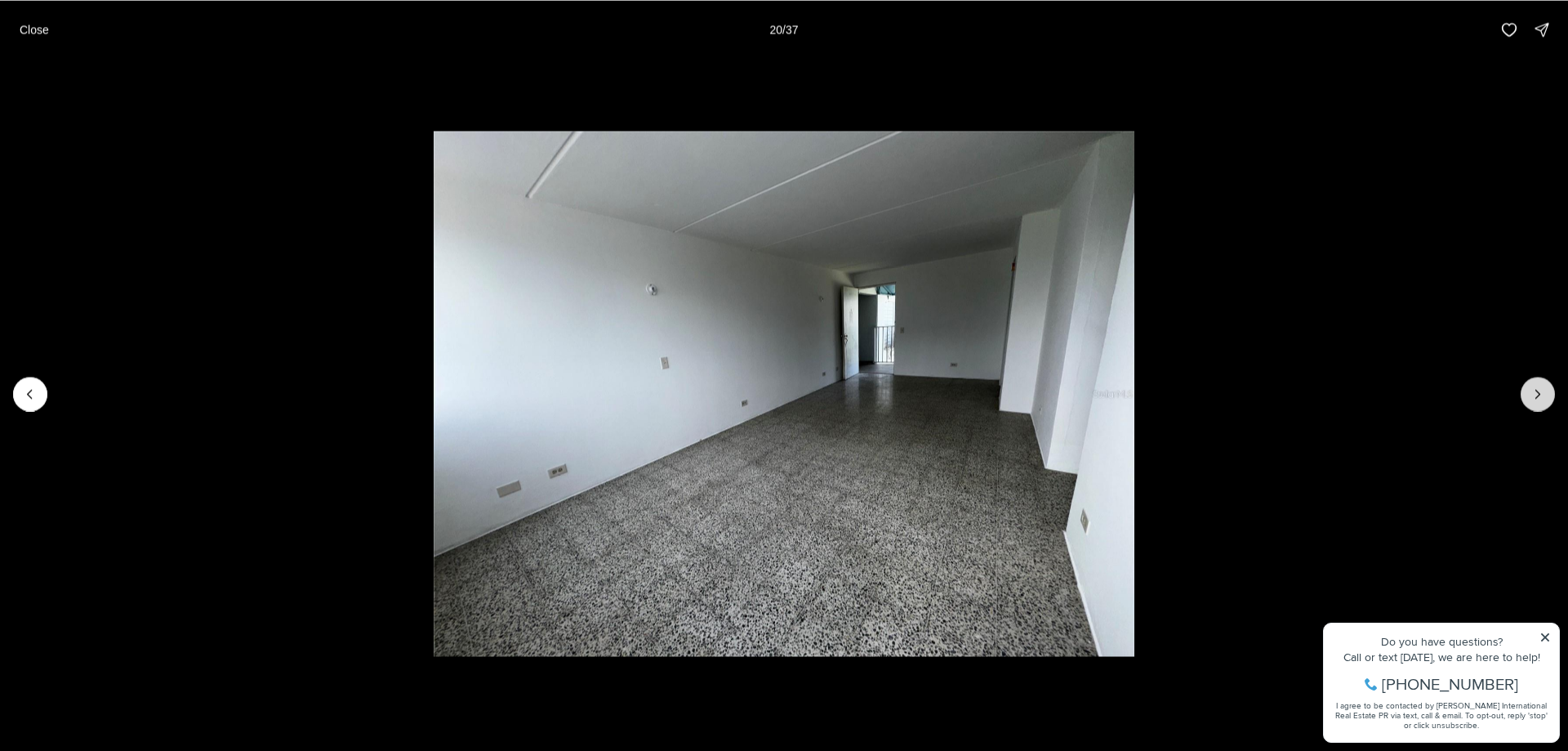
click at [1538, 406] on button "Next slide" at bounding box center [1537, 393] width 34 height 34
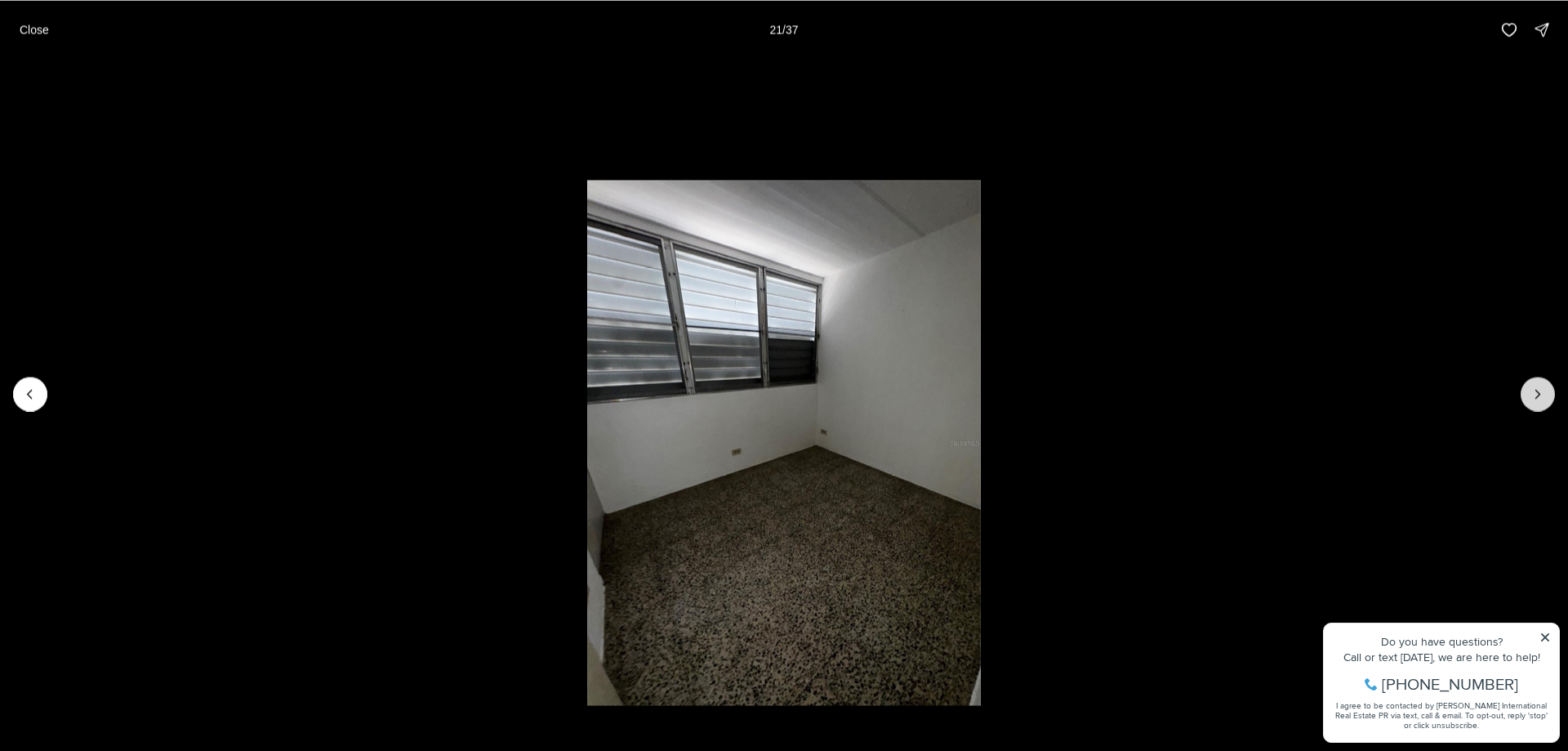
click at [1538, 406] on button "Next slide" at bounding box center [1537, 393] width 34 height 34
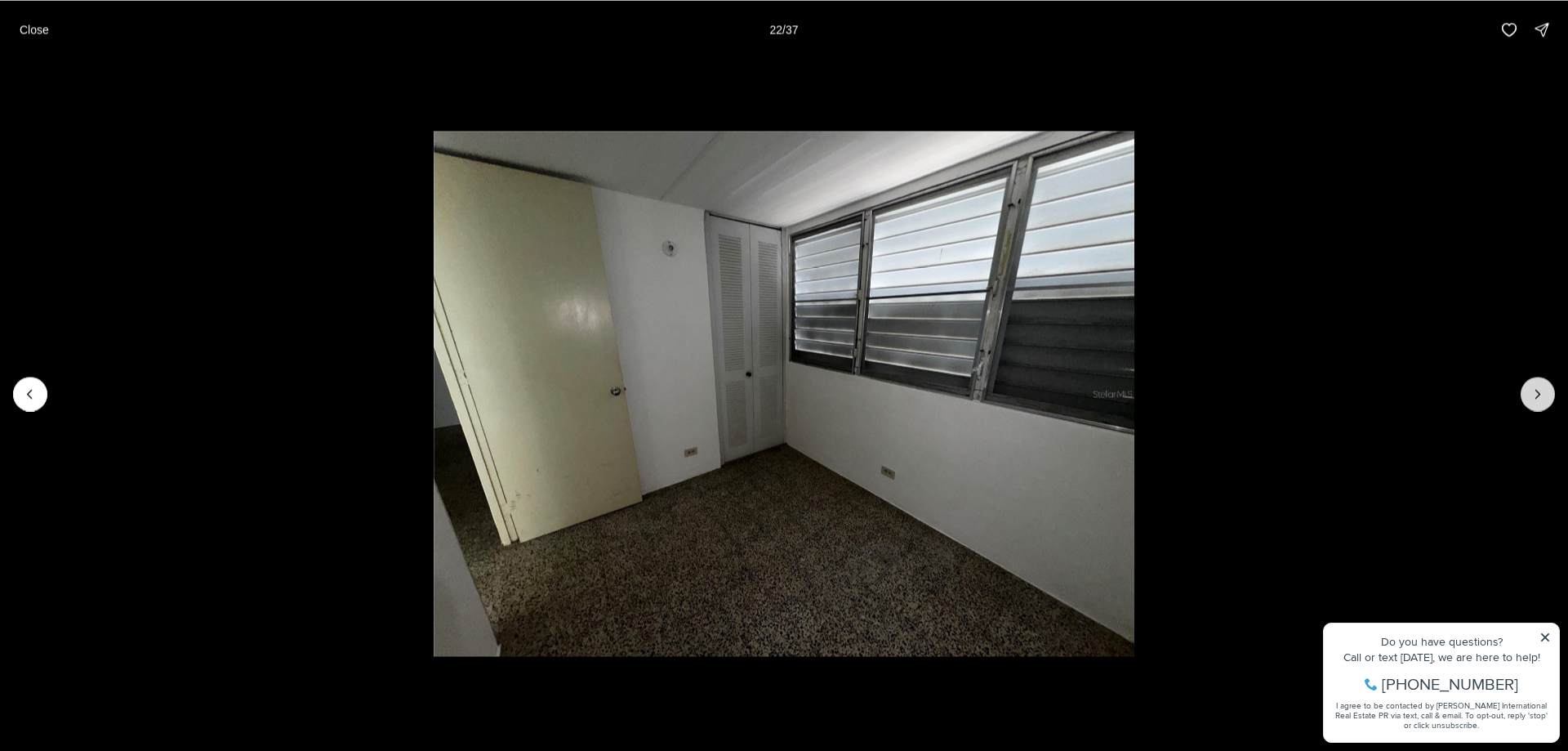
click at [1538, 406] on button "Next slide" at bounding box center [1537, 393] width 34 height 34
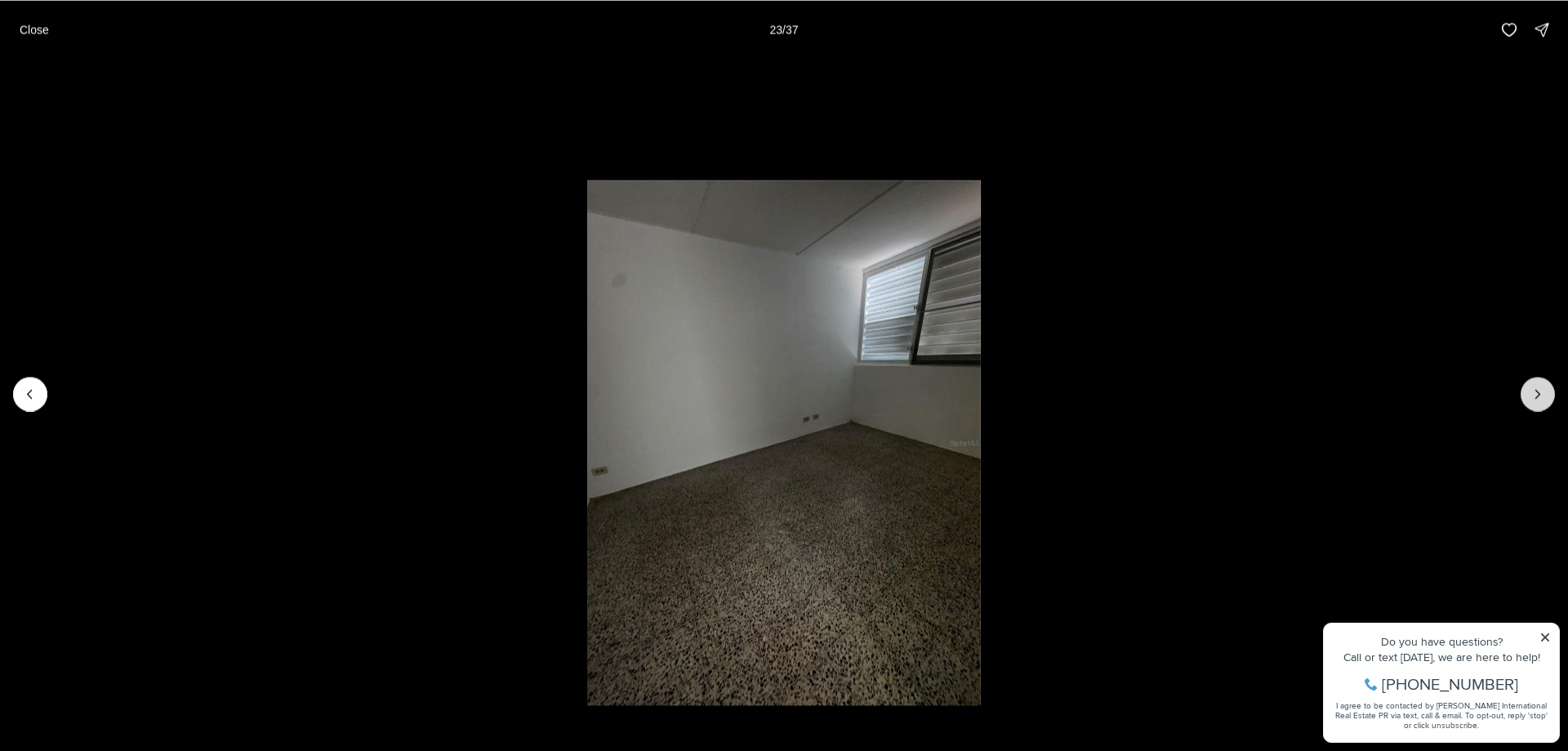
click at [1538, 406] on button "Next slide" at bounding box center [1537, 393] width 34 height 34
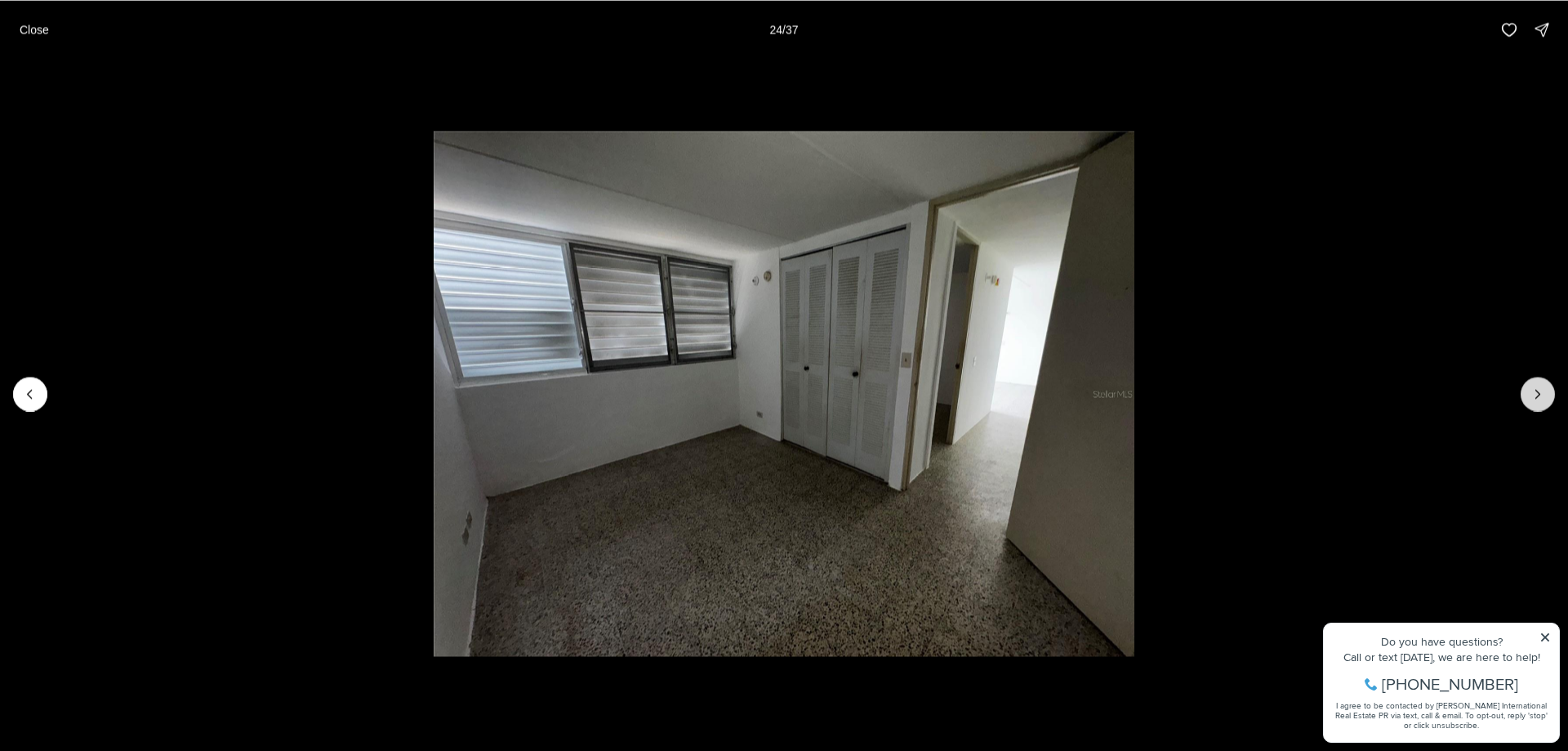
click at [1538, 406] on button "Next slide" at bounding box center [1537, 393] width 34 height 34
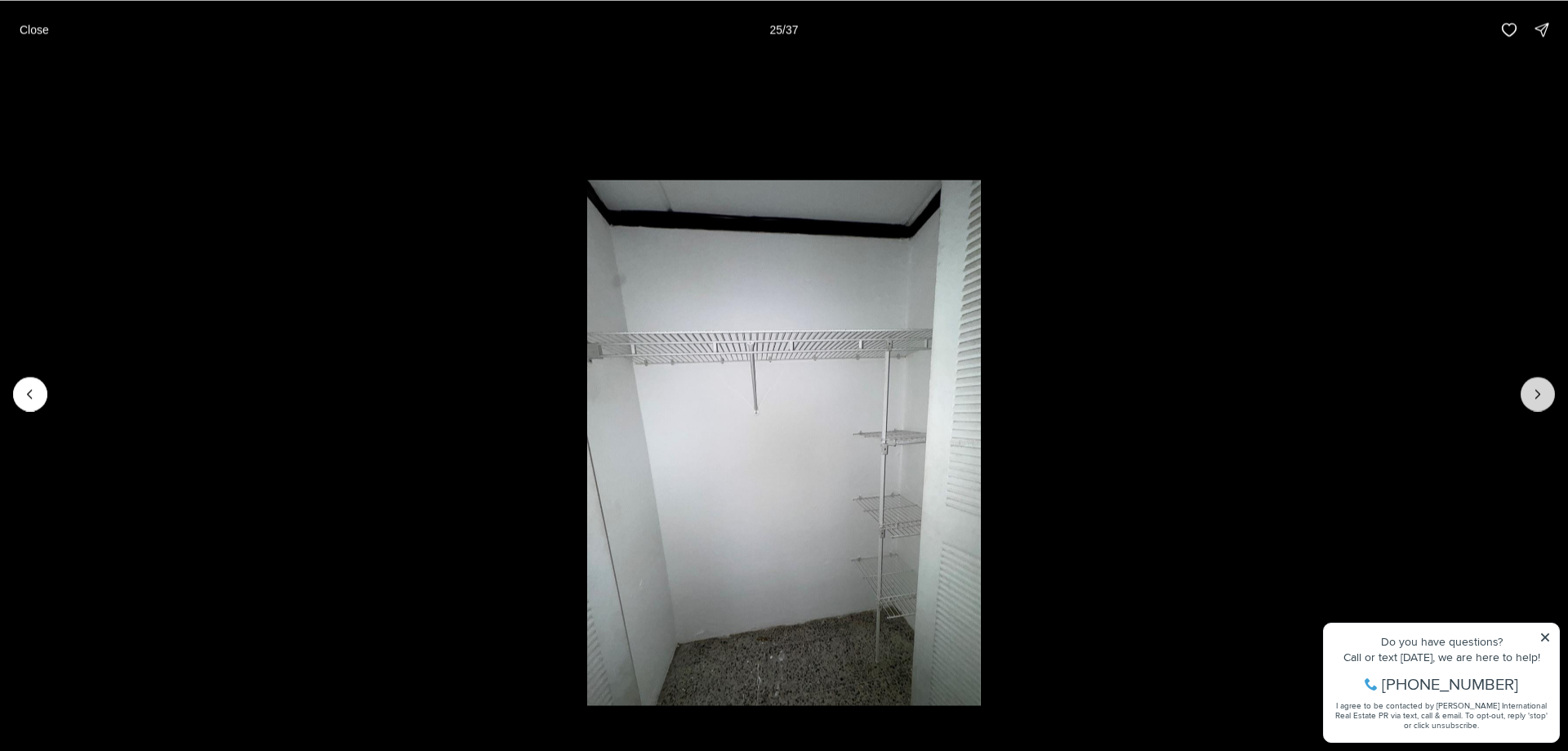
click at [1538, 406] on button "Next slide" at bounding box center [1537, 393] width 34 height 34
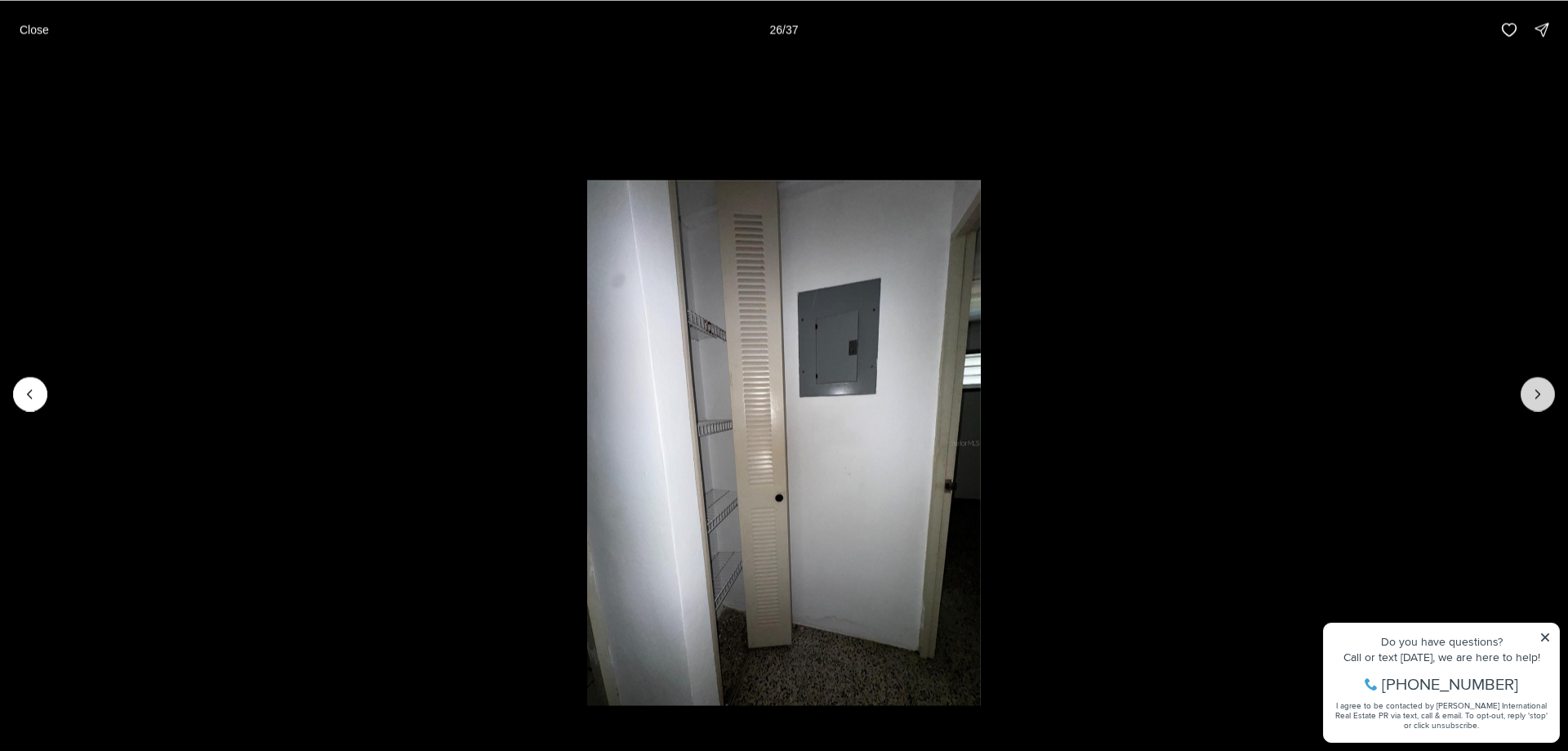
click at [1538, 406] on button "Next slide" at bounding box center [1537, 393] width 34 height 34
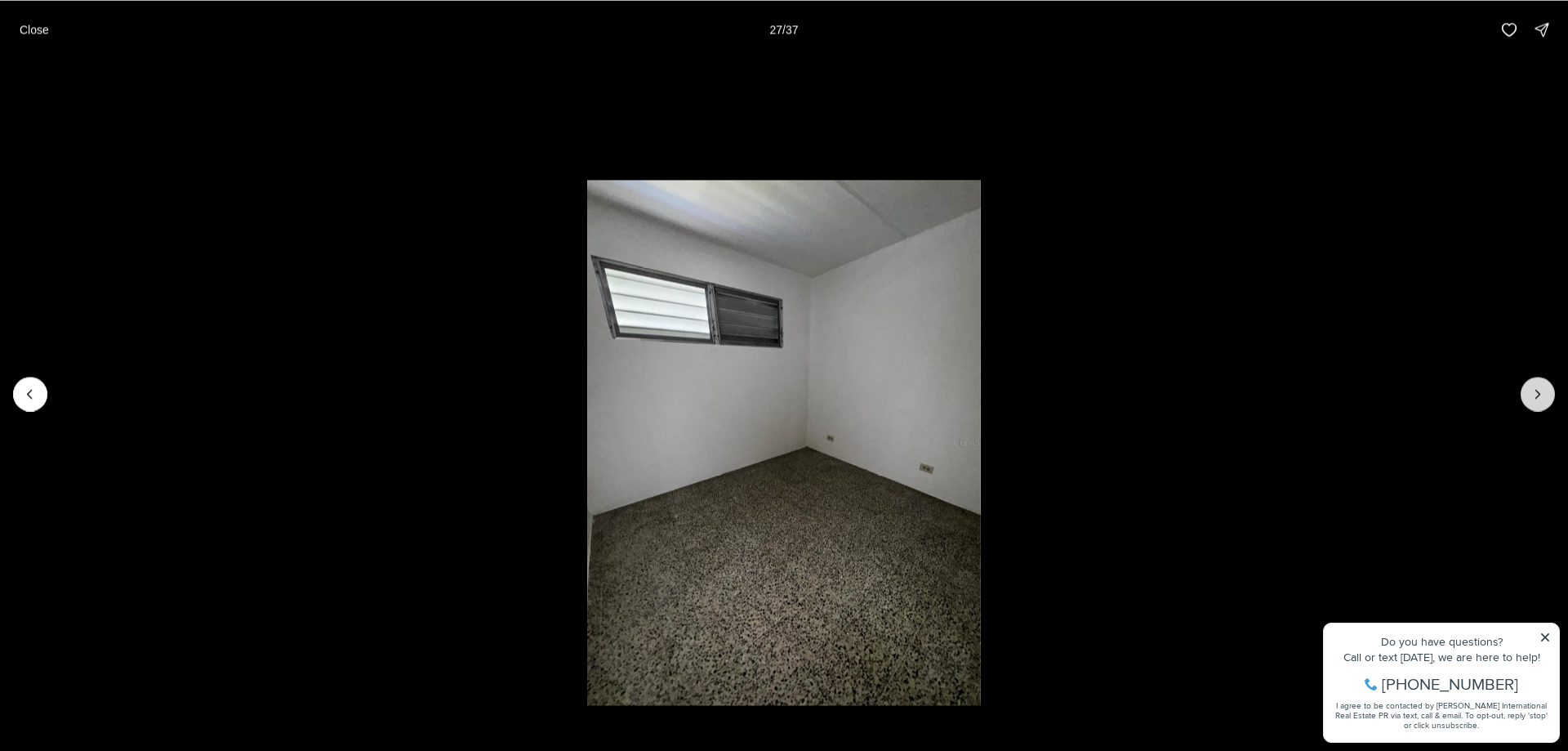
click at [1538, 406] on button "Next slide" at bounding box center [1537, 393] width 34 height 34
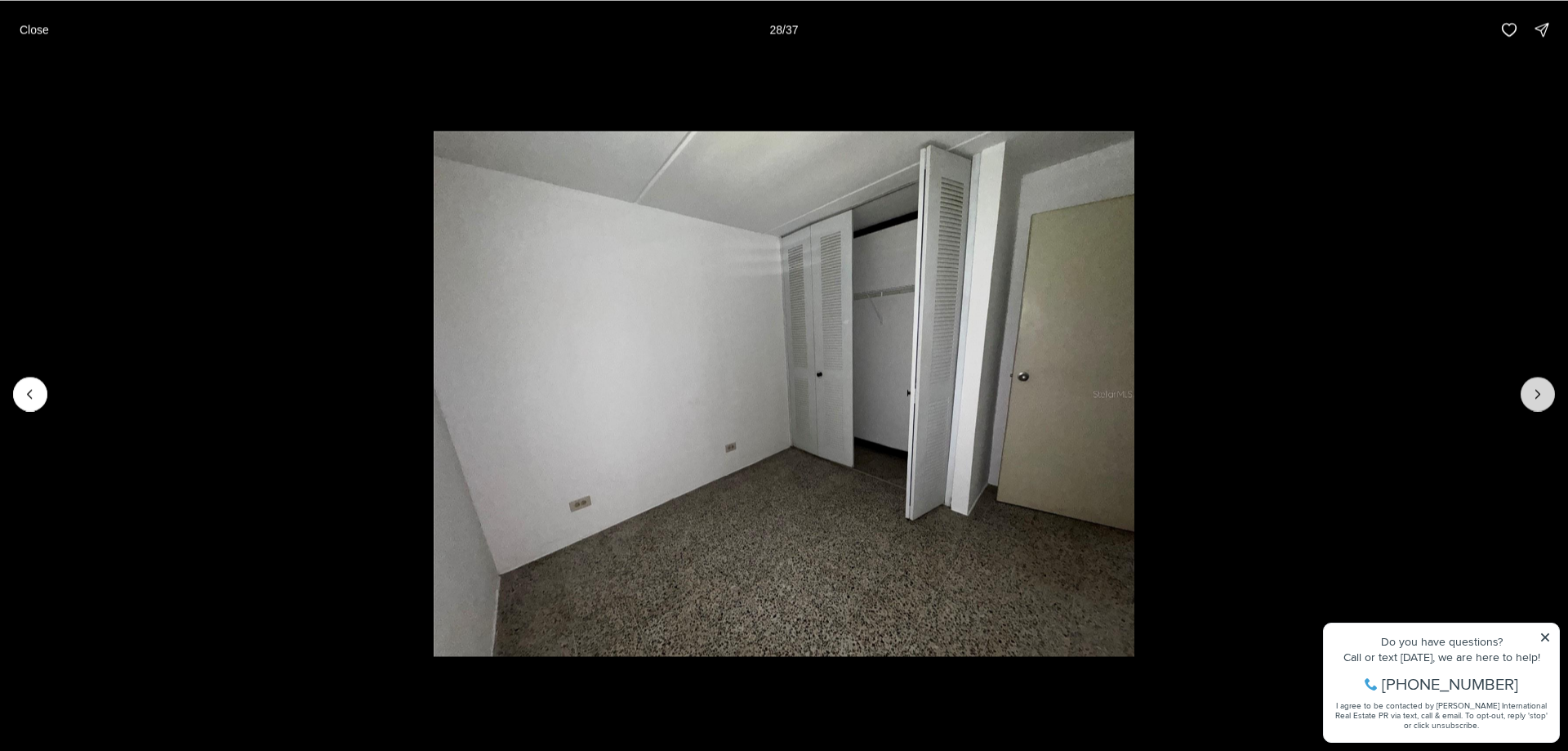
click at [1538, 406] on button "Next slide" at bounding box center [1537, 393] width 34 height 34
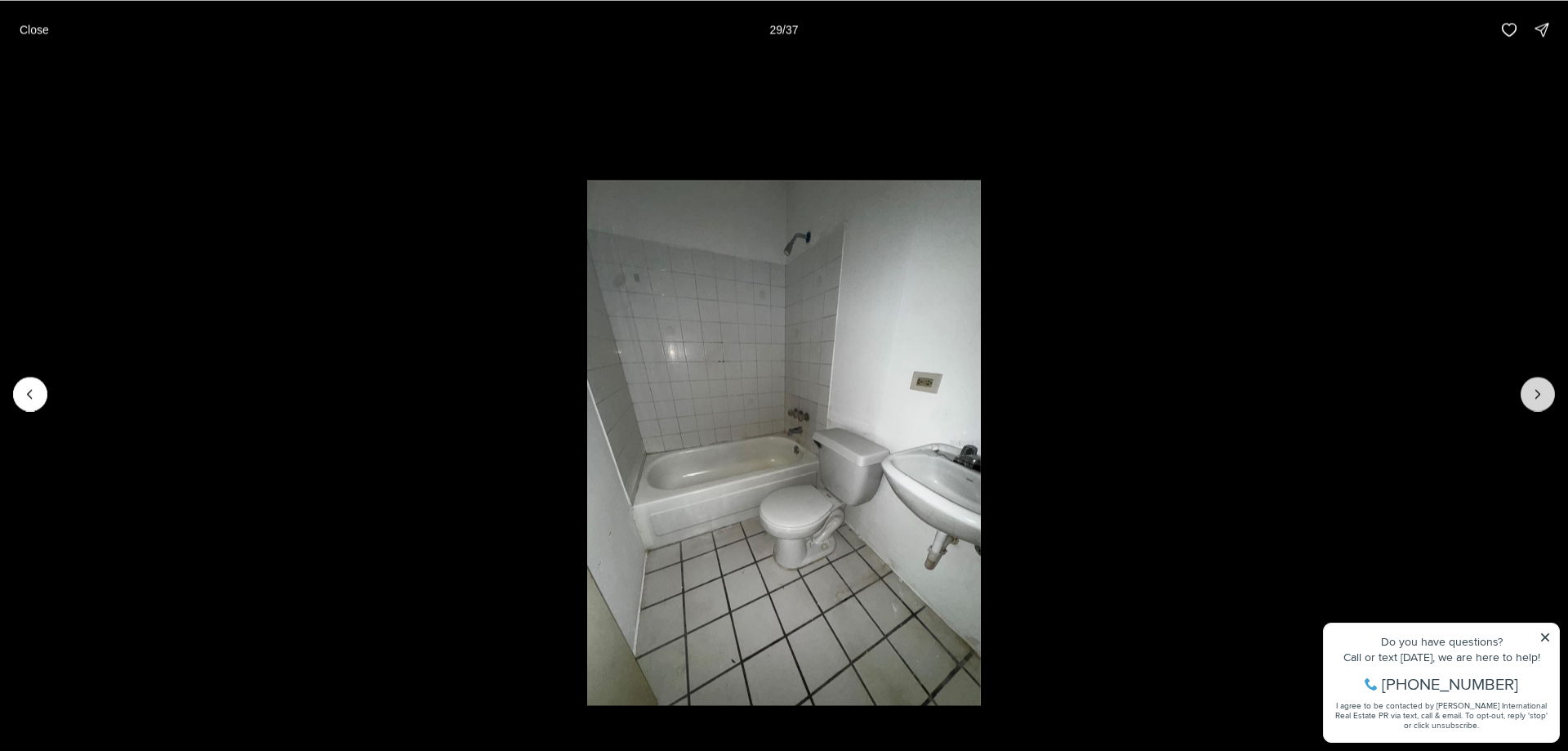
click at [1538, 406] on button "Next slide" at bounding box center [1537, 393] width 34 height 34
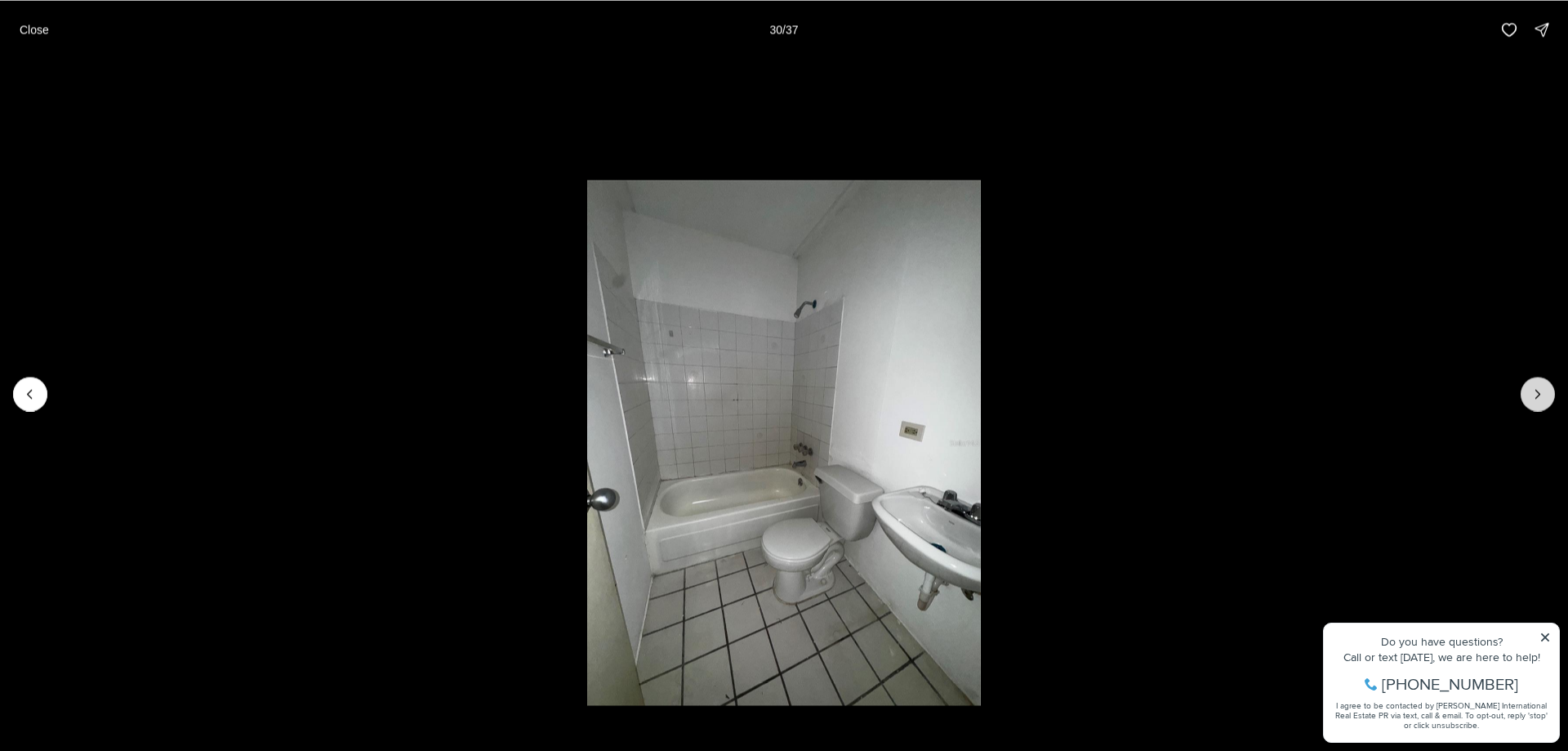
click at [1538, 406] on button "Next slide" at bounding box center [1537, 393] width 34 height 34
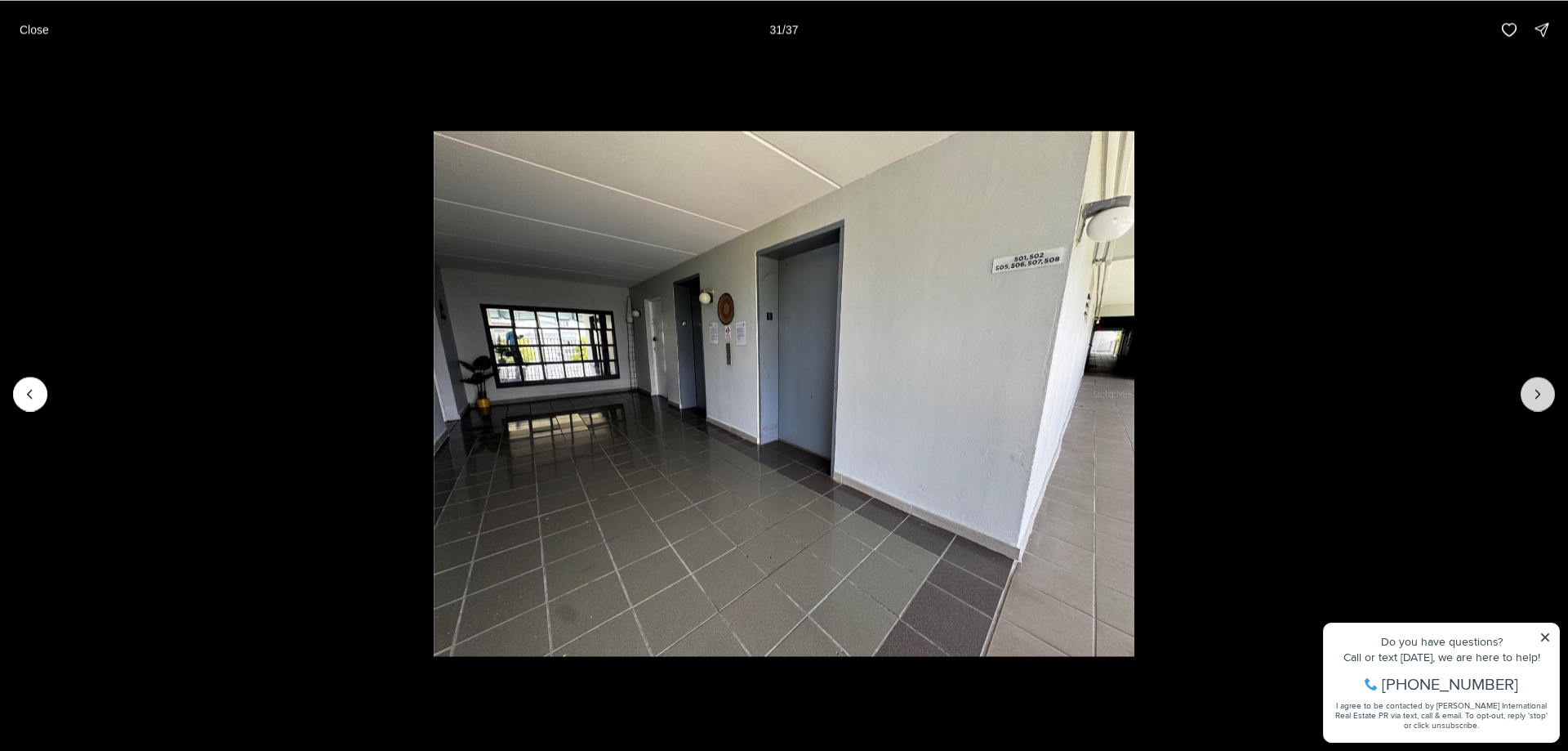
click at [1538, 406] on button "Next slide" at bounding box center [1537, 393] width 34 height 34
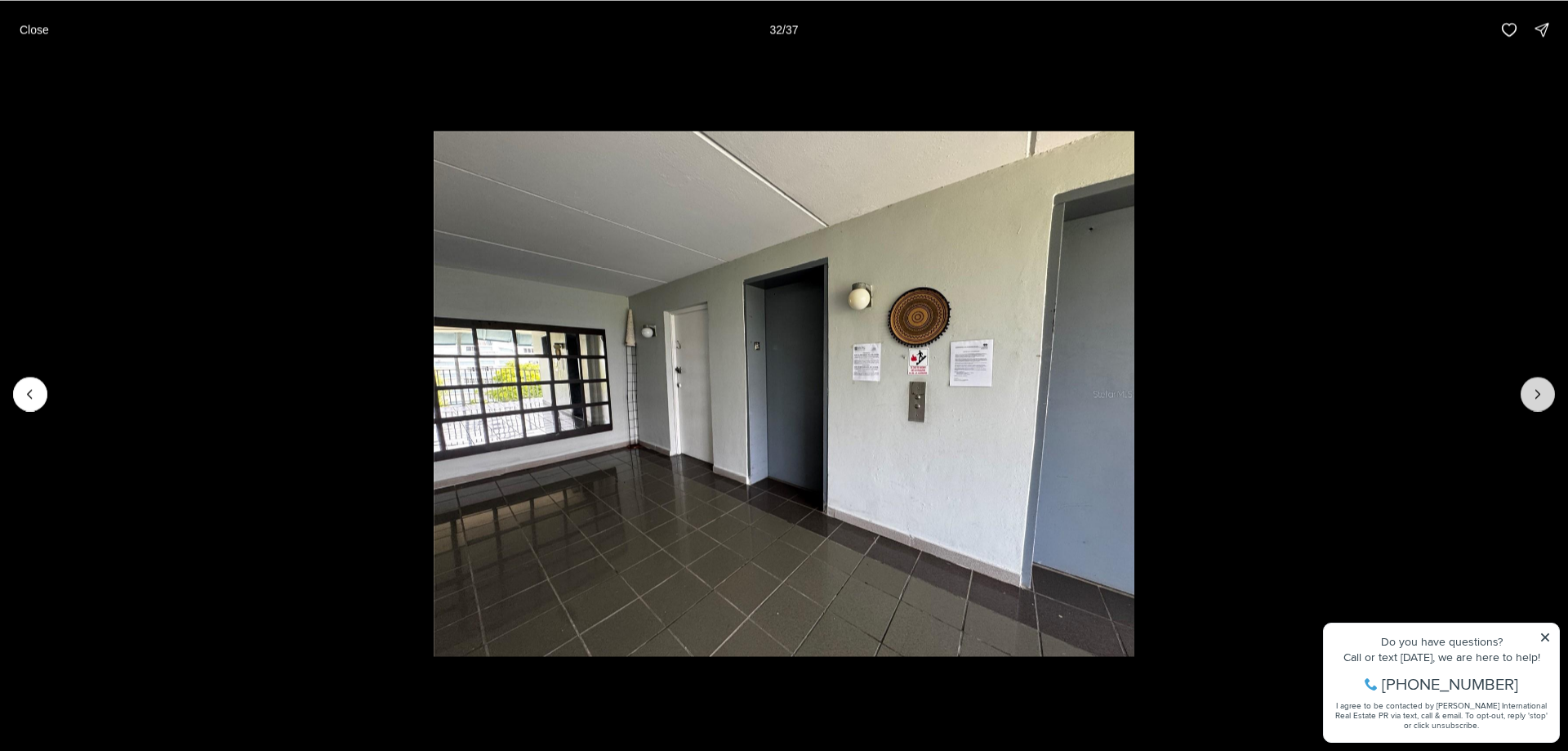
click at [1538, 406] on button "Next slide" at bounding box center [1537, 393] width 34 height 34
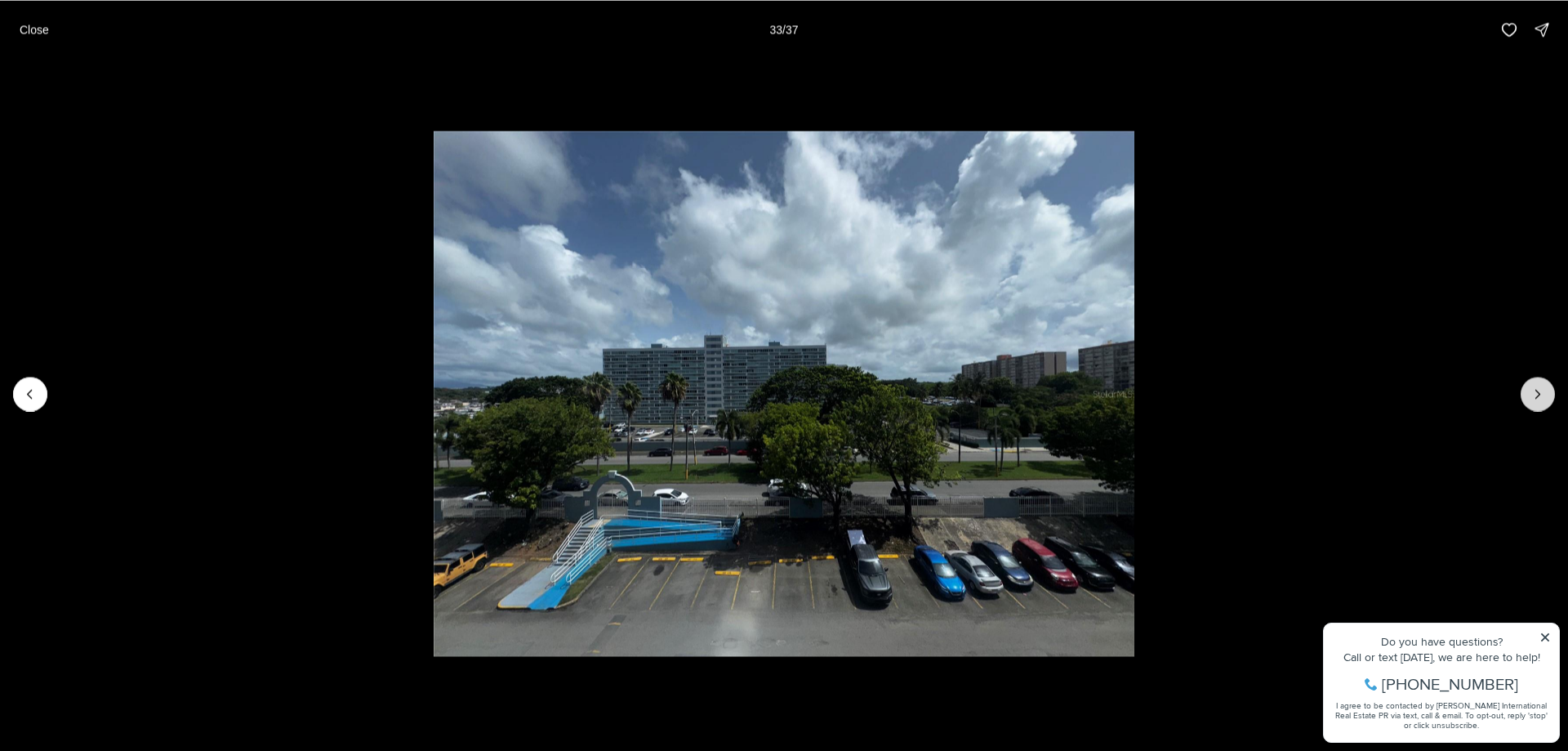
click at [1538, 406] on button "Next slide" at bounding box center [1537, 393] width 34 height 34
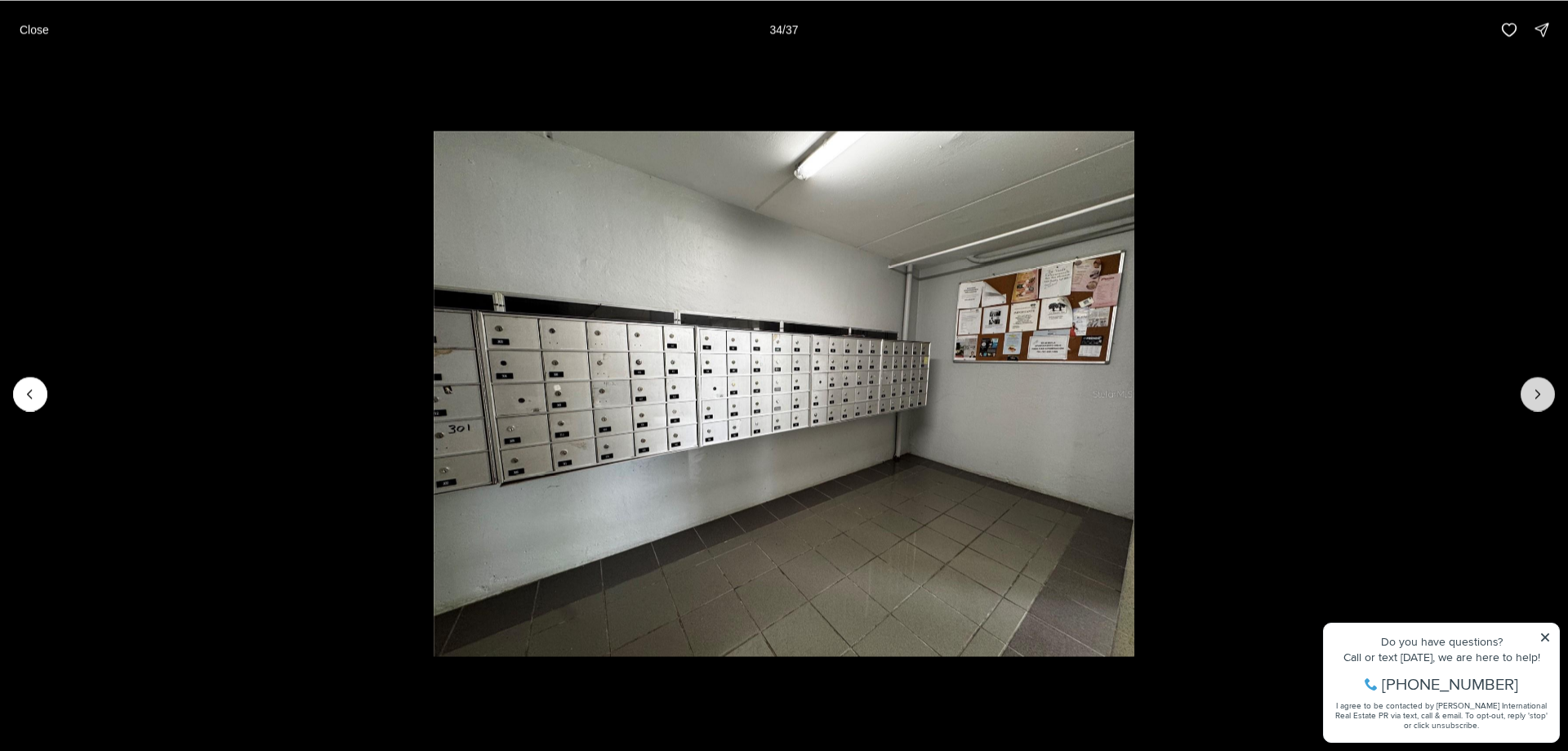
click at [1538, 406] on button "Next slide" at bounding box center [1537, 393] width 34 height 34
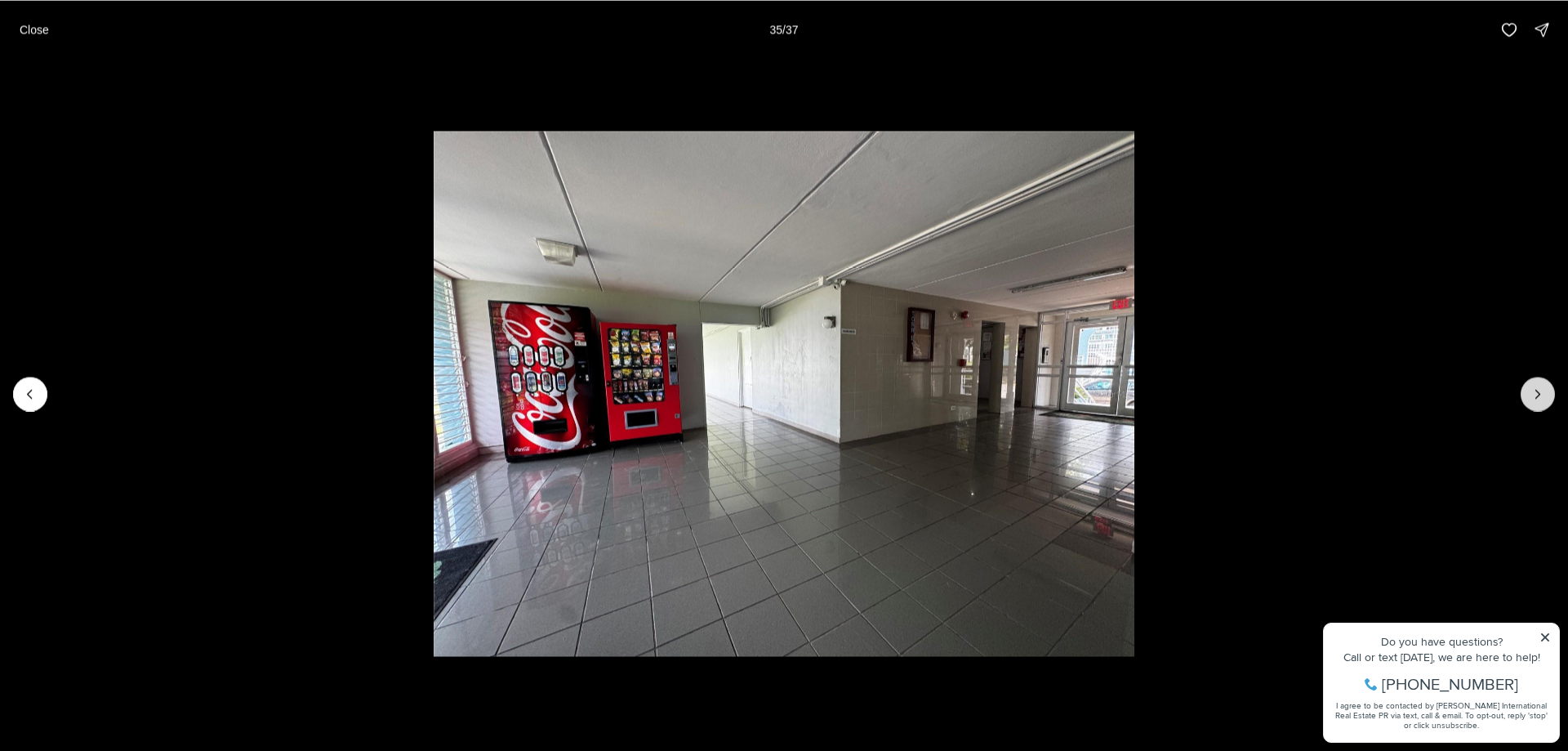
click at [1538, 406] on button "Next slide" at bounding box center [1537, 393] width 34 height 34
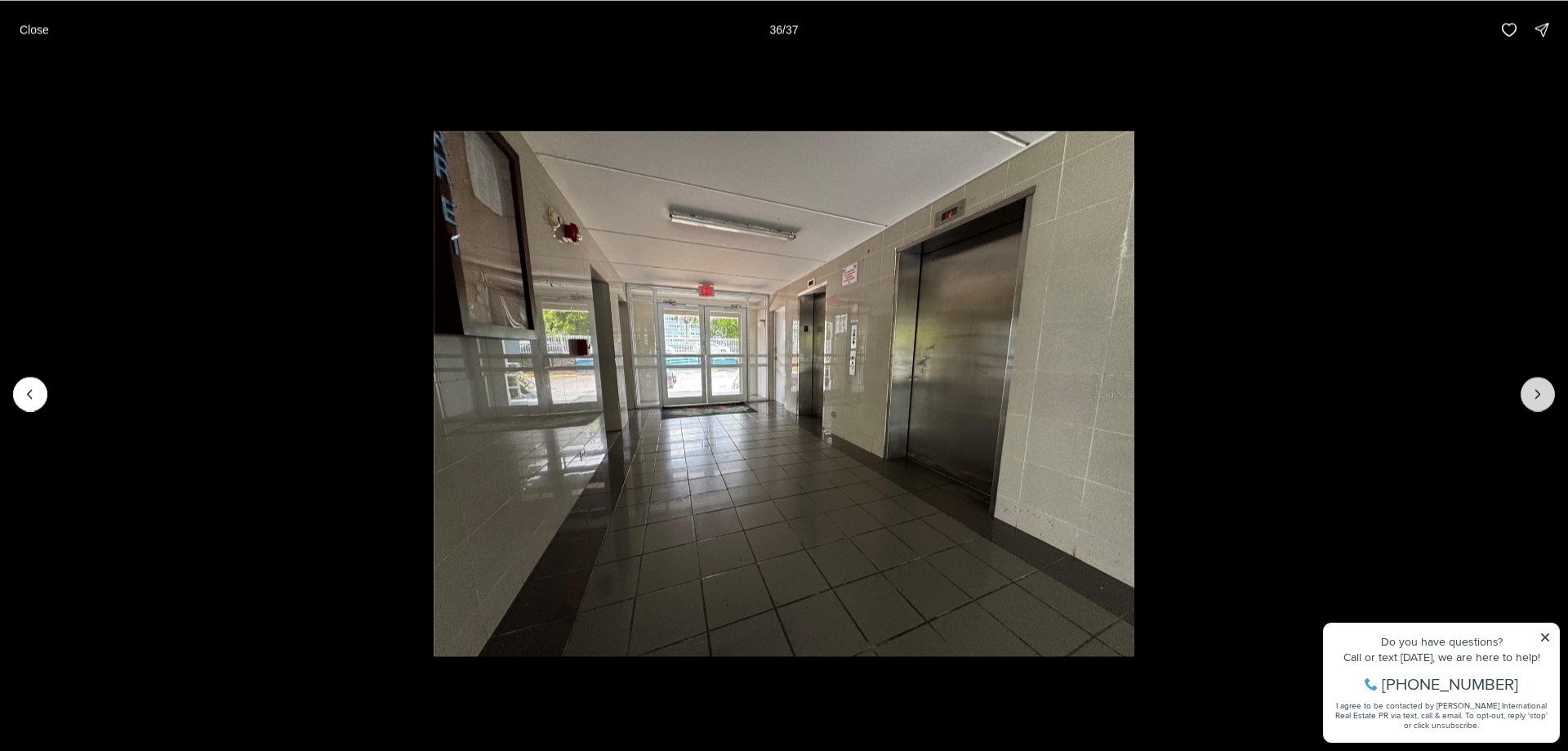
click at [1538, 406] on button "Next slide" at bounding box center [1537, 393] width 34 height 34
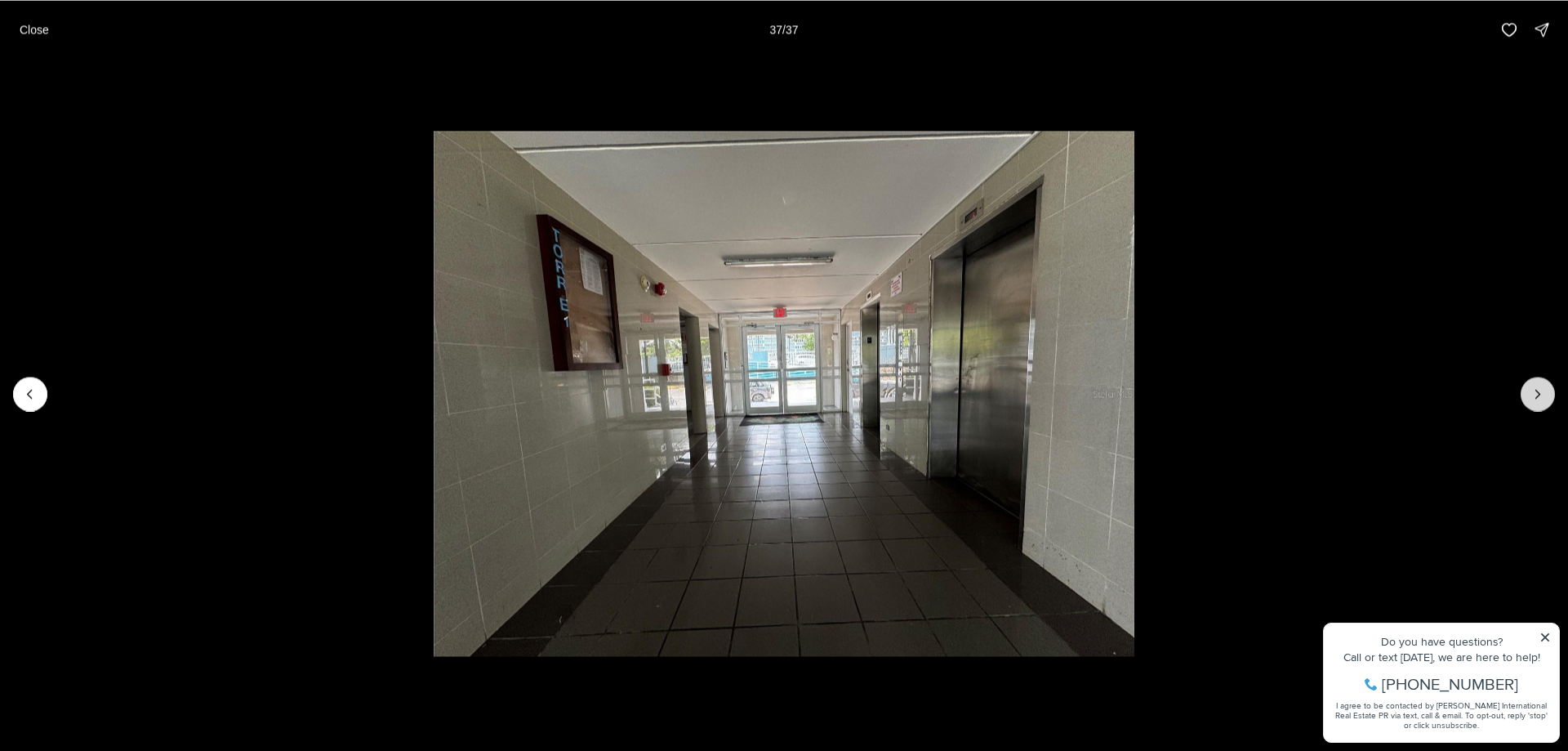
click at [1538, 406] on div at bounding box center [1537, 393] width 34 height 34
click at [52, 32] on button "Close" at bounding box center [34, 29] width 49 height 32
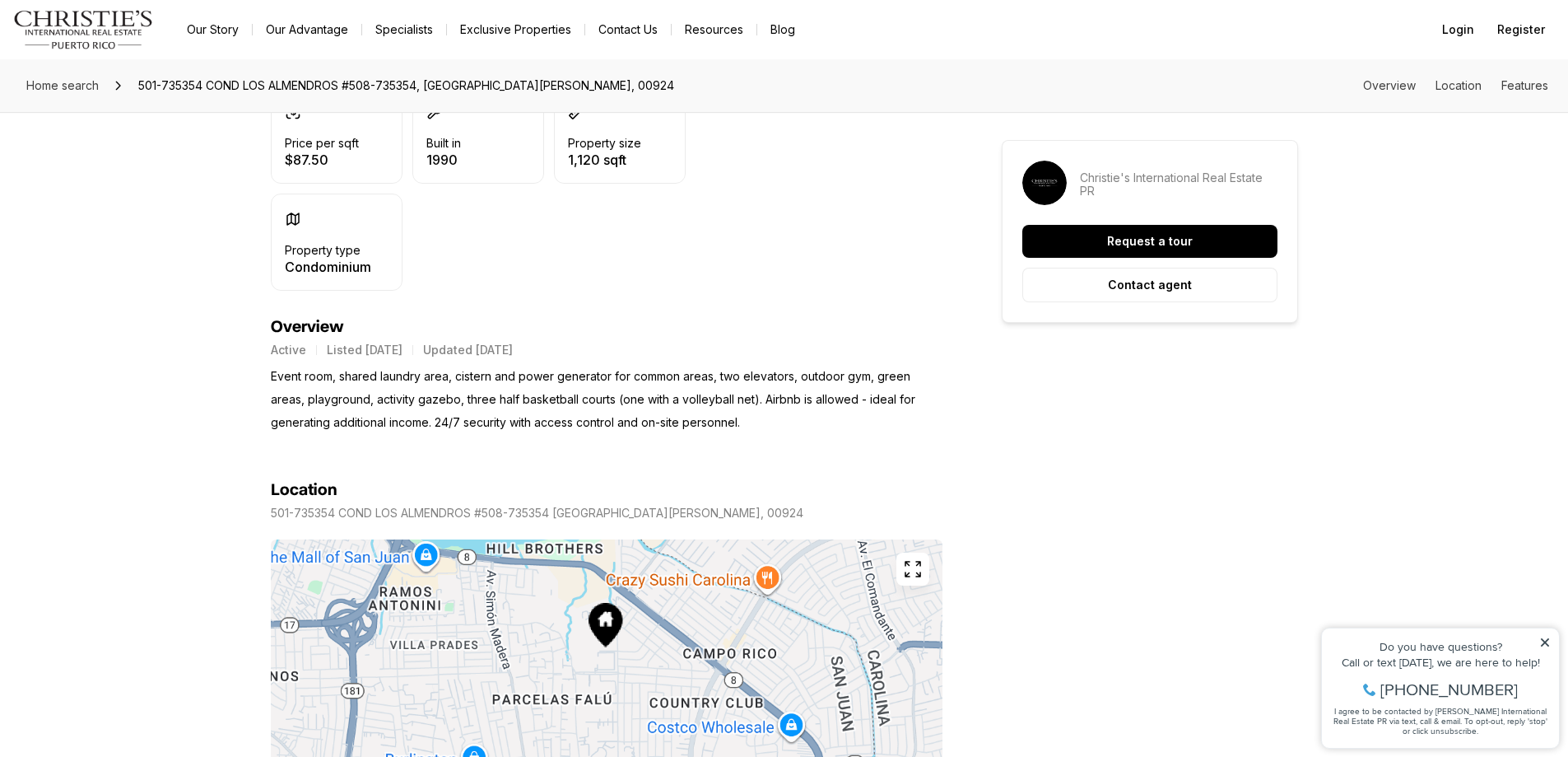
scroll to position [577, 0]
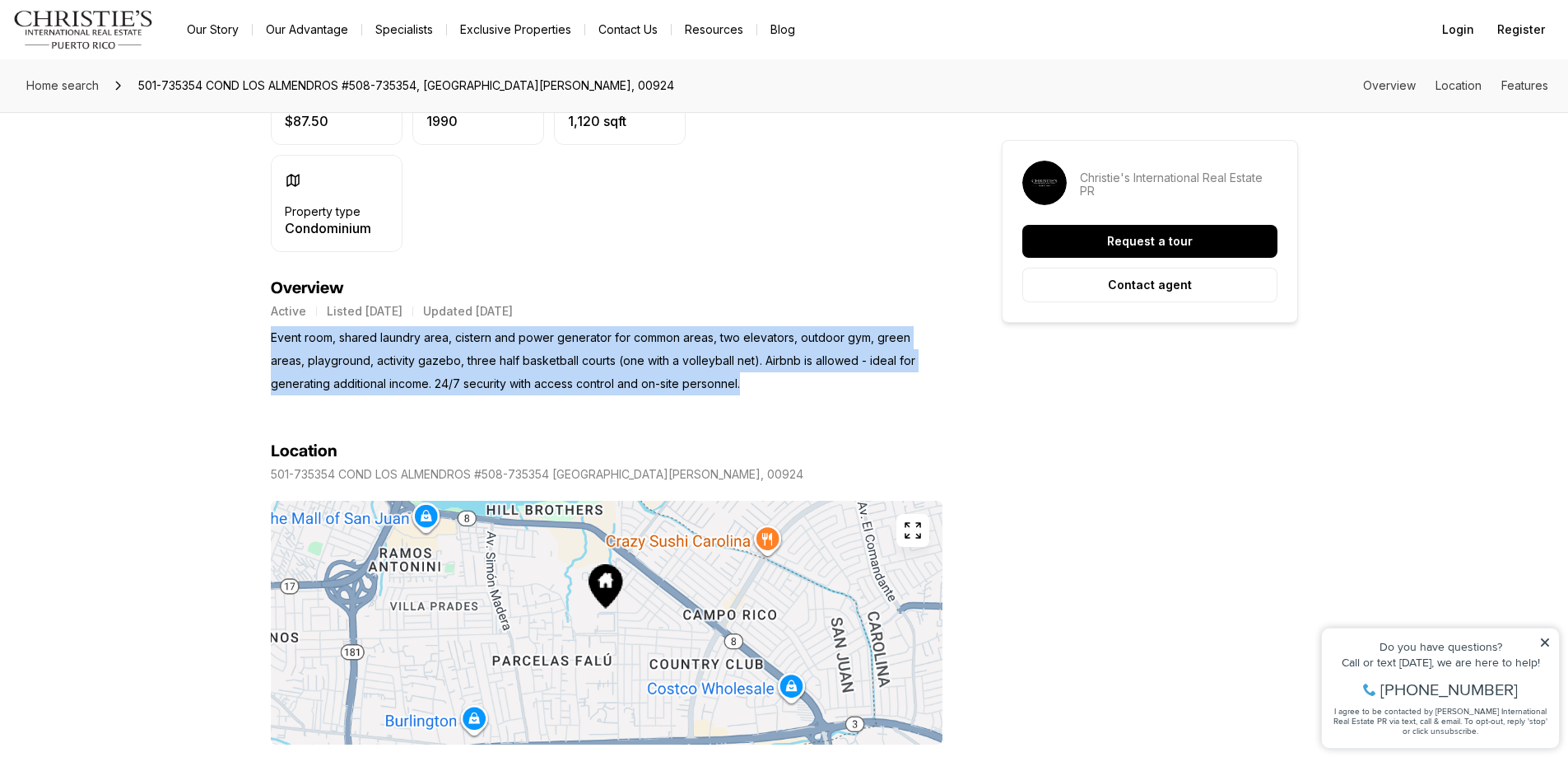
drag, startPoint x: 268, startPoint y: 318, endPoint x: 875, endPoint y: 368, distance: 609.1
copy p "Event room, shared laundry area, cistern and power generator for common areas, …"
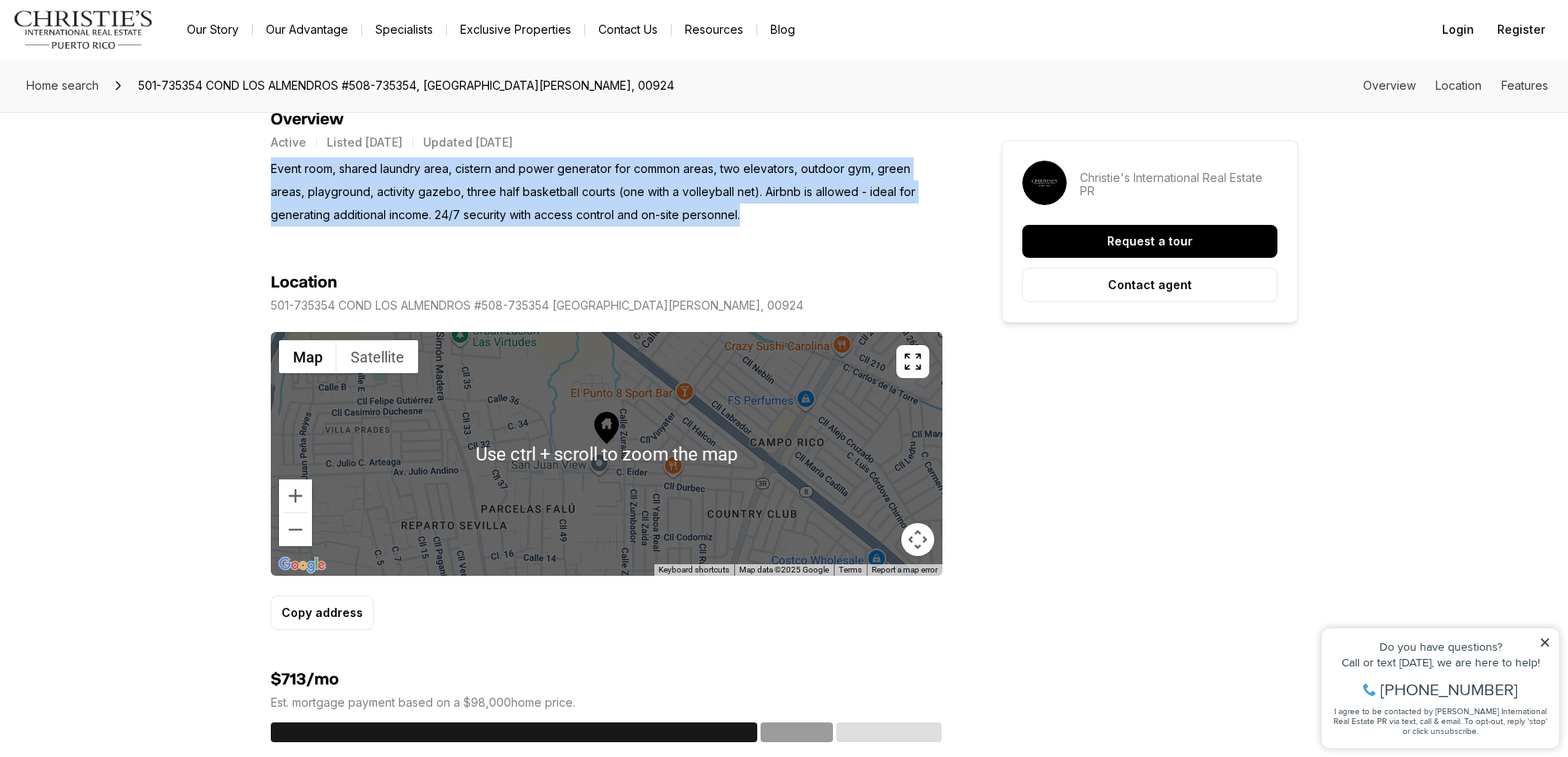
scroll to position [824, 0]
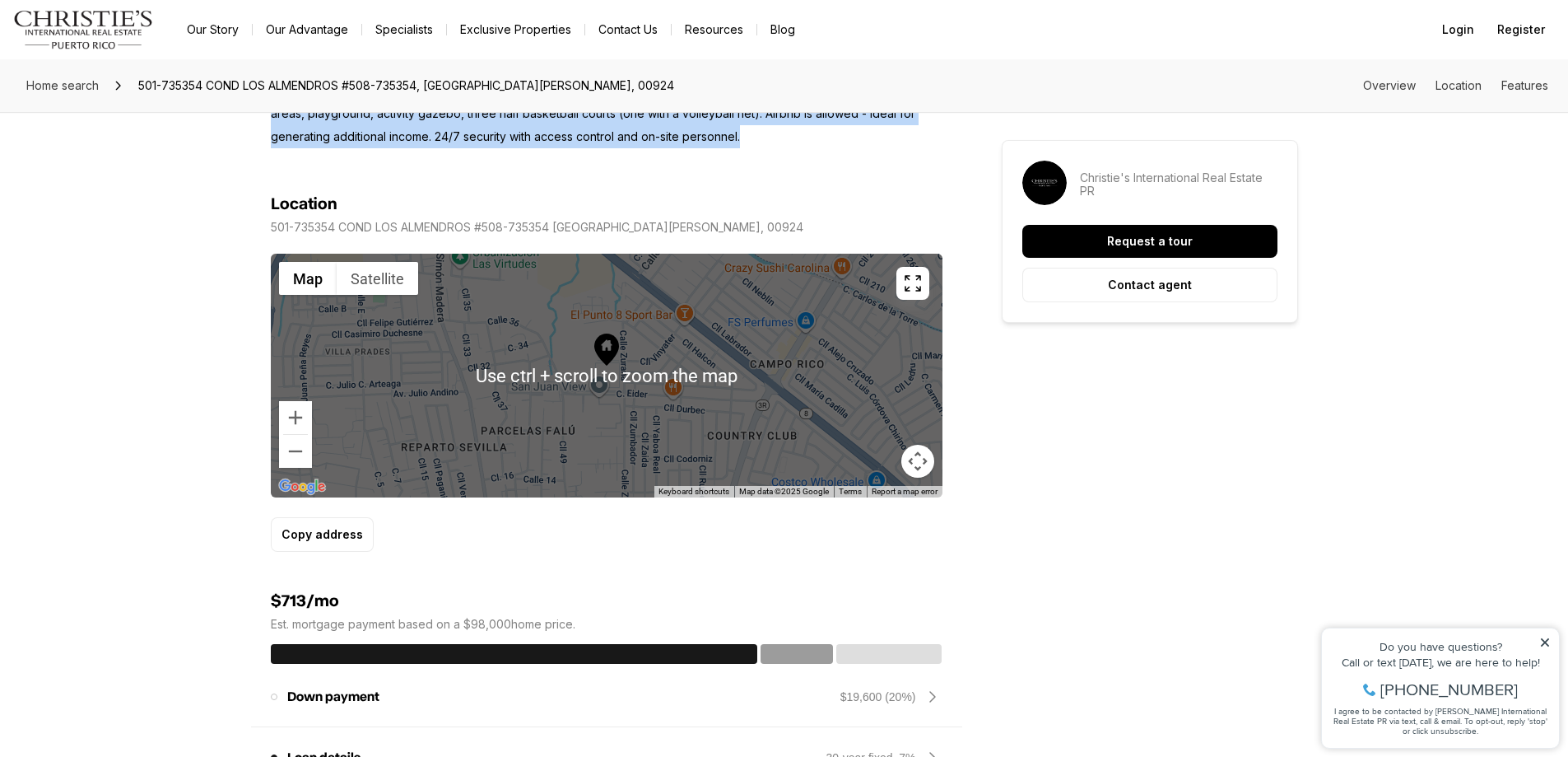
click at [603, 368] on div at bounding box center [606, 375] width 671 height 244
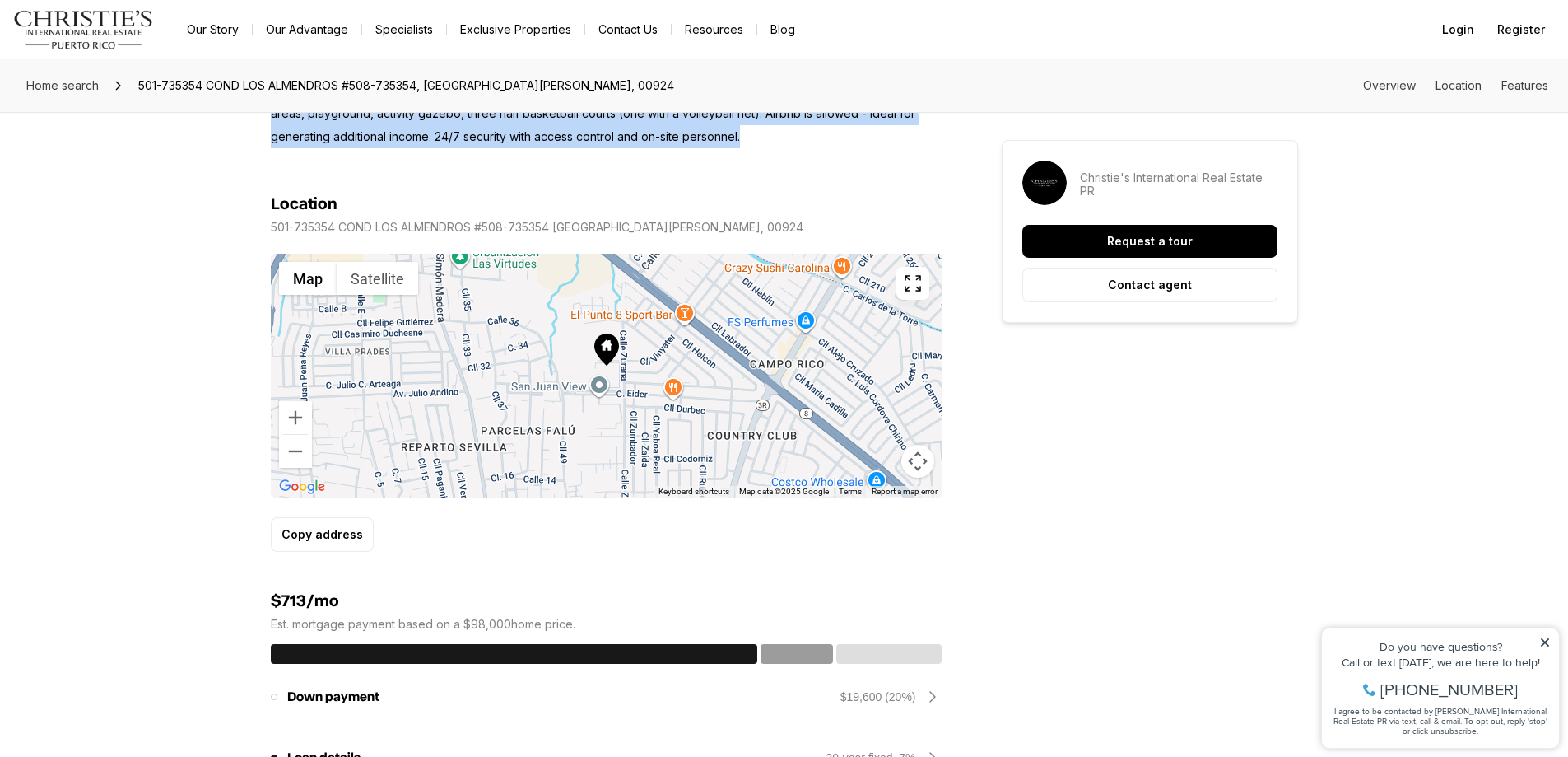
click at [600, 373] on div at bounding box center [606, 375] width 671 height 244
click at [606, 344] on icon at bounding box center [606, 349] width 25 height 33
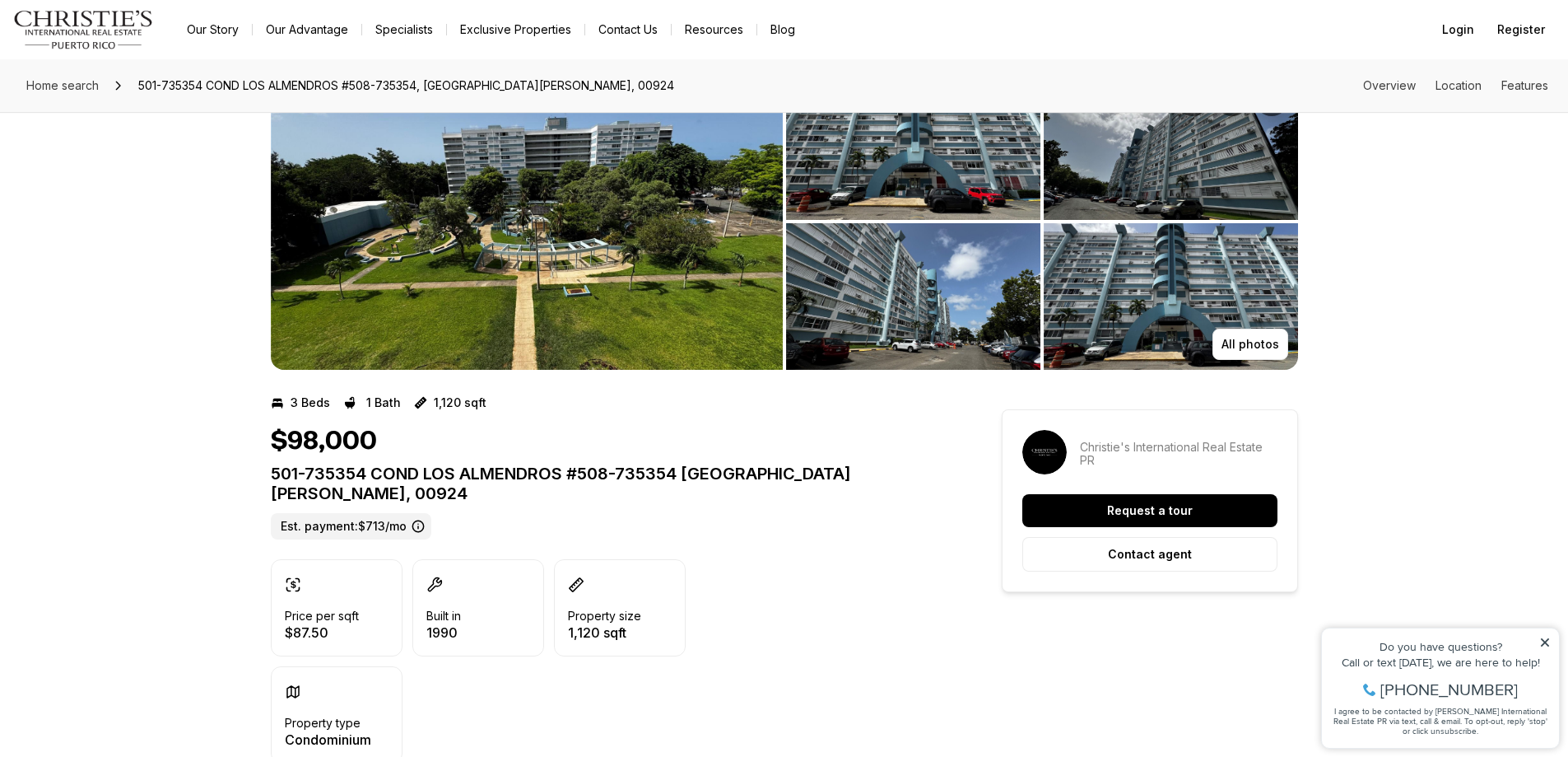
scroll to position [0, 0]
